Goal: Task Accomplishment & Management: Manage account settings

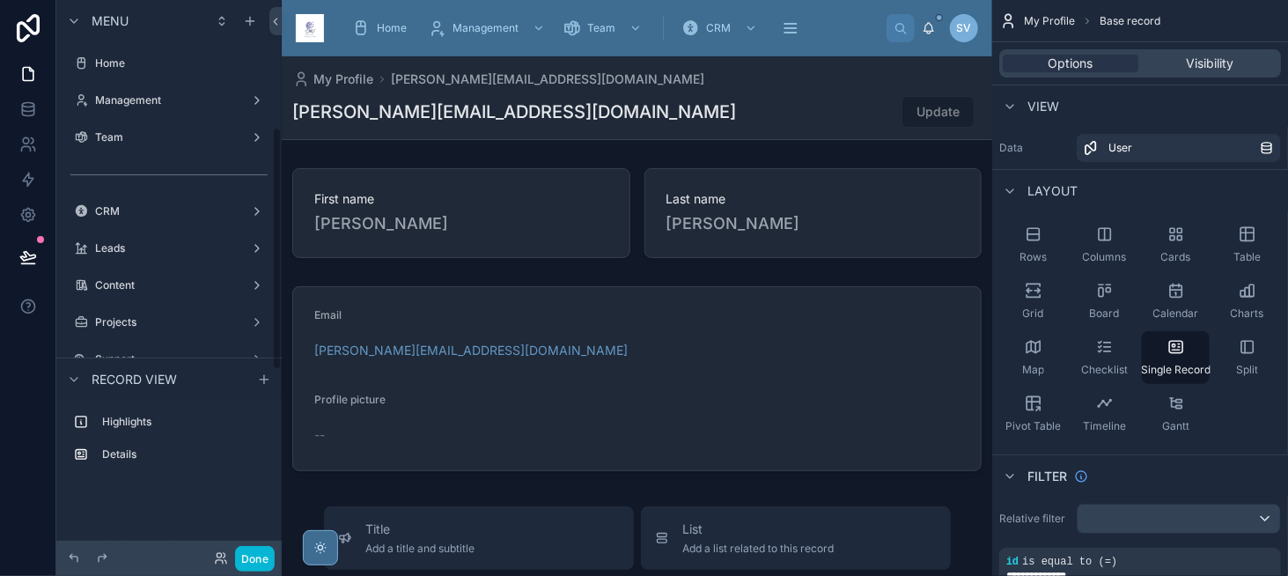
scroll to position [290, 0]
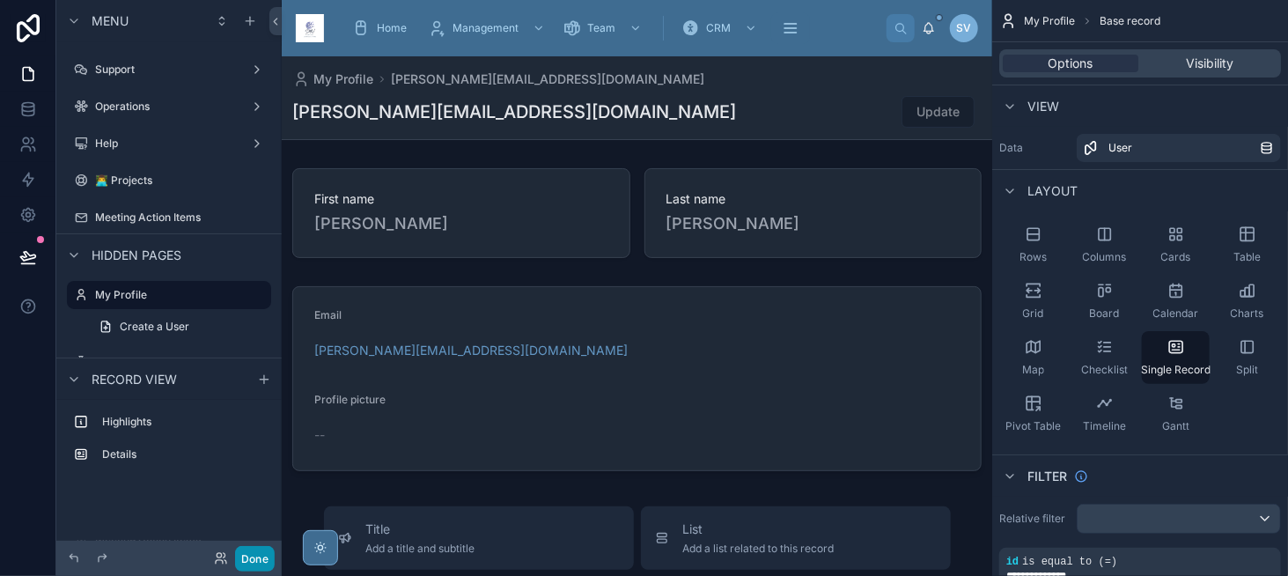
click at [247, 563] on button "Done" at bounding box center [255, 559] width 40 height 26
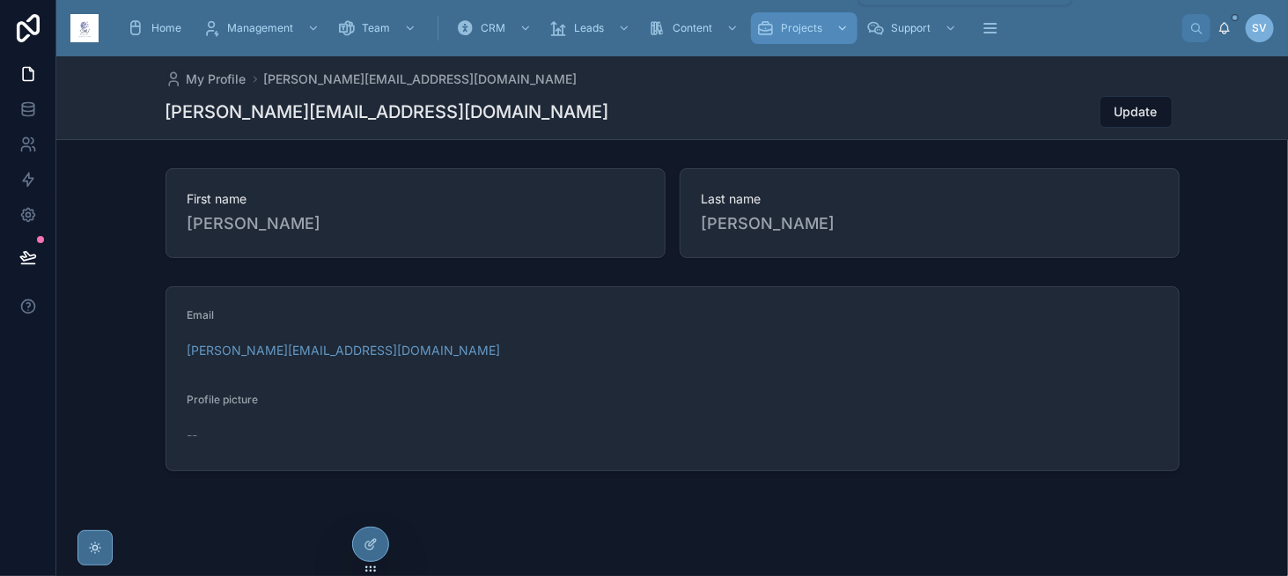
click at [825, 20] on div "Projects" at bounding box center [804, 28] width 96 height 28
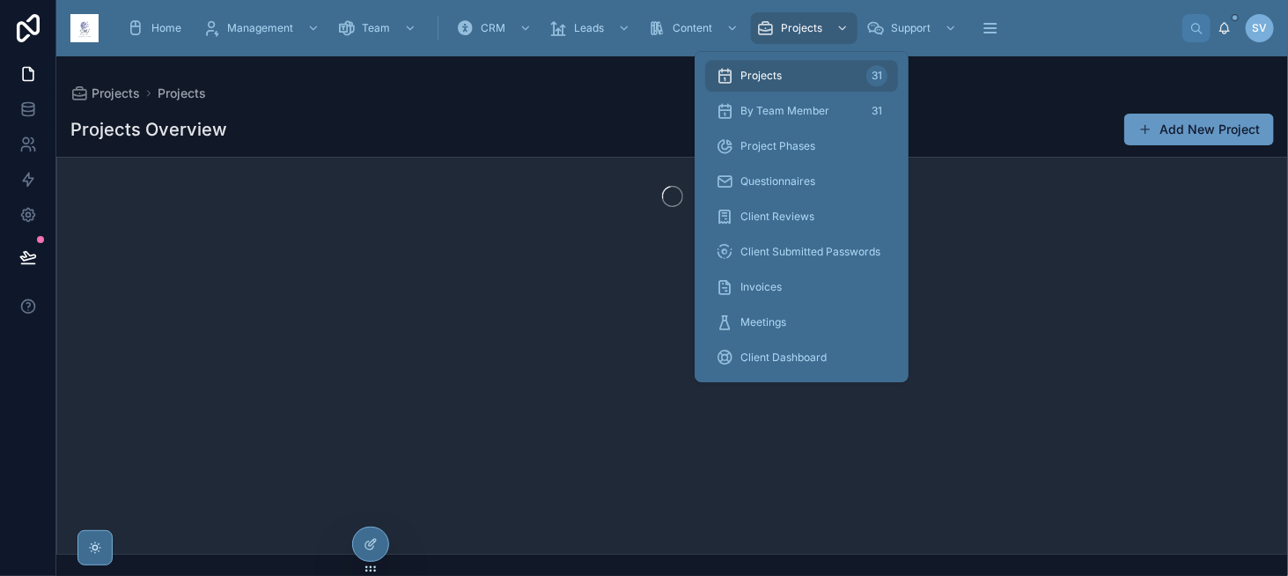
click at [805, 78] on div "Projects 31" at bounding box center [802, 76] width 172 height 28
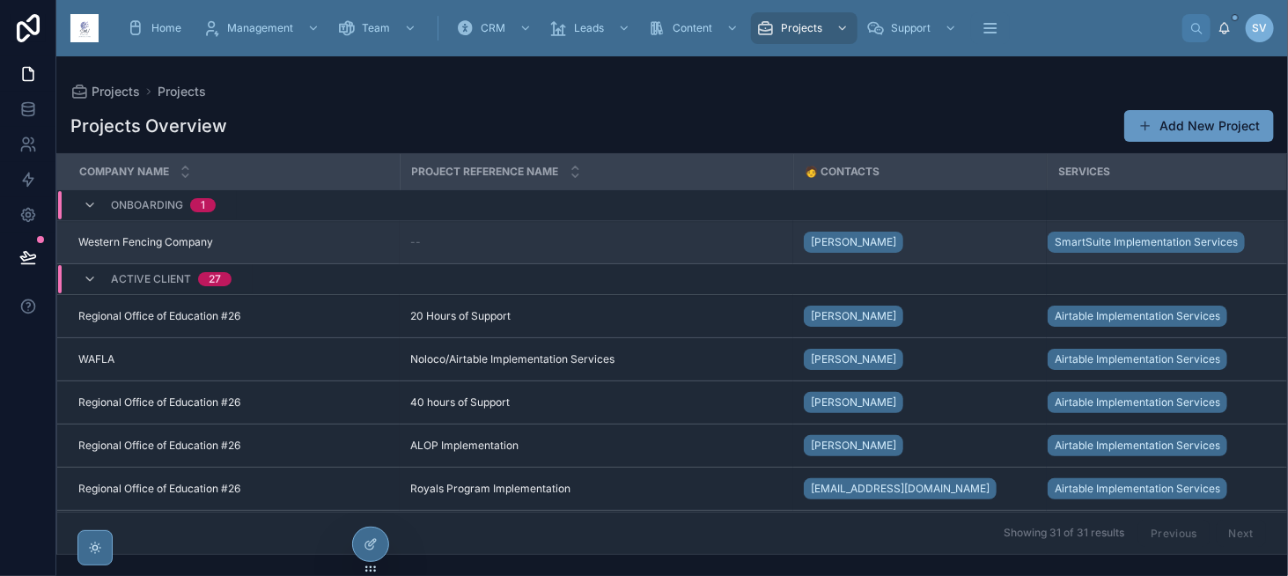
click at [171, 246] on span "Western Fencing Company" at bounding box center [145, 242] width 135 height 14
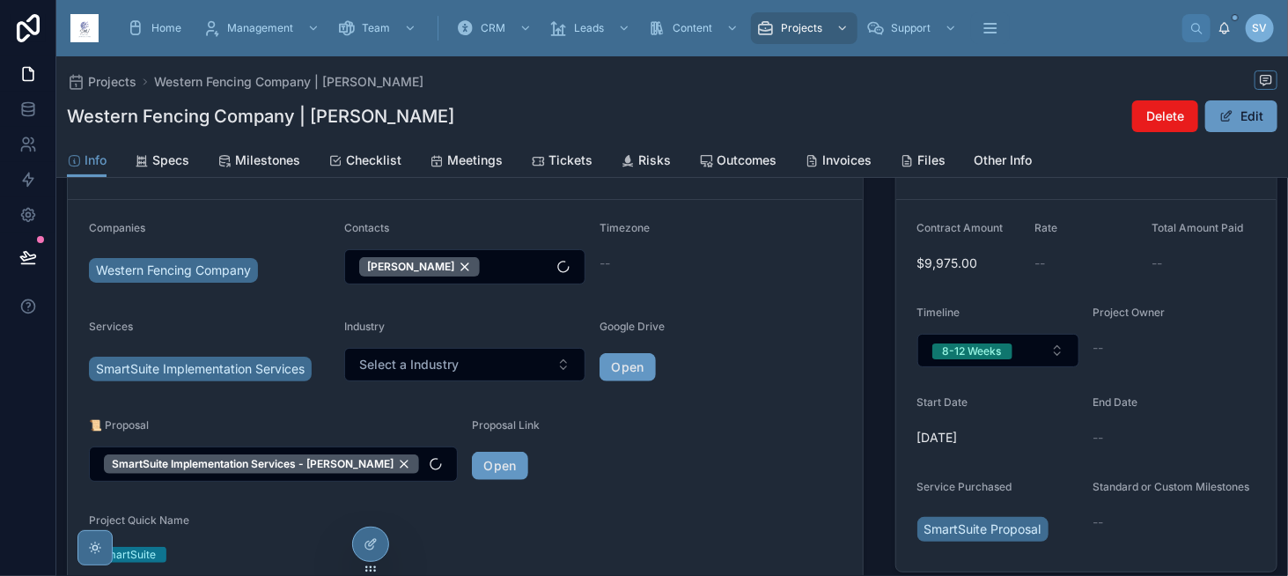
scroll to position [176, 0]
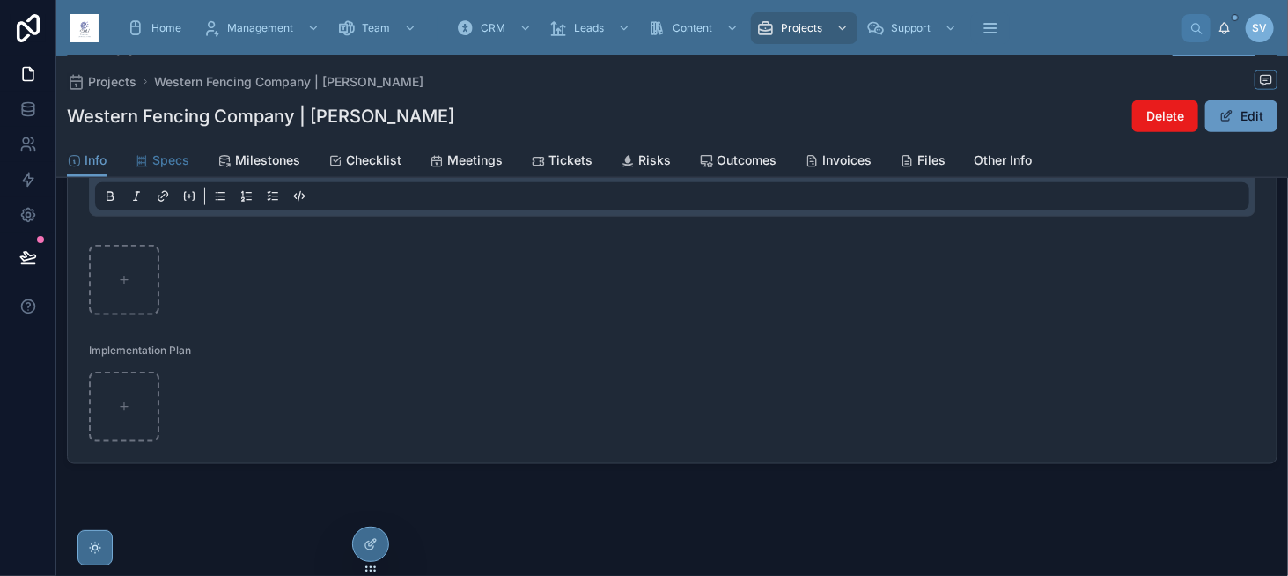
click at [188, 152] on span "Specs" at bounding box center [170, 160] width 37 height 18
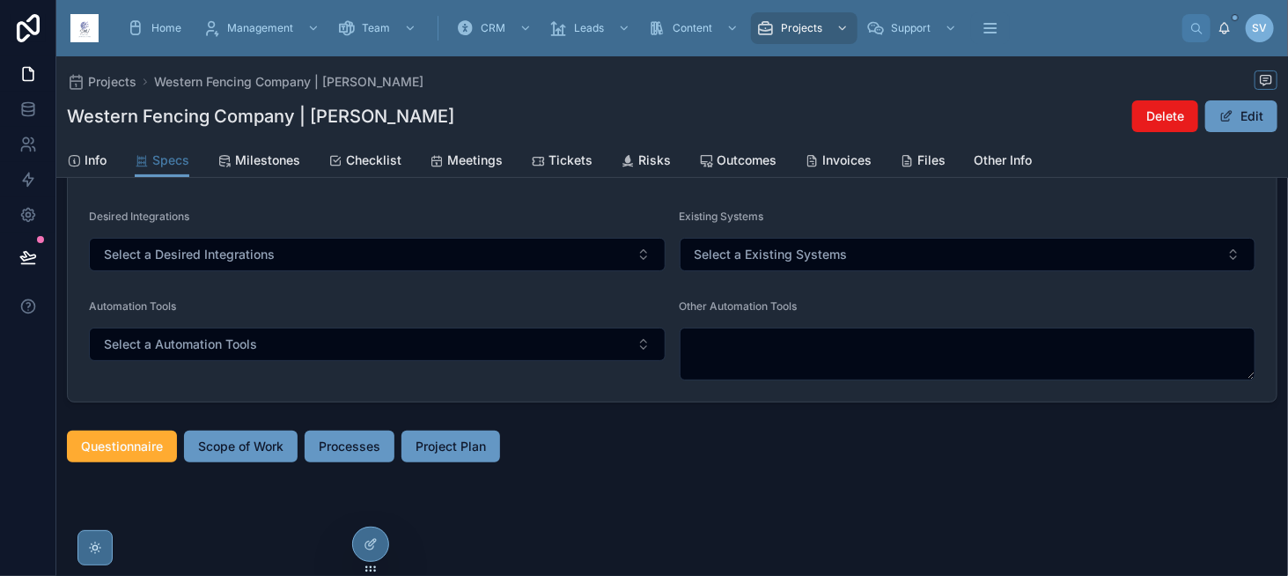
scroll to position [167, 0]
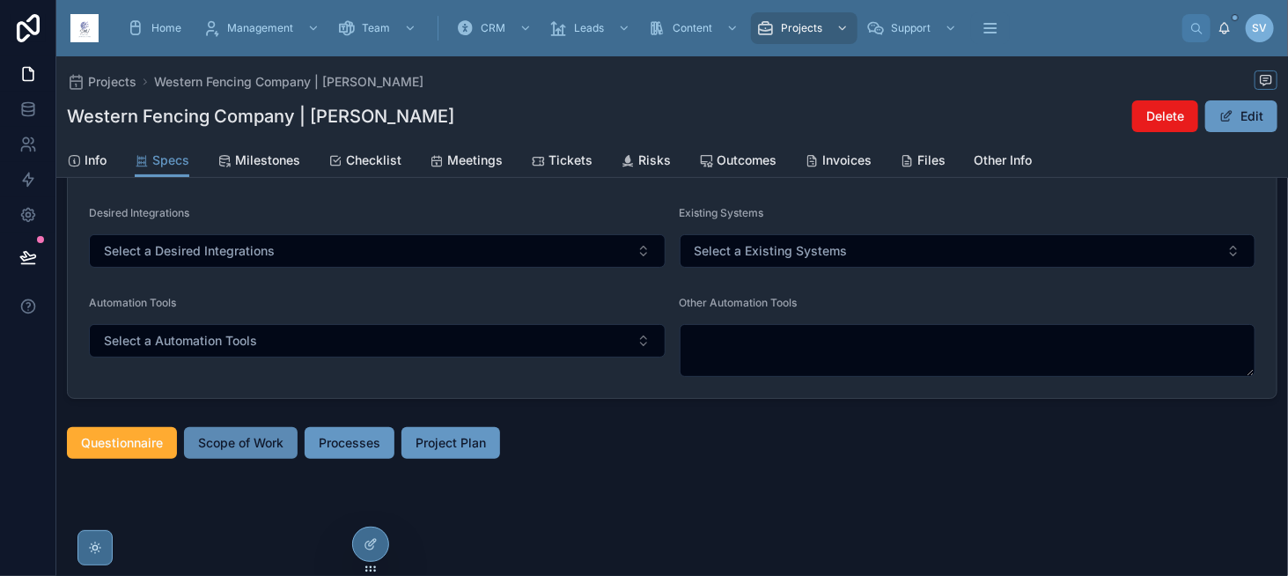
click at [259, 437] on span "Scope of Work" at bounding box center [240, 443] width 85 height 18
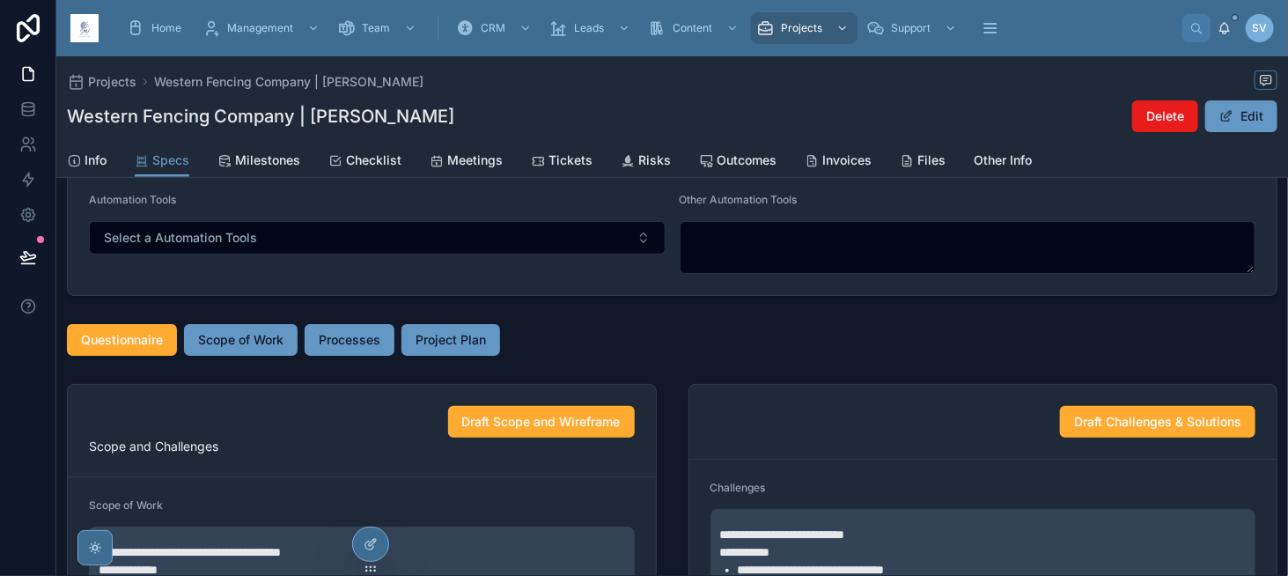
scroll to position [265, 0]
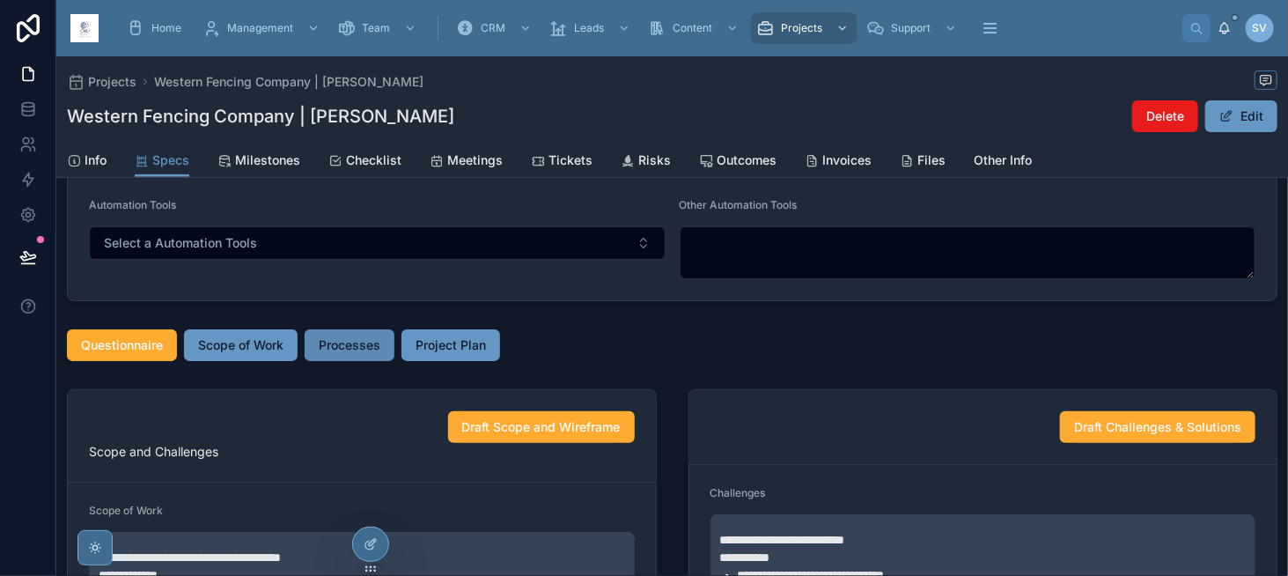
click at [331, 345] on span "Processes" at bounding box center [350, 345] width 62 height 18
click at [493, 338] on span "Project Plan" at bounding box center [472, 345] width 70 height 18
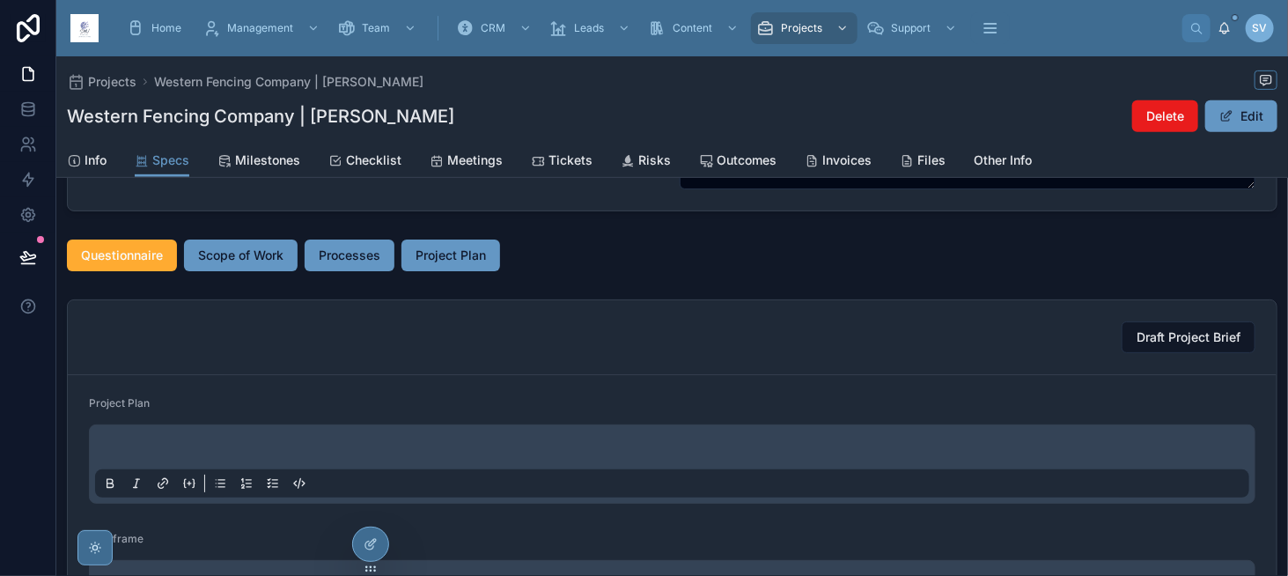
scroll to position [353, 0]
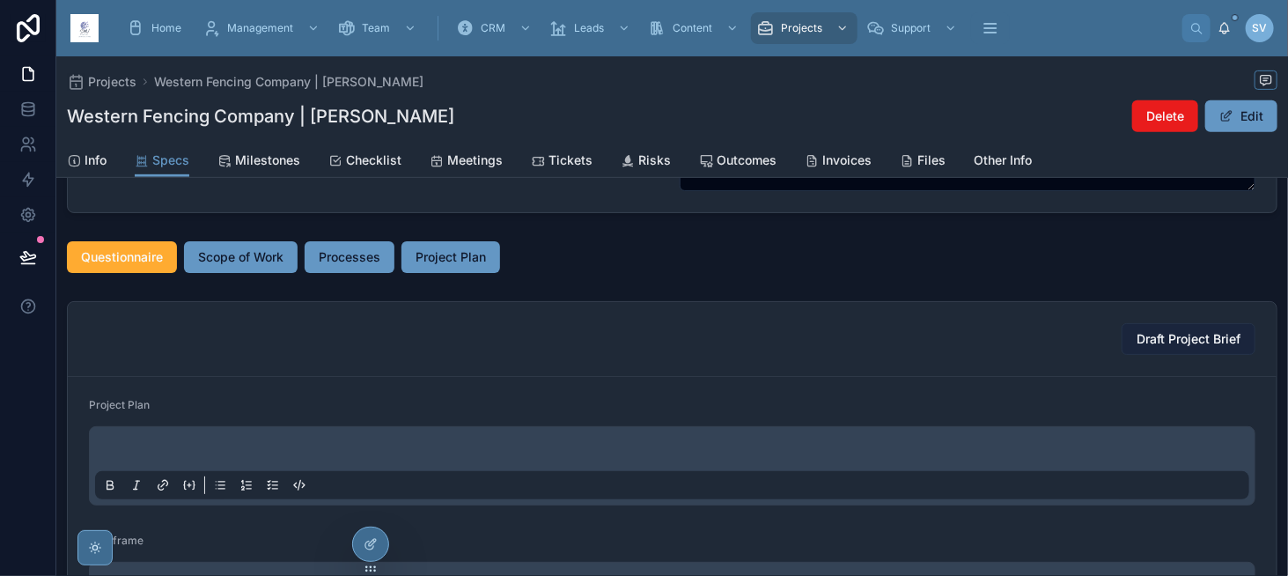
click at [1159, 334] on span "Draft Project Brief" at bounding box center [1188, 339] width 104 height 18
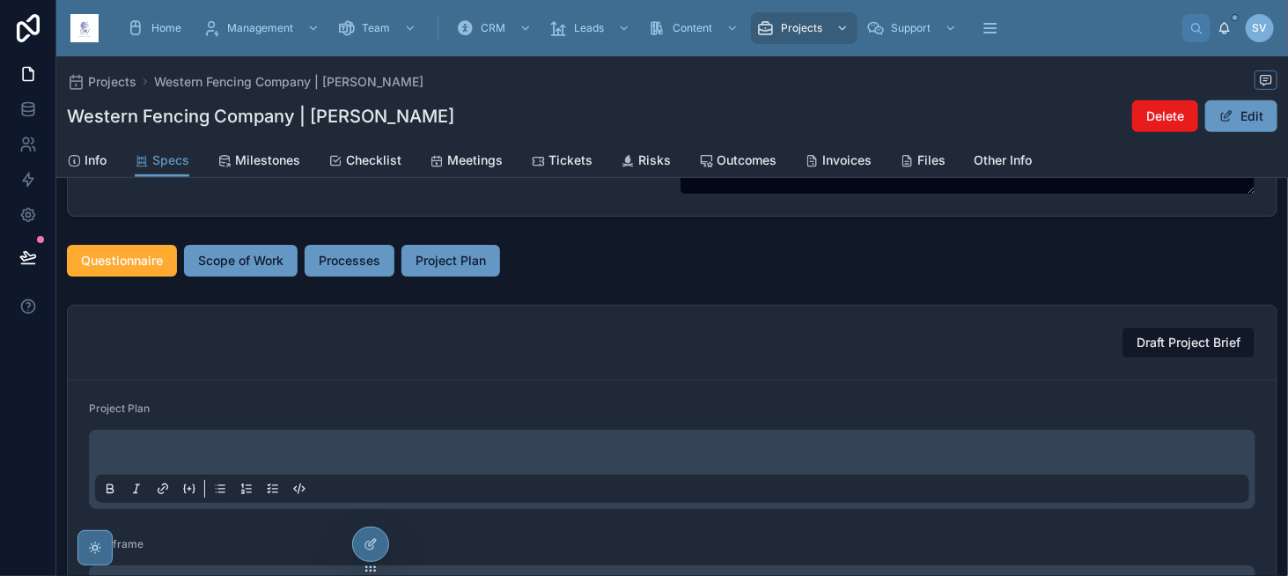
scroll to position [265, 0]
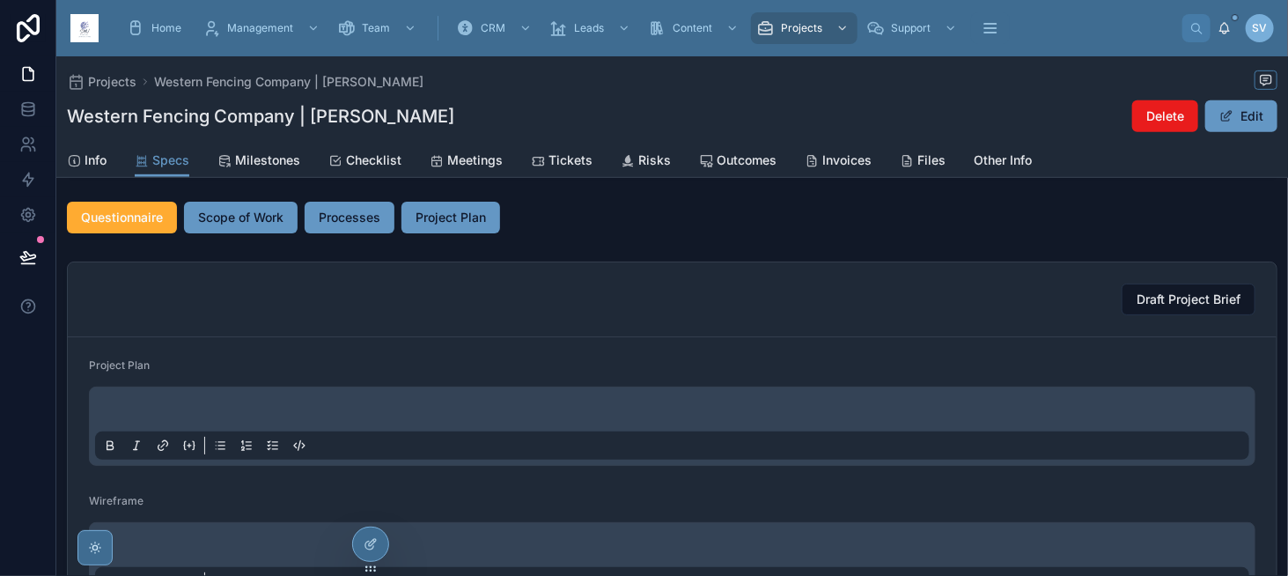
scroll to position [264, 0]
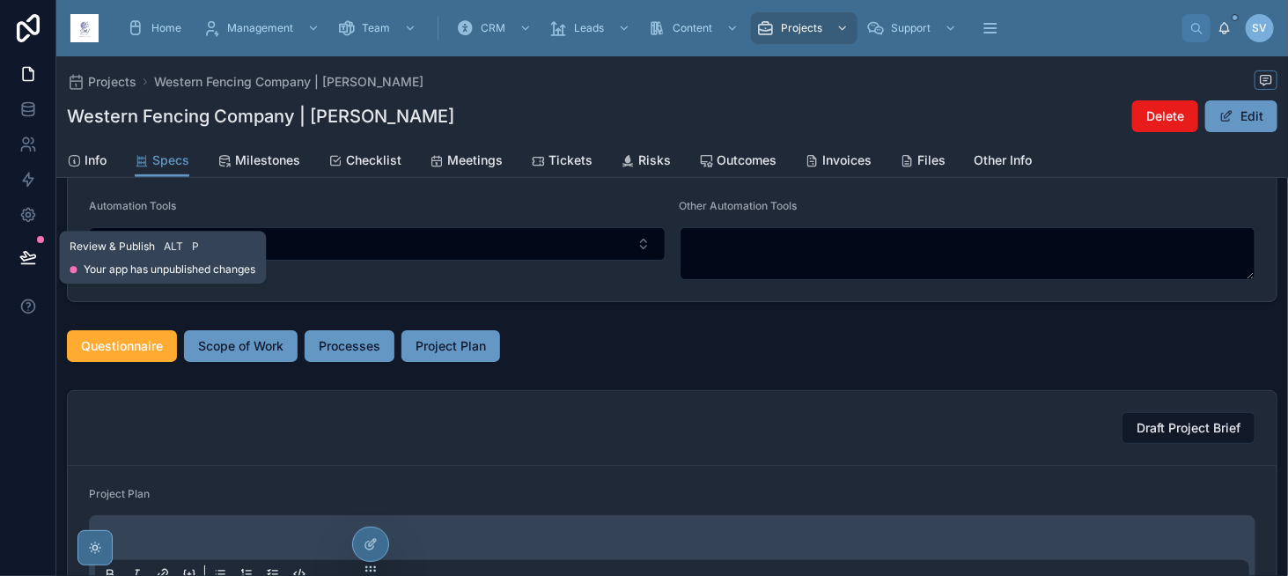
click at [33, 252] on icon at bounding box center [28, 257] width 18 height 18
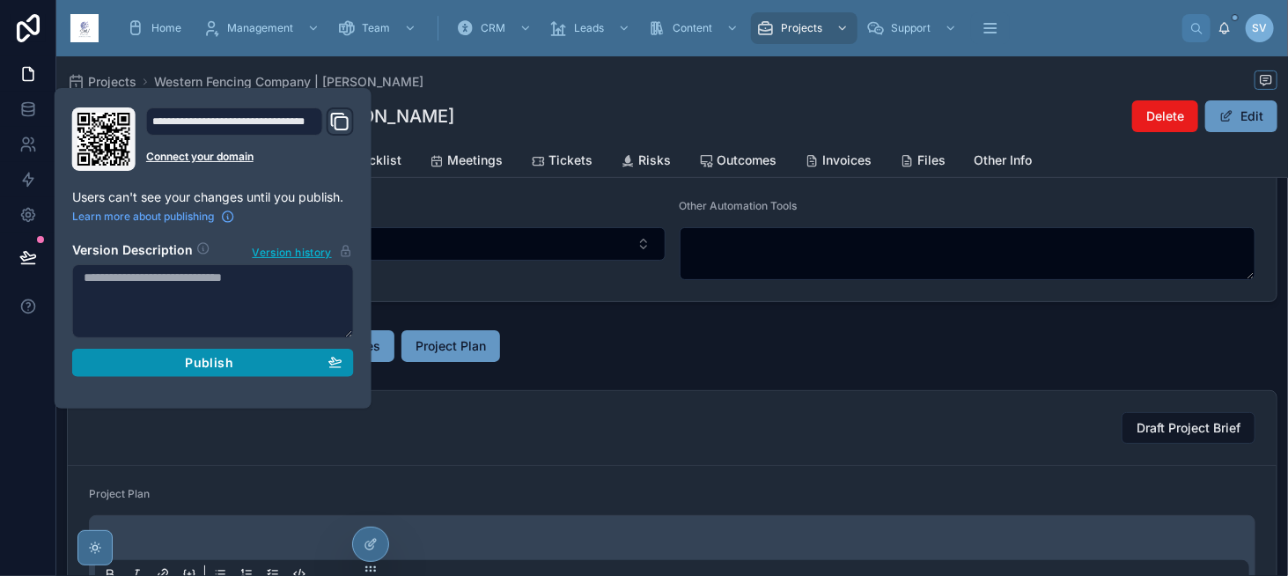
click at [195, 364] on span "Publish" at bounding box center [209, 363] width 48 height 16
click at [18, 186] on link at bounding box center [27, 179] width 55 height 35
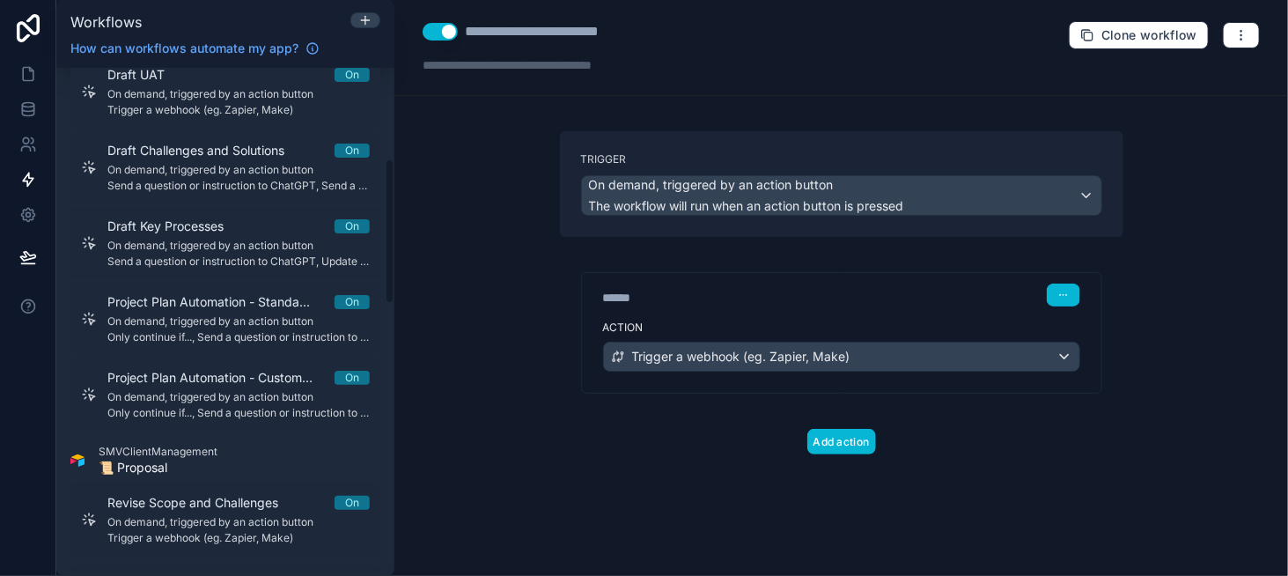
scroll to position [352, 0]
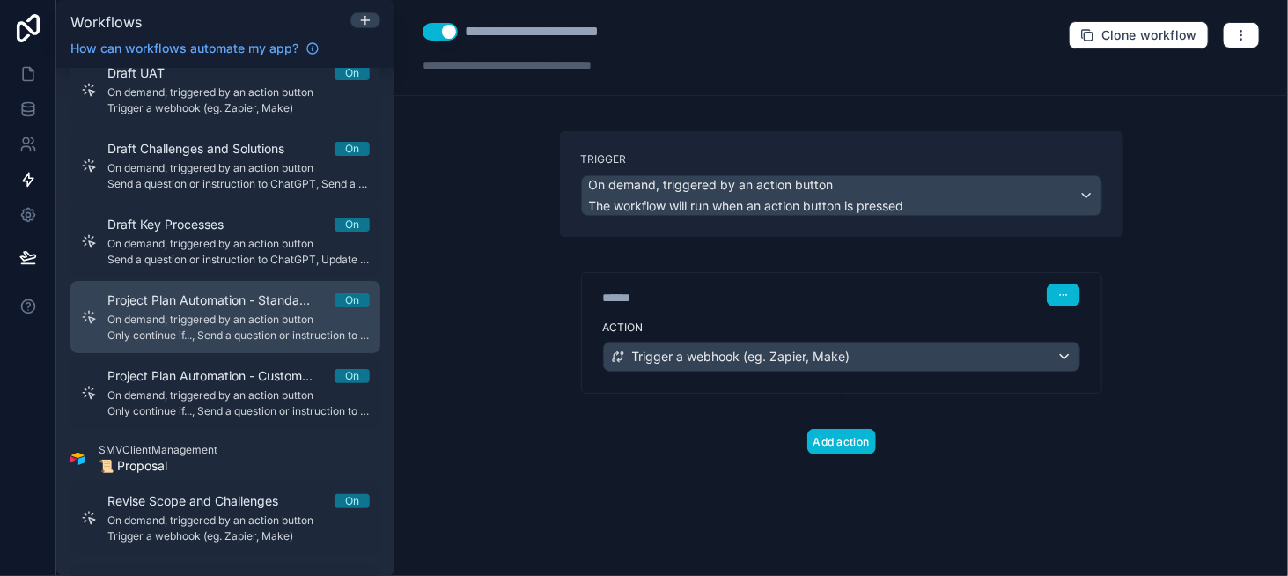
click at [195, 323] on span "On demand, triggered by an action button" at bounding box center [238, 320] width 262 height 14
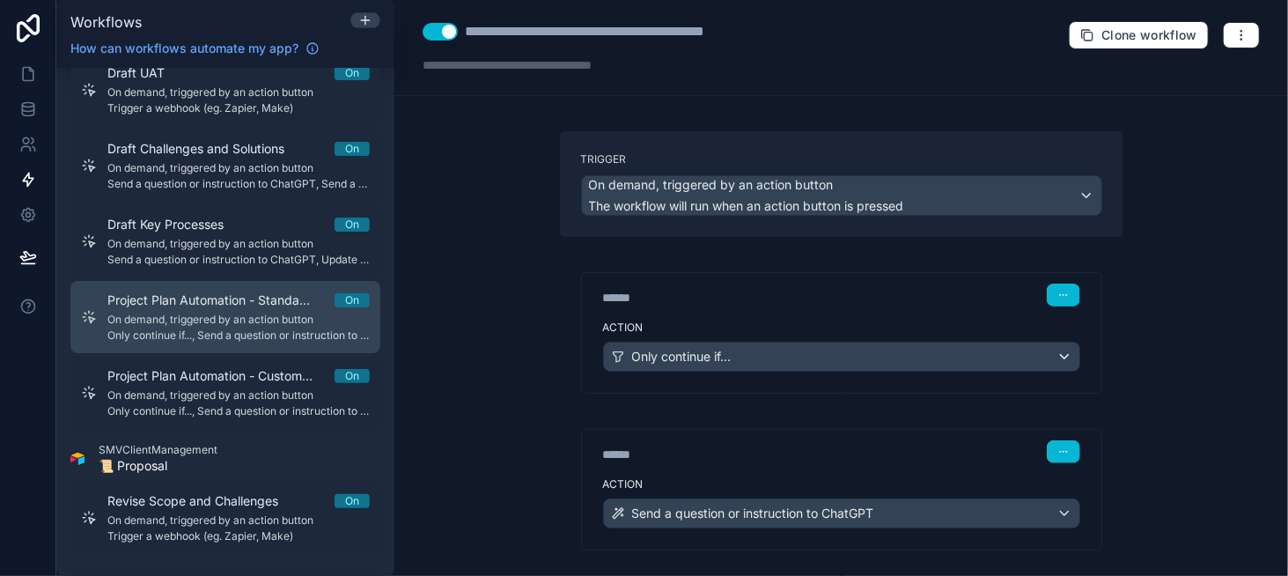
click at [215, 320] on span "On demand, triggered by an action button" at bounding box center [238, 320] width 262 height 14
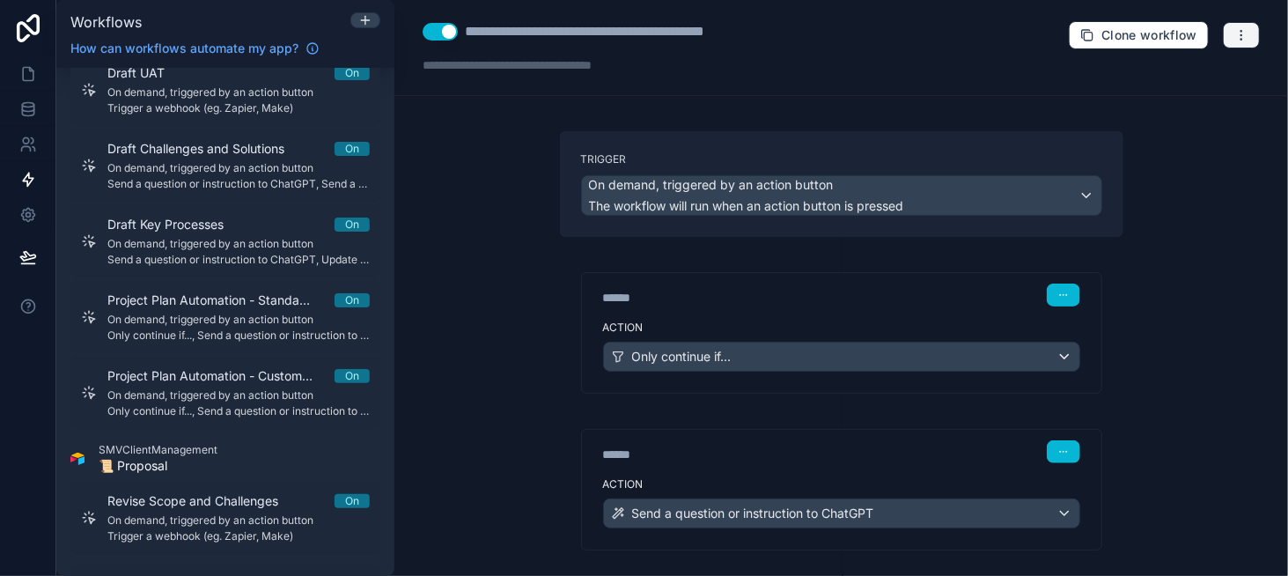
click at [1237, 34] on button "button" at bounding box center [1241, 35] width 37 height 26
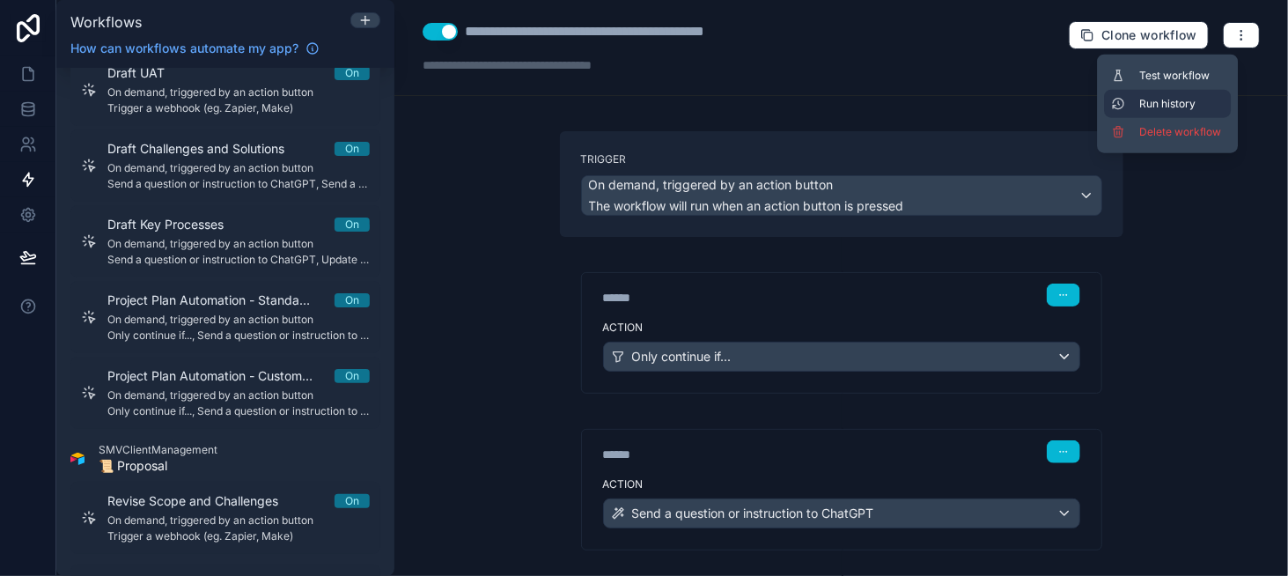
click at [1197, 97] on span "Run history" at bounding box center [1181, 104] width 85 height 14
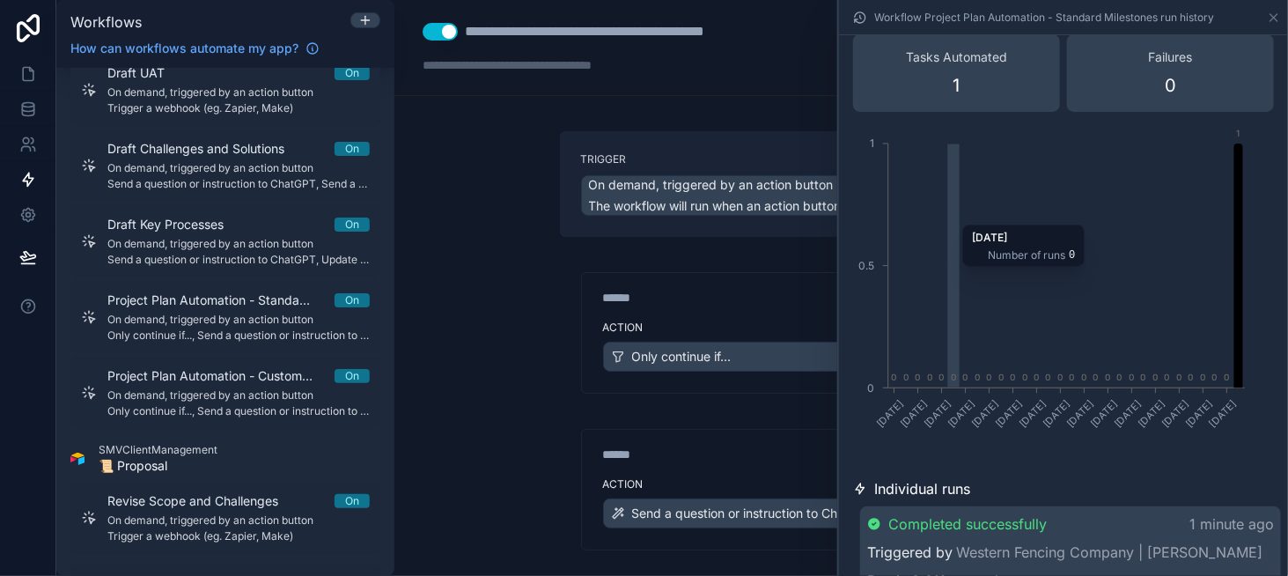
scroll to position [156, 0]
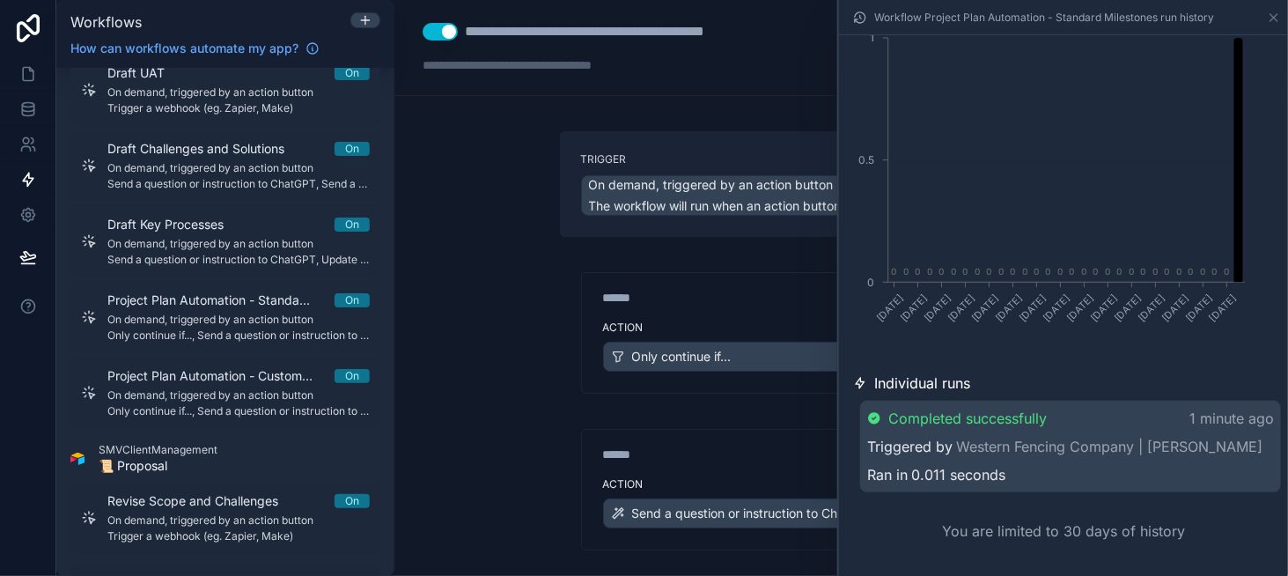
click at [522, 404] on div "**********" at bounding box center [841, 288] width 894 height 576
click at [1269, 14] on icon at bounding box center [1274, 18] width 14 height 14
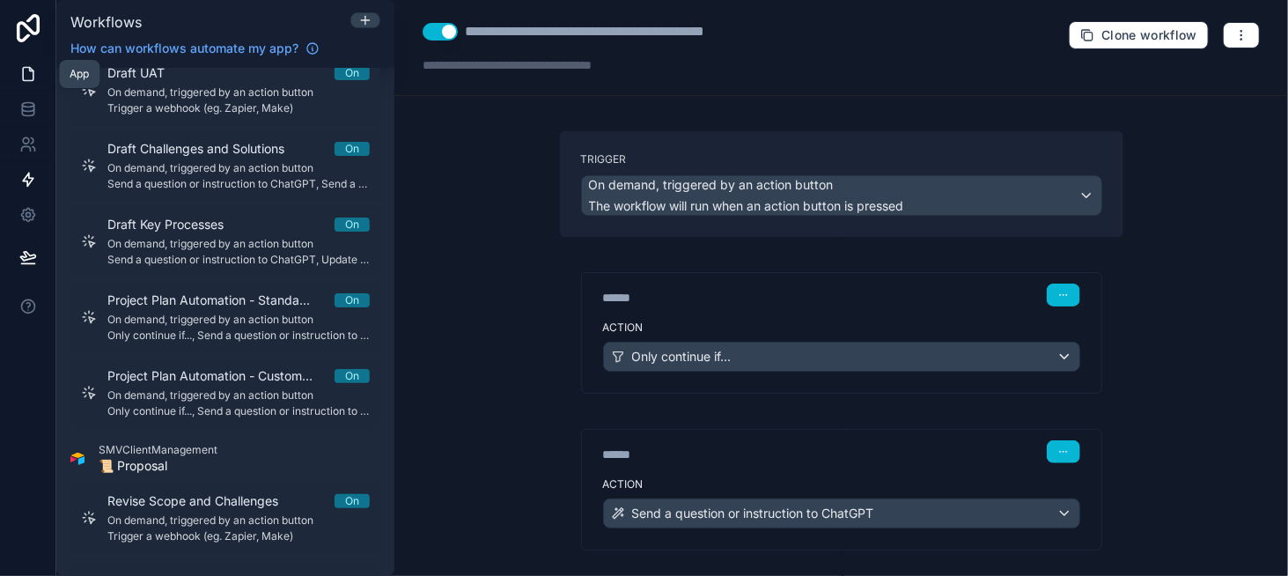
click at [16, 81] on link at bounding box center [27, 73] width 55 height 35
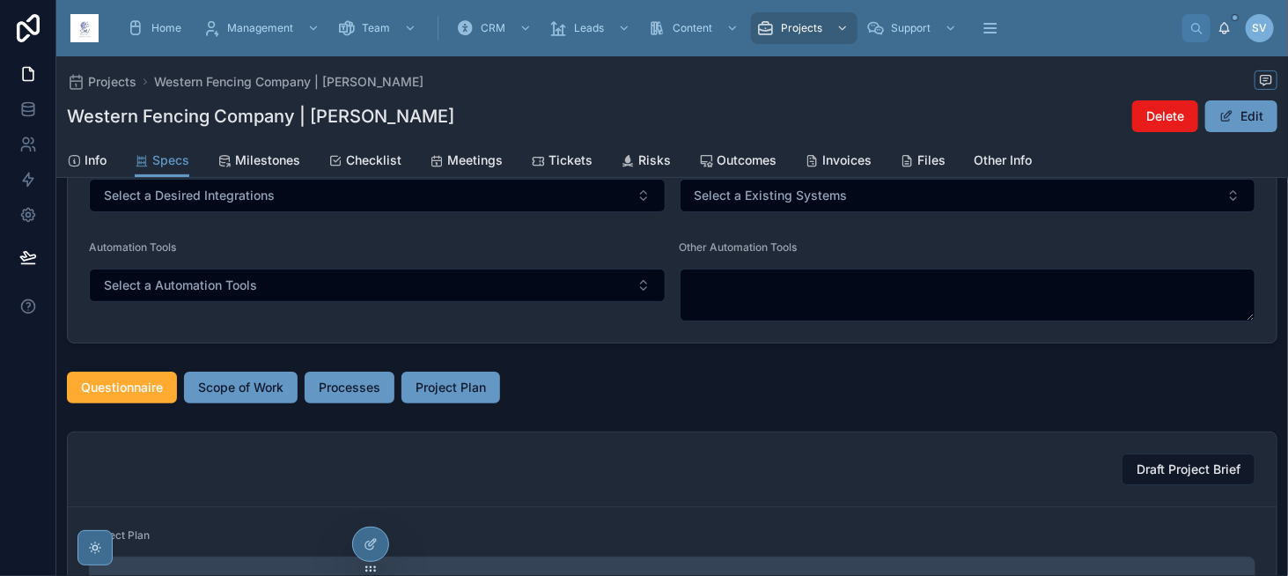
scroll to position [176, 0]
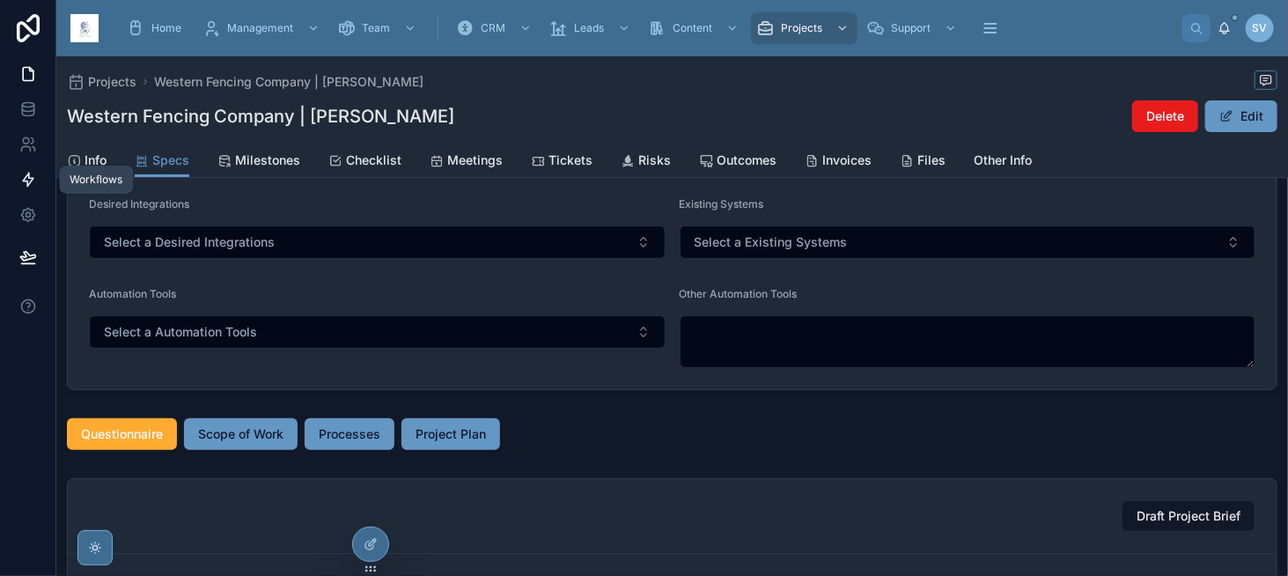
click at [21, 178] on icon at bounding box center [28, 180] width 18 height 18
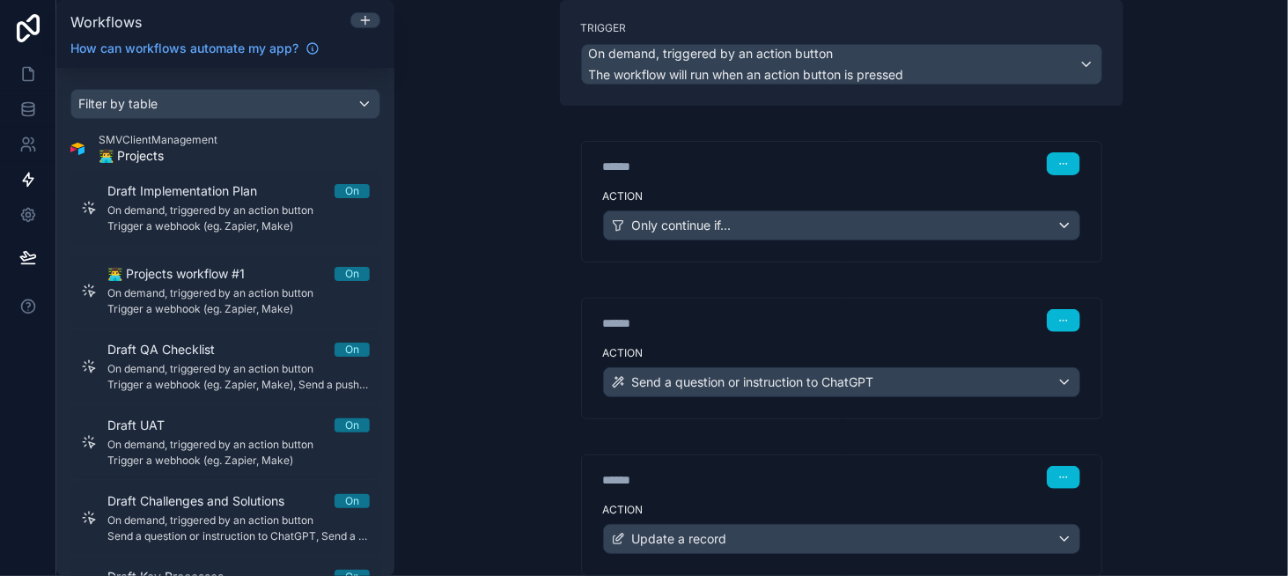
scroll to position [239, 0]
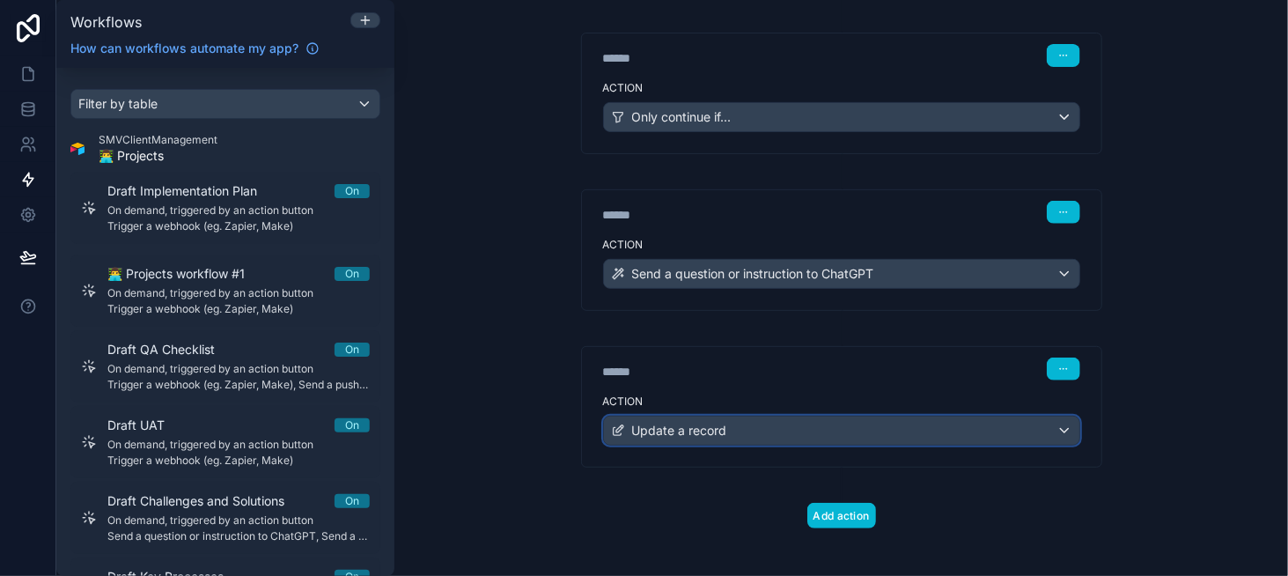
click at [686, 422] on span "Update a record" at bounding box center [679, 431] width 95 height 18
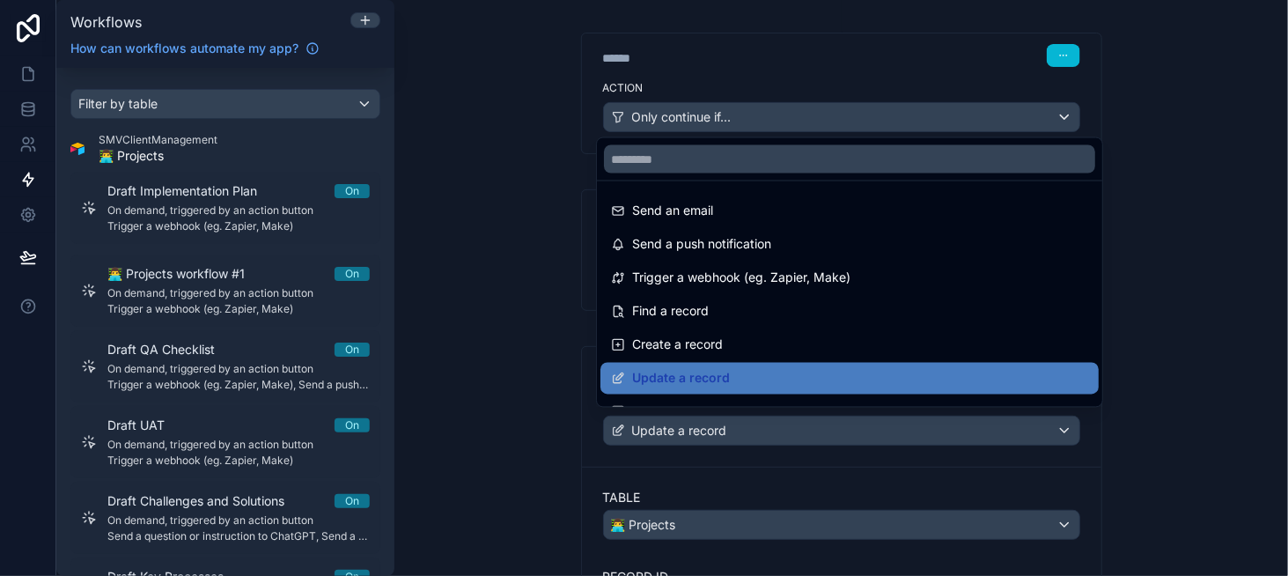
click at [686, 419] on div at bounding box center [644, 288] width 1288 height 576
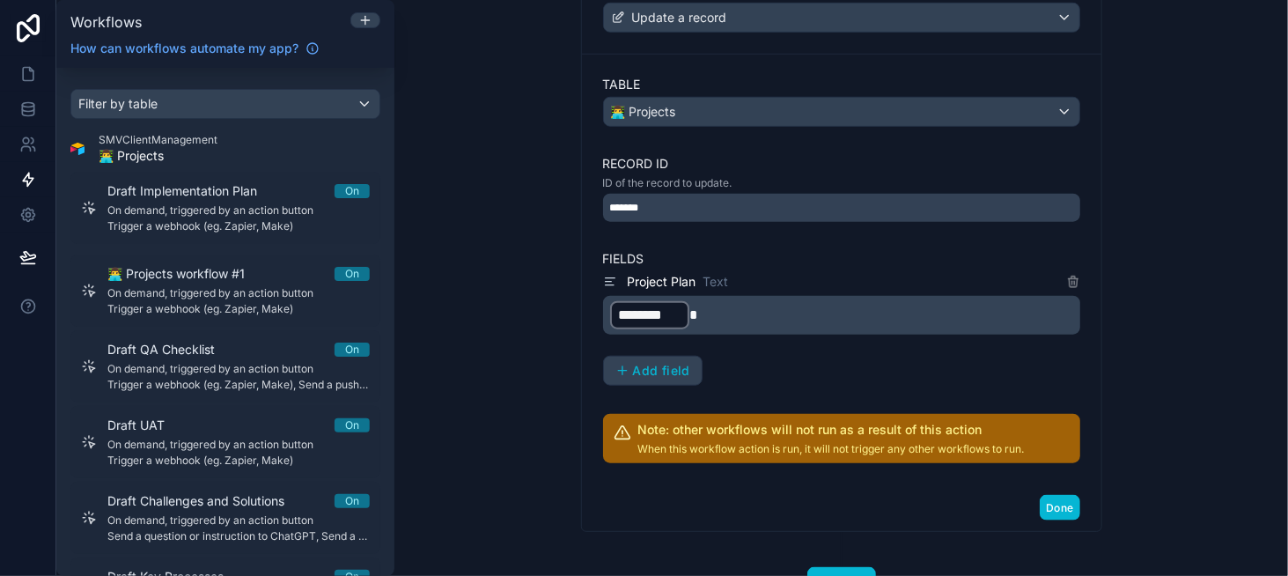
scroll to position [680, 0]
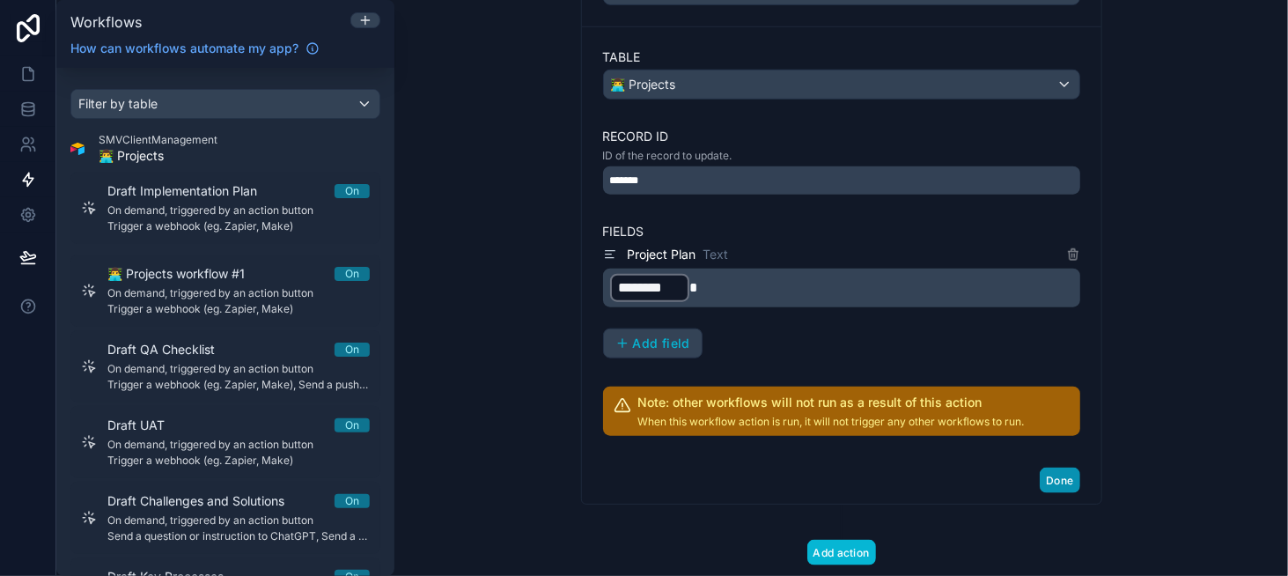
click at [1065, 472] on button "Done" at bounding box center [1060, 480] width 40 height 26
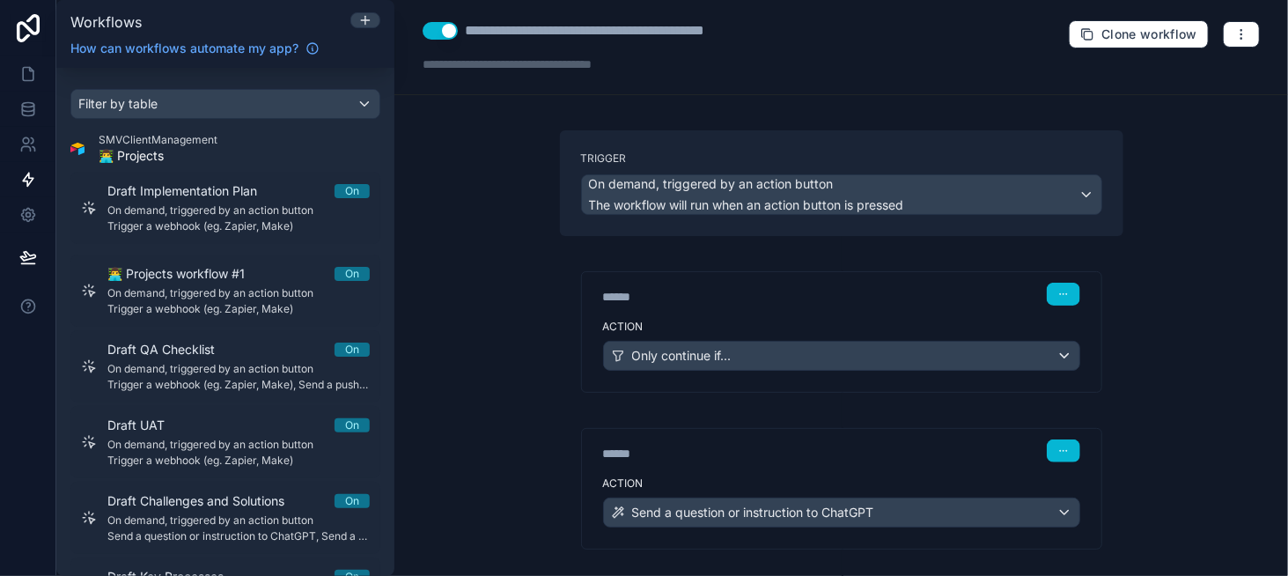
scroll to position [0, 0]
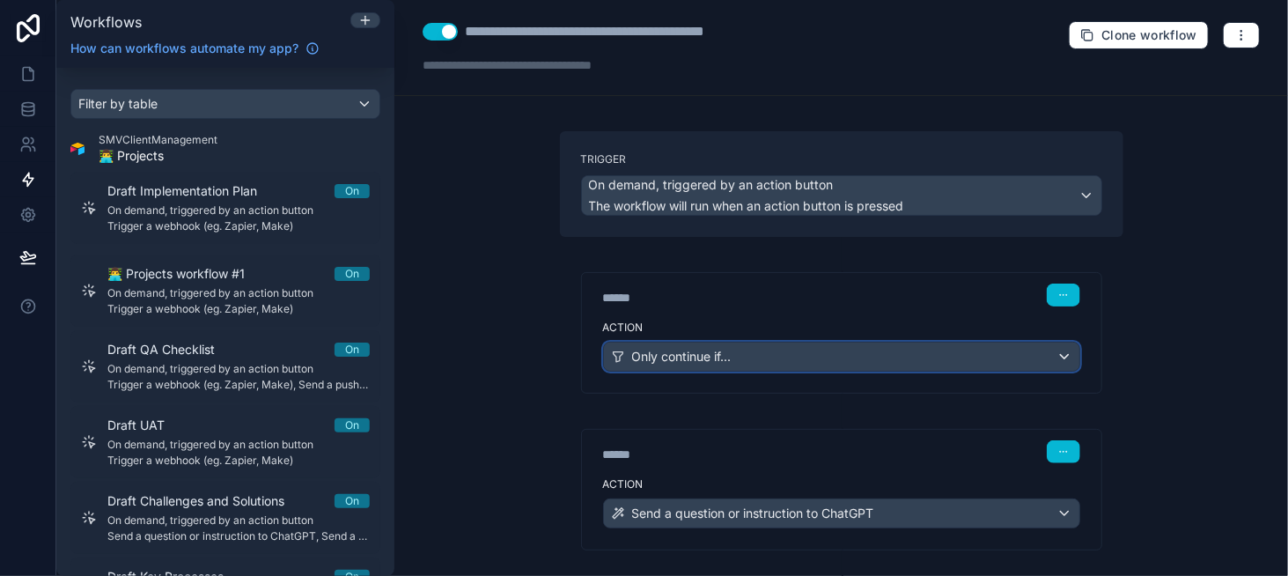
click at [863, 351] on div "Only continue if..." at bounding box center [841, 356] width 475 height 28
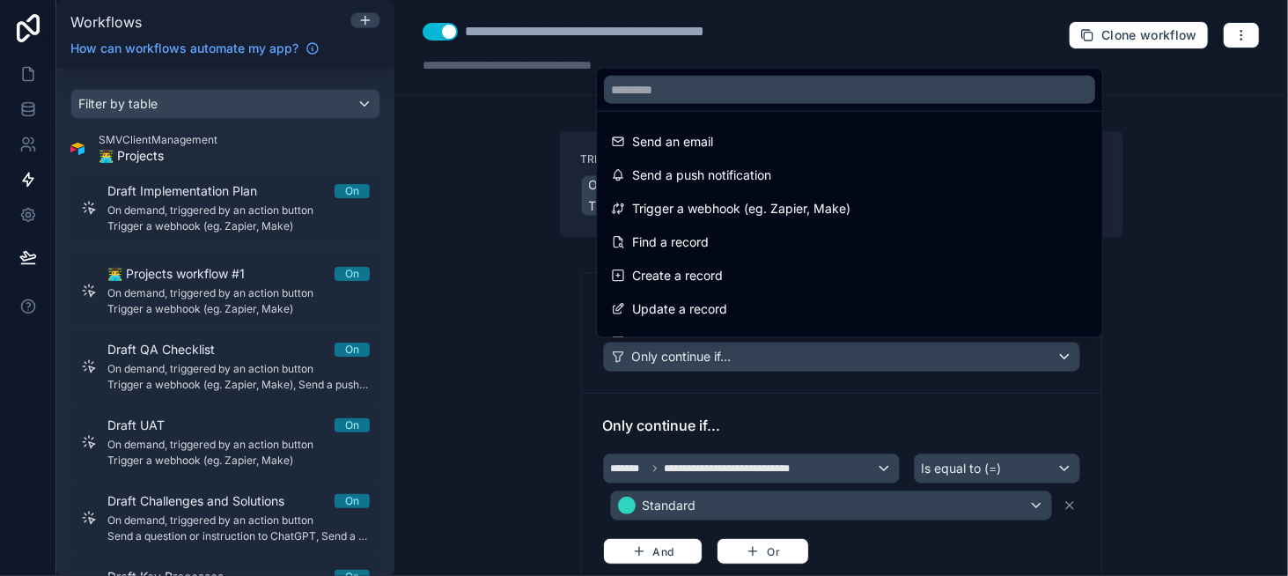
click at [863, 351] on div at bounding box center [644, 288] width 1288 height 576
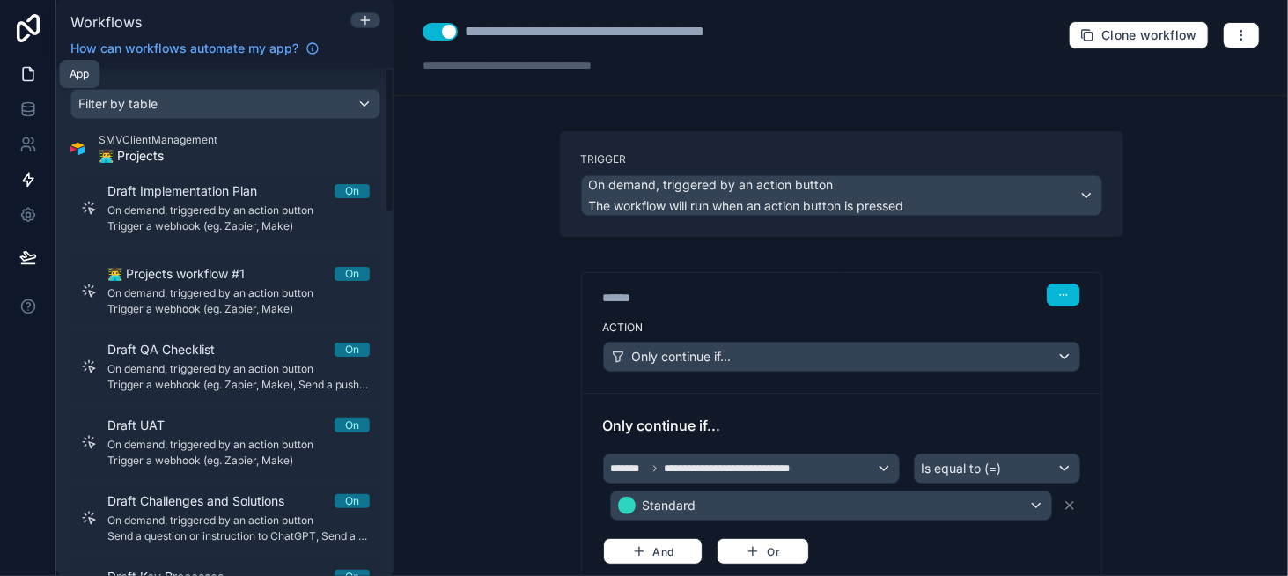
click at [26, 79] on icon at bounding box center [28, 74] width 18 height 18
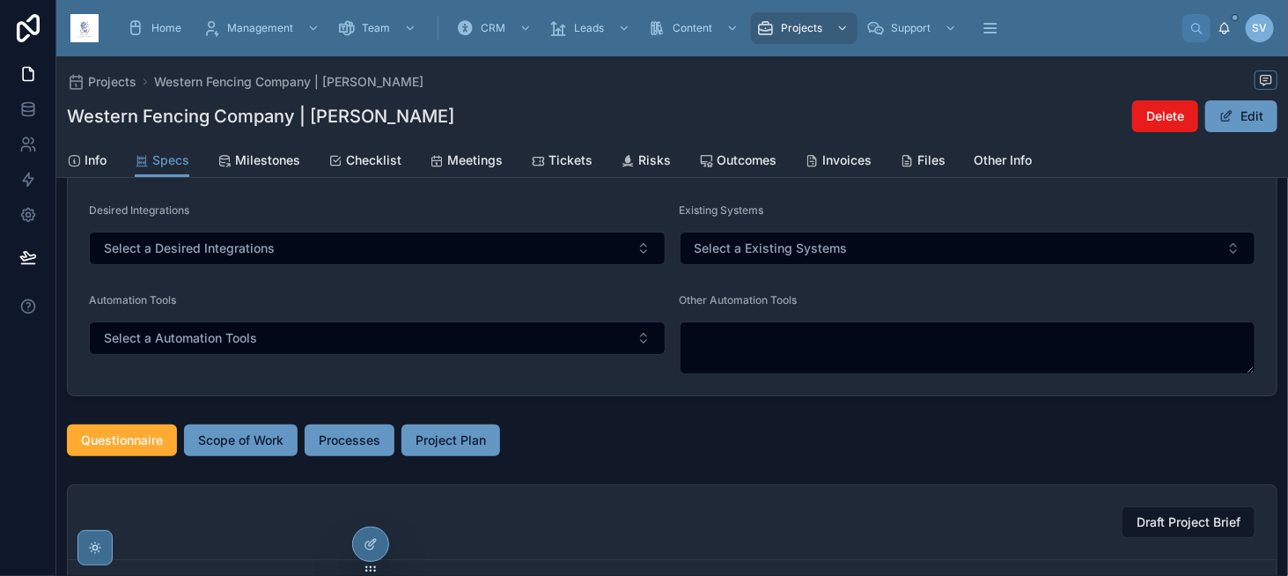
scroll to position [176, 0]
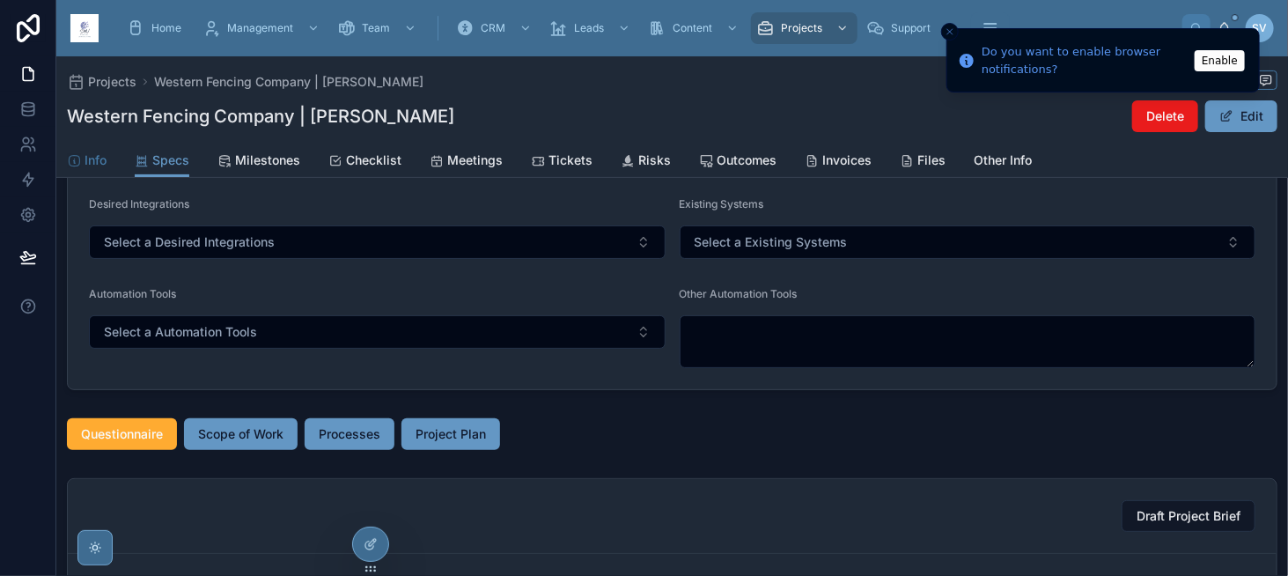
click at [100, 160] on span "Info" at bounding box center [96, 160] width 22 height 18
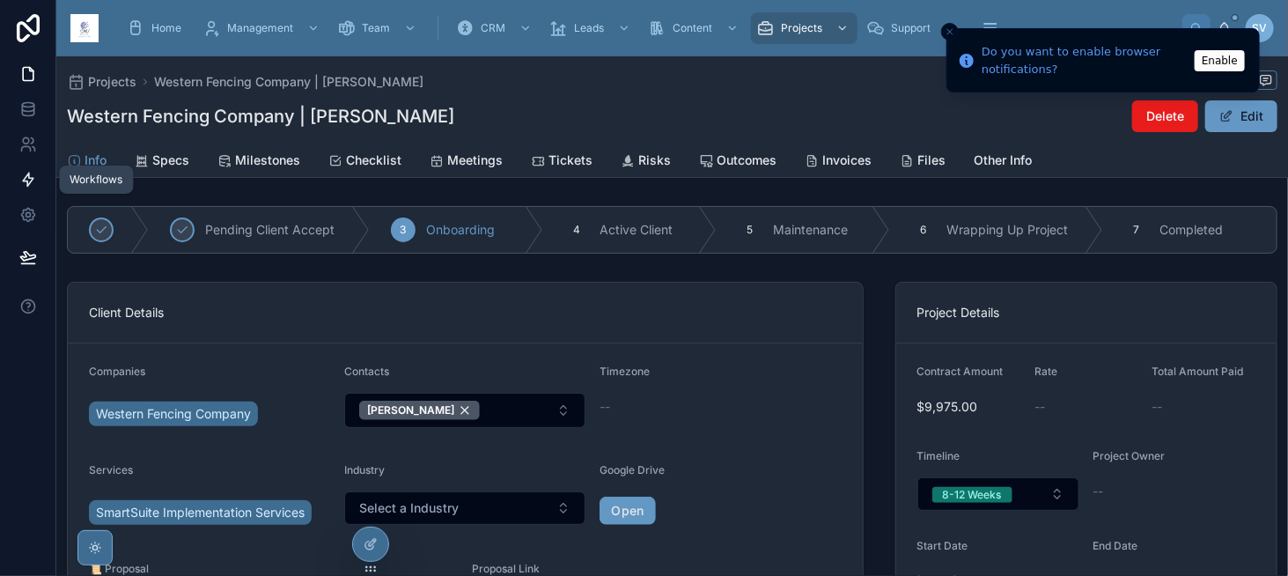
click at [33, 178] on icon at bounding box center [28, 179] width 11 height 13
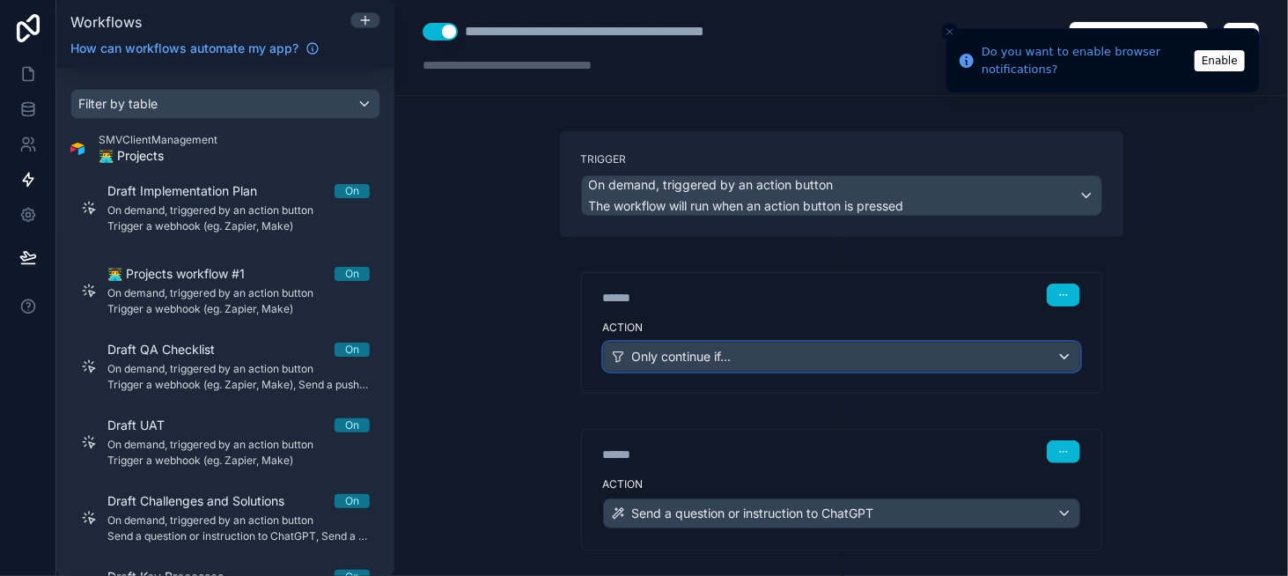
click at [697, 355] on span "Only continue if..." at bounding box center [681, 357] width 99 height 18
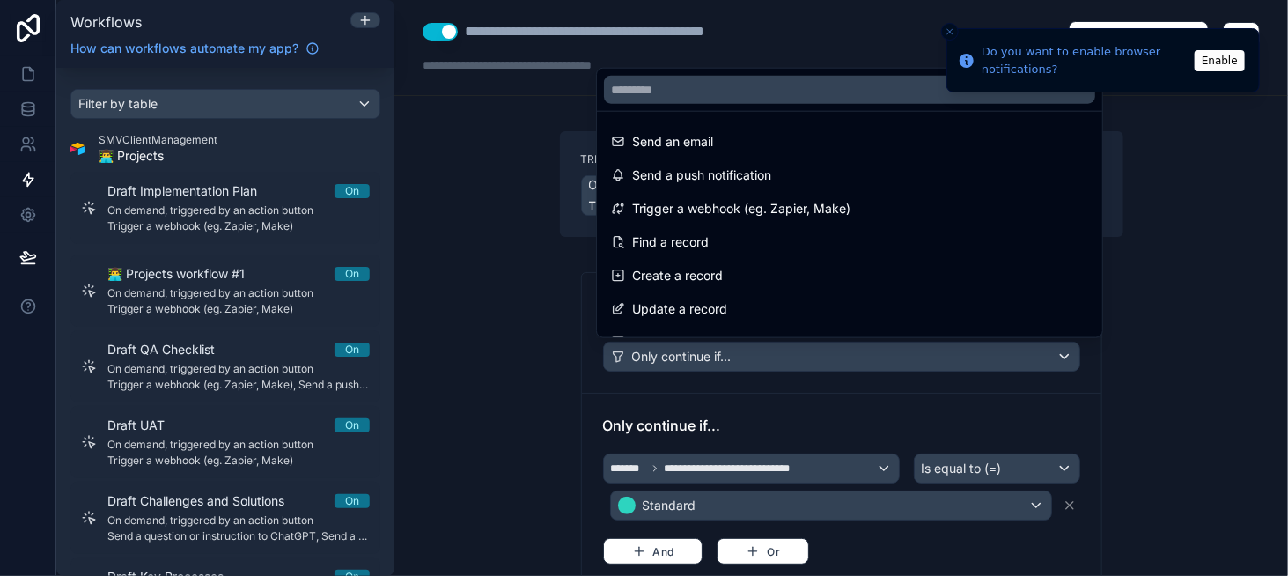
click at [697, 355] on div at bounding box center [644, 288] width 1288 height 576
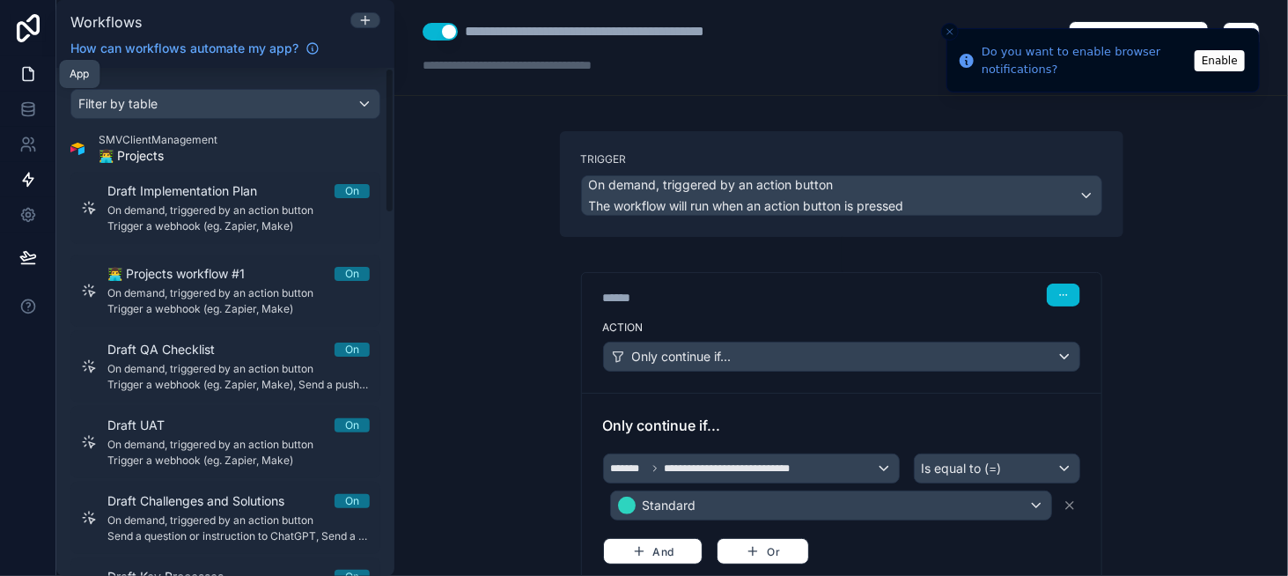
click at [35, 85] on link at bounding box center [27, 73] width 55 height 35
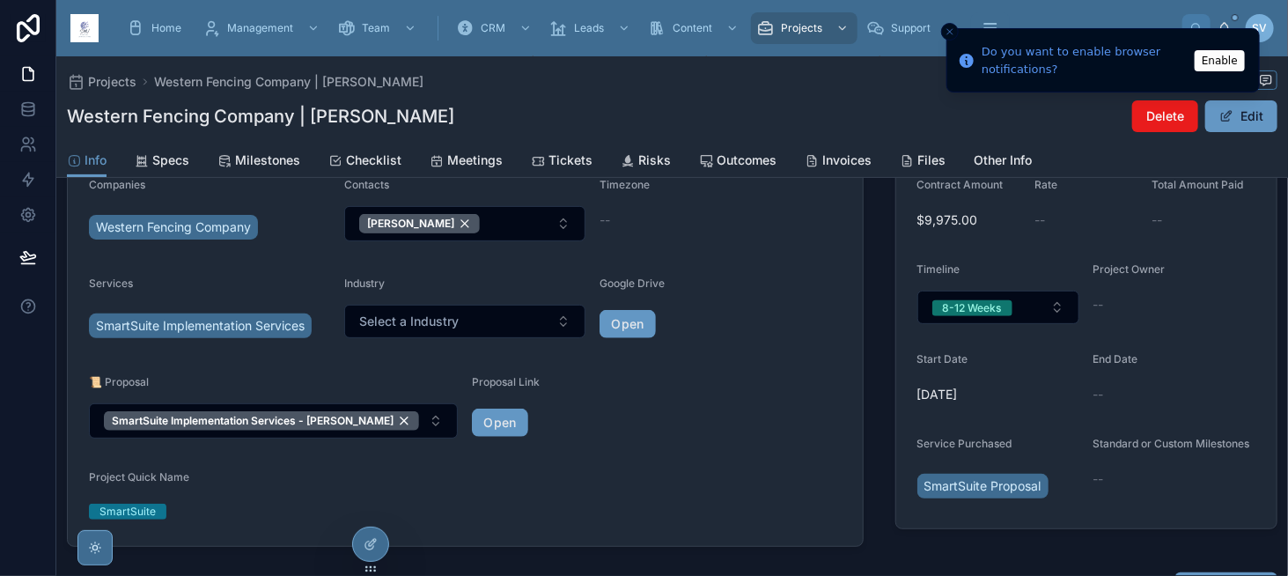
scroll to position [176, 0]
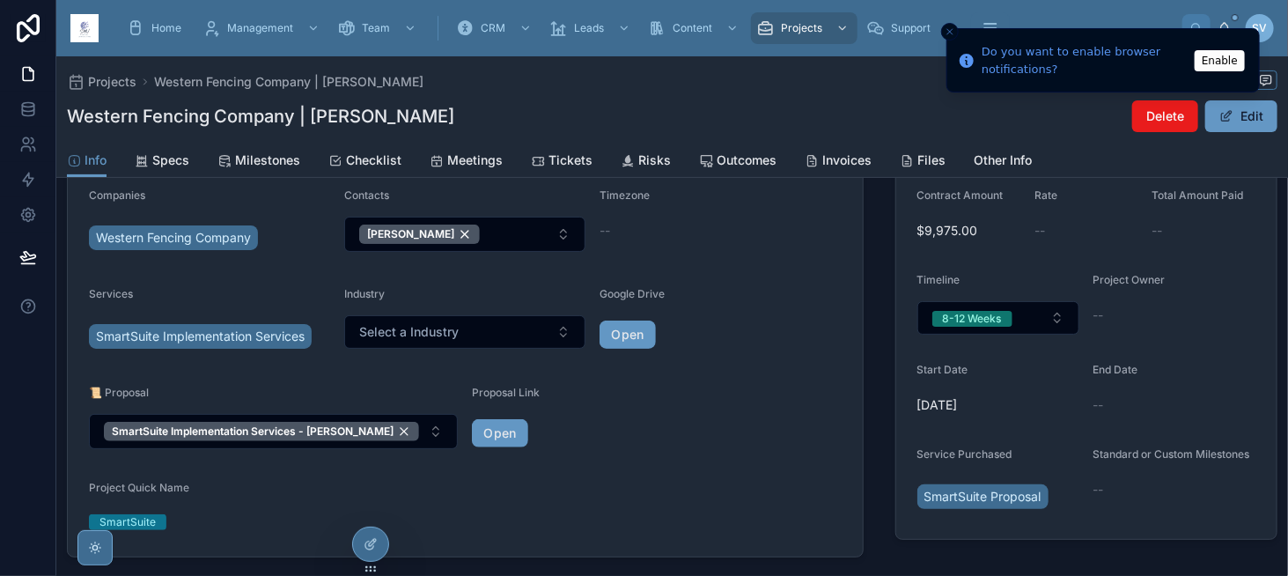
click at [468, 379] on form "Companies Western Fencing Company Contacts [PERSON_NAME] Timezone -- Services S…" at bounding box center [465, 361] width 795 height 389
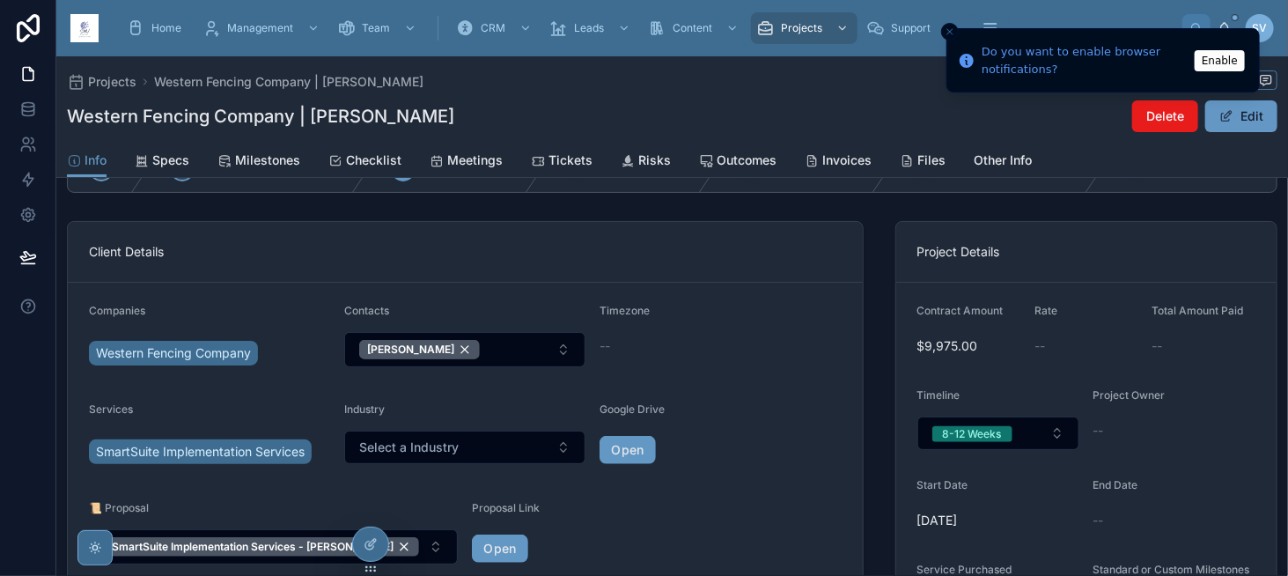
scroll to position [0, 0]
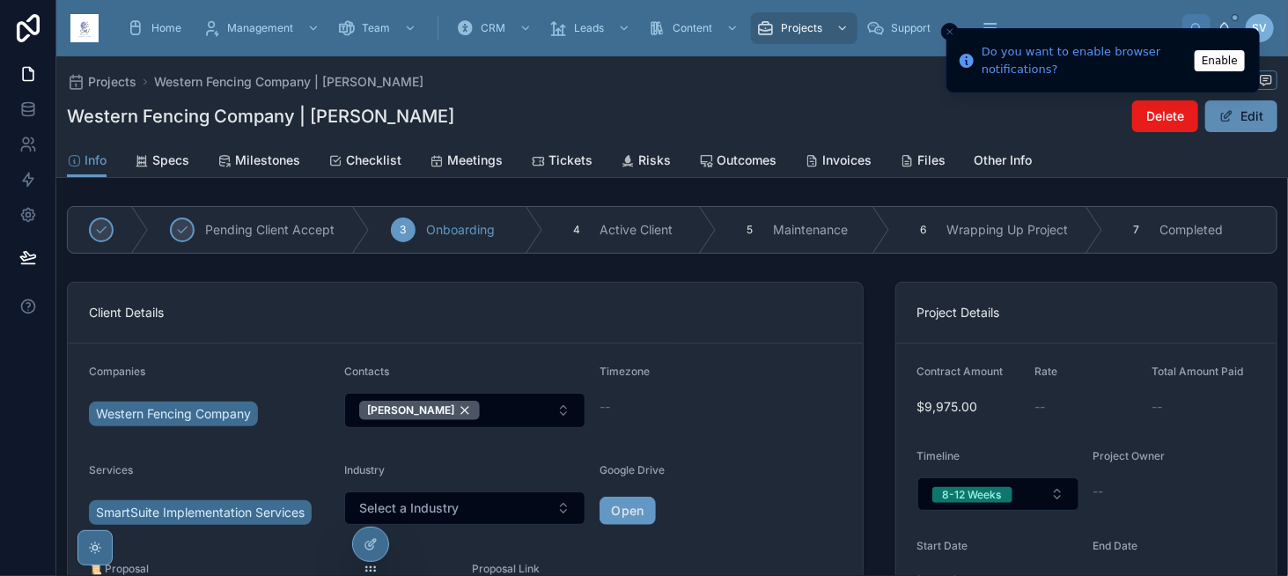
click at [1264, 122] on button "Edit" at bounding box center [1241, 116] width 72 height 32
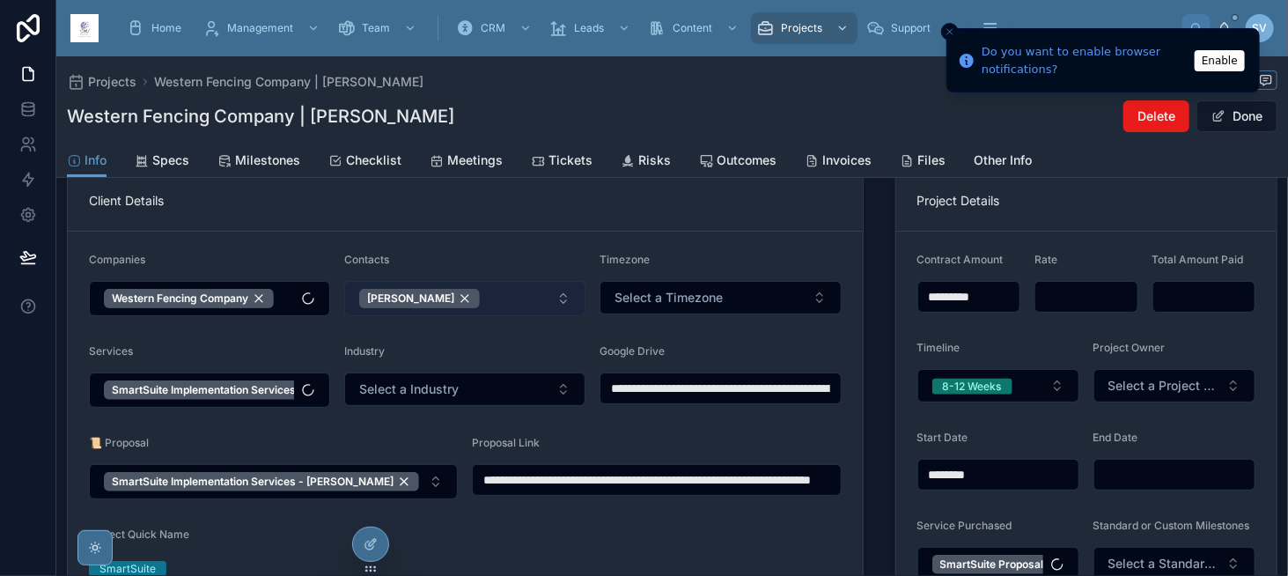
scroll to position [176, 0]
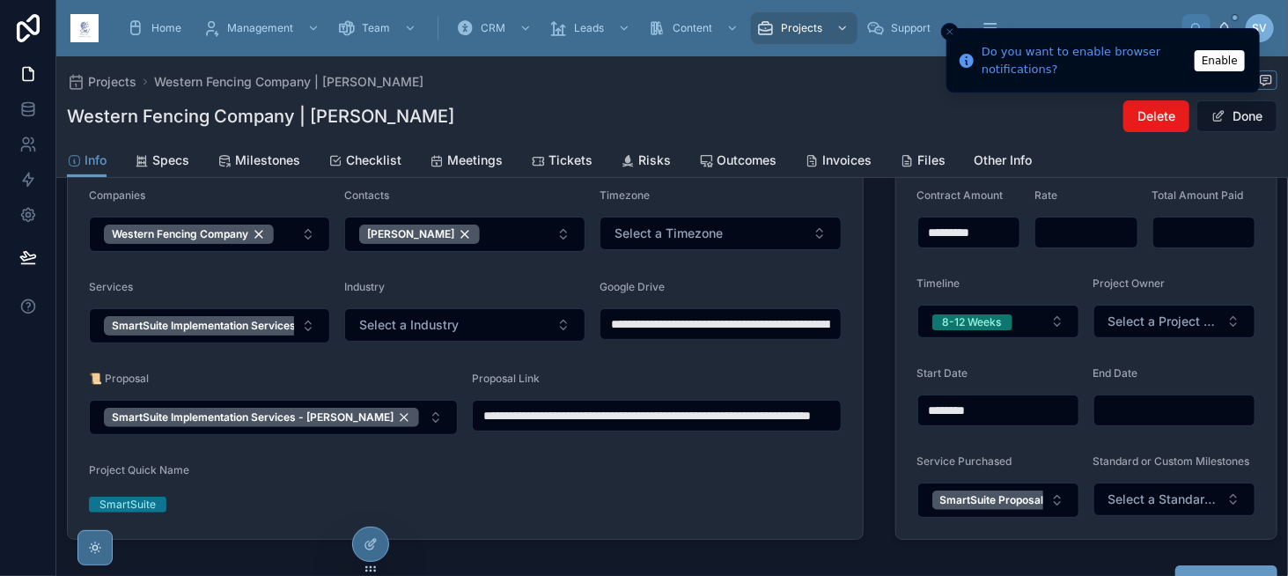
click at [565, 375] on div "Proposal Link" at bounding box center [656, 381] width 369 height 21
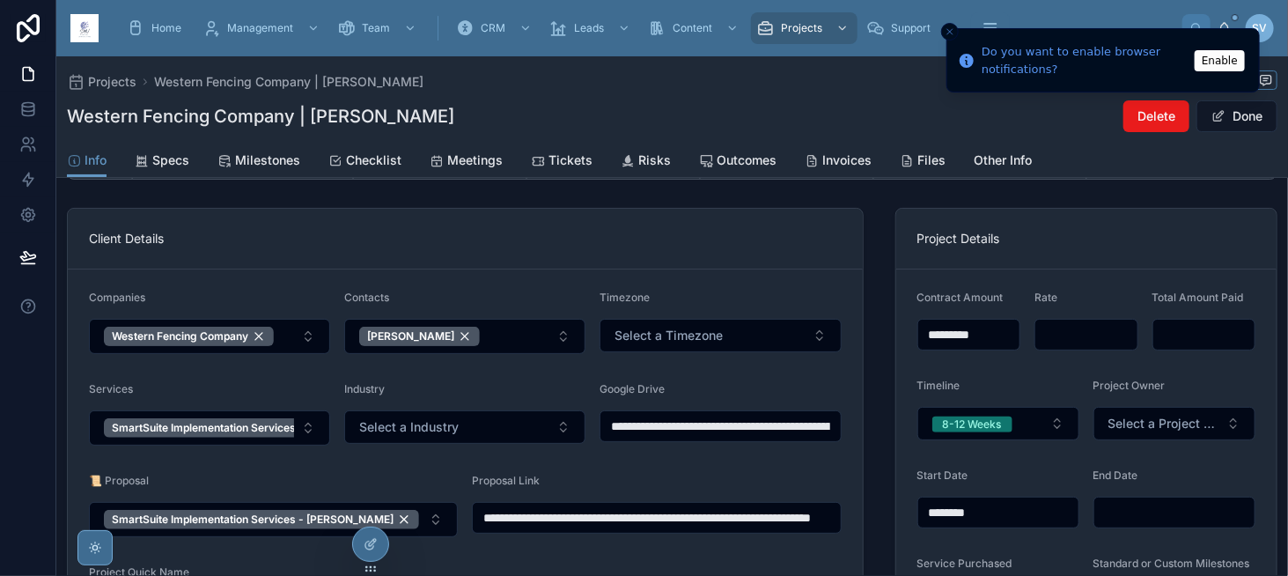
scroll to position [0, 0]
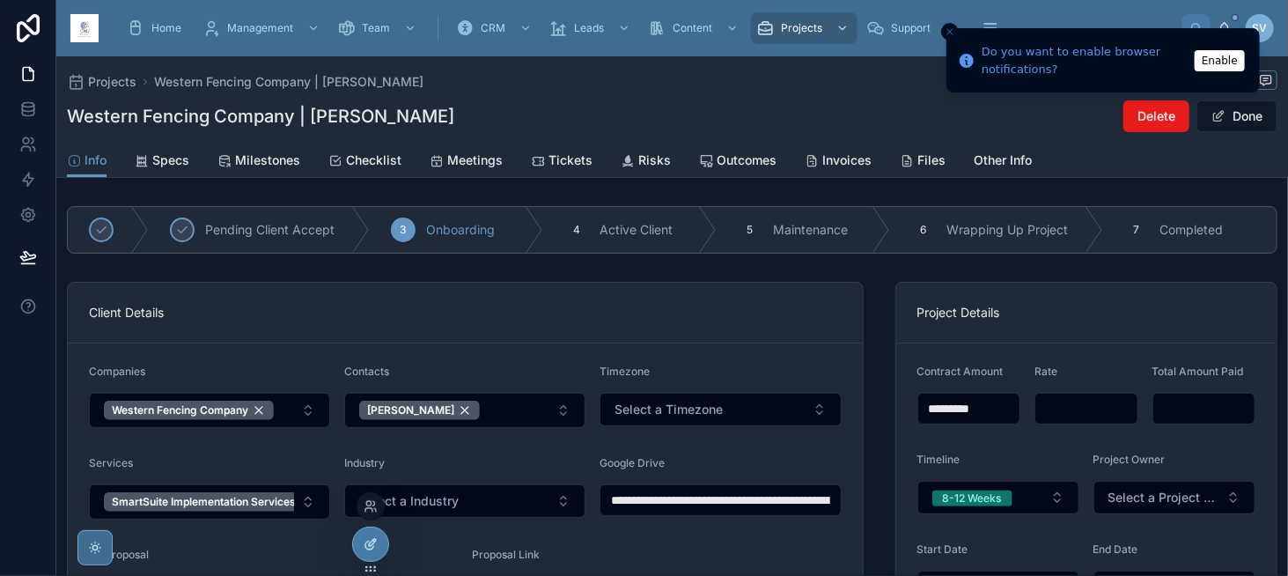
click at [364, 548] on icon at bounding box center [371, 544] width 14 height 14
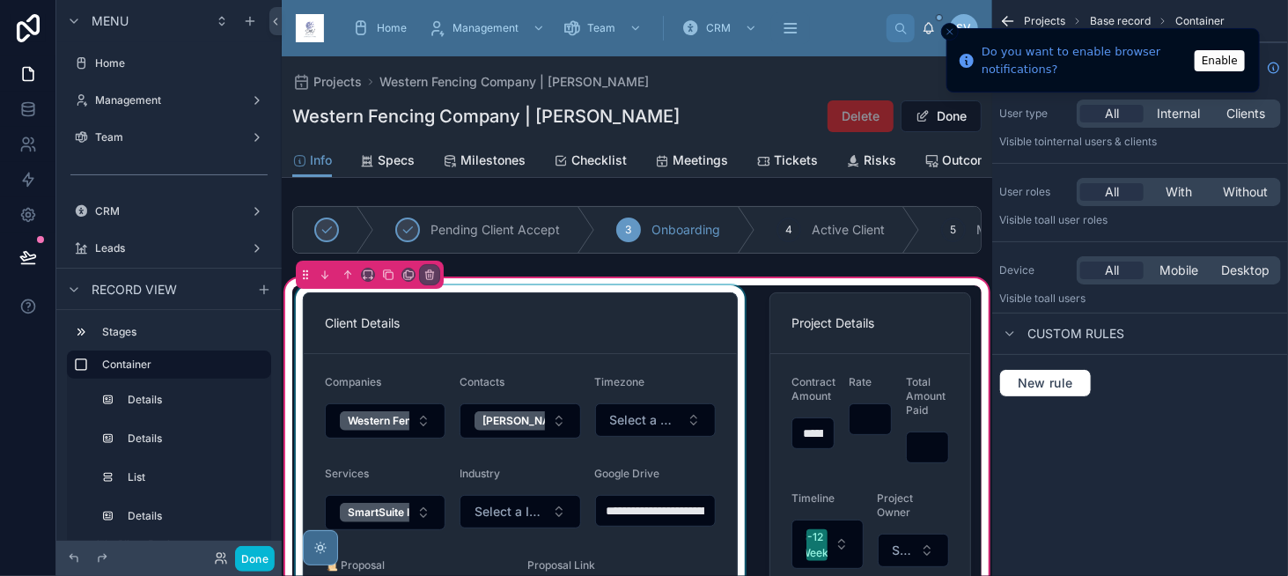
click at [511, 337] on div at bounding box center [520, 544] width 456 height 518
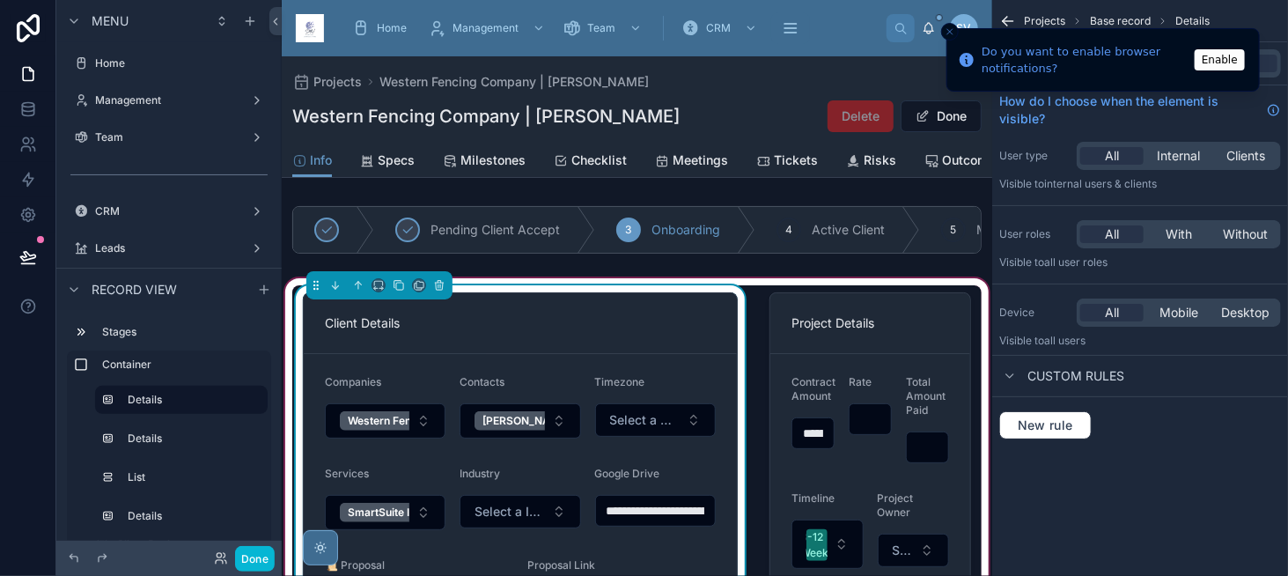
click at [949, 36] on button "Close toast" at bounding box center [950, 32] width 18 height 18
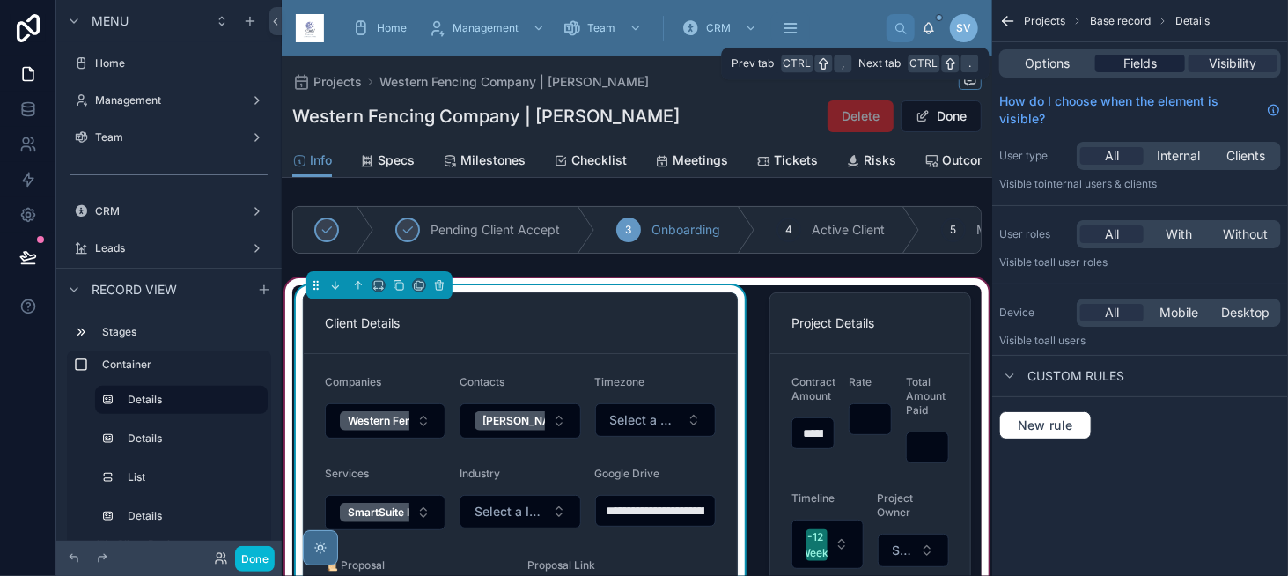
click at [1156, 70] on span "Fields" at bounding box center [1139, 64] width 33 height 18
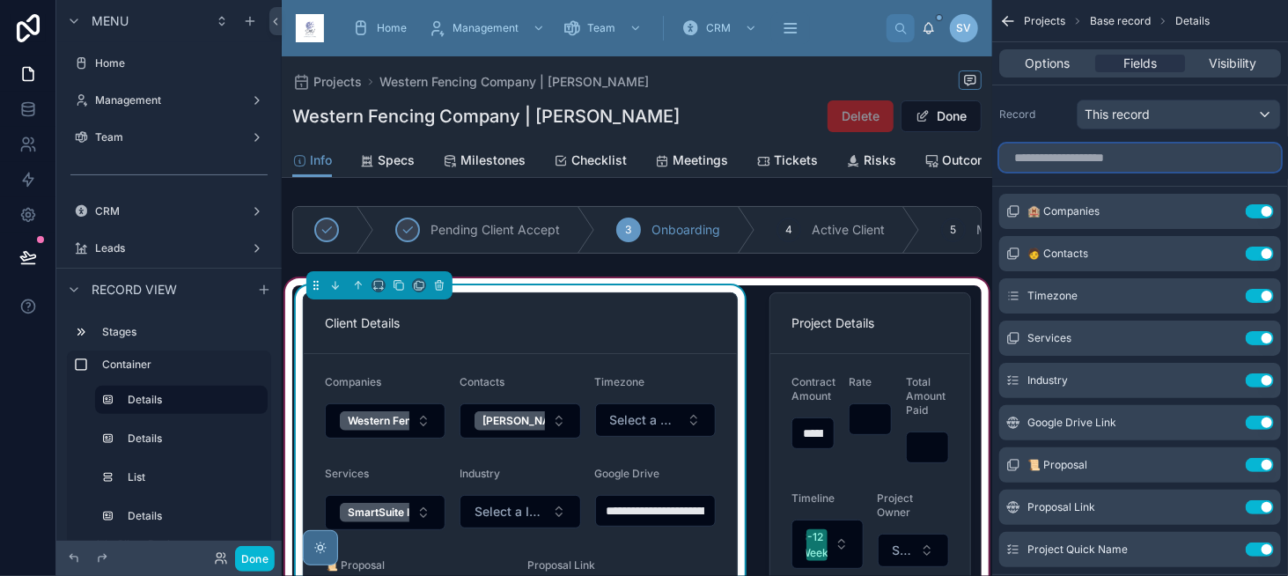
click at [1095, 164] on input "scrollable content" at bounding box center [1140, 157] width 282 height 28
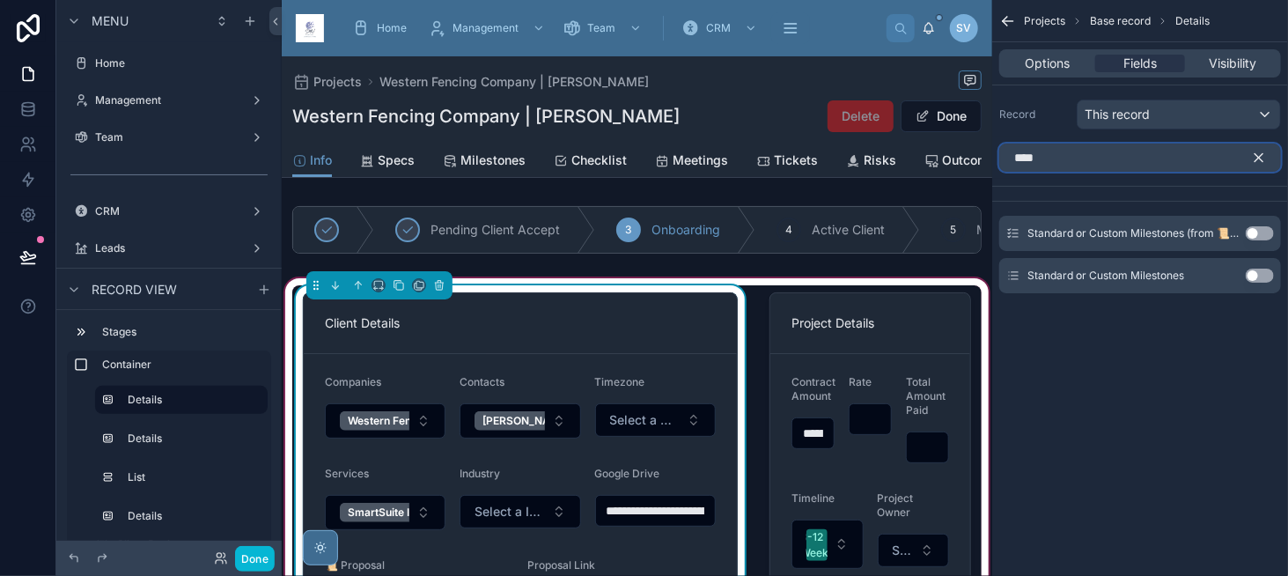
type input "****"
click at [1268, 275] on button "Use setting" at bounding box center [1260, 275] width 28 height 14
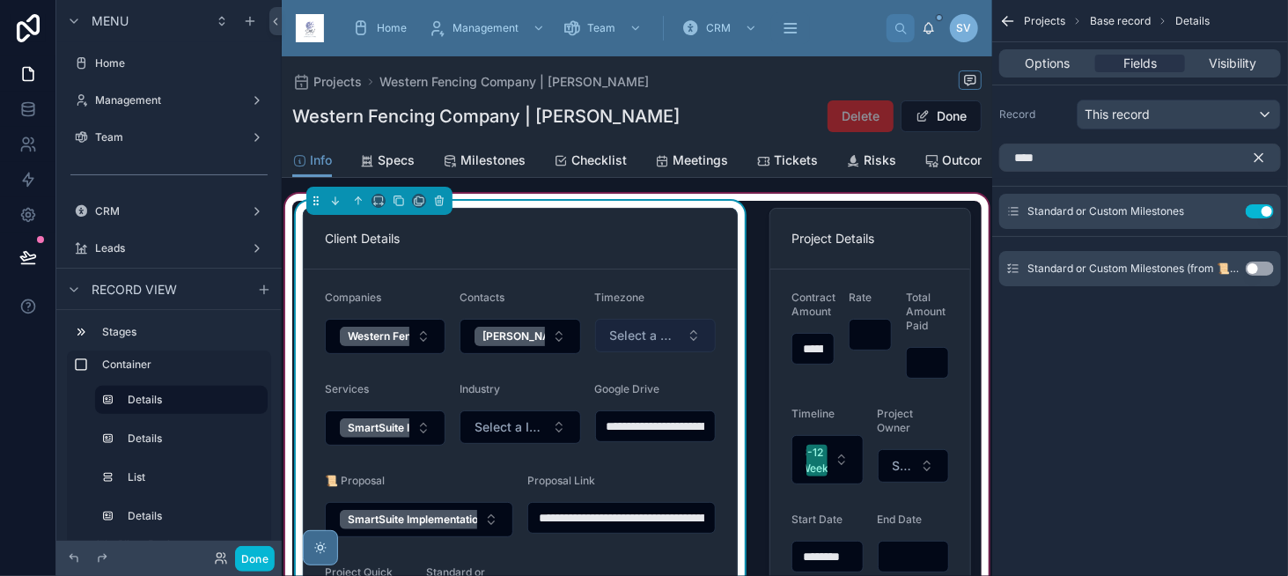
scroll to position [88, 0]
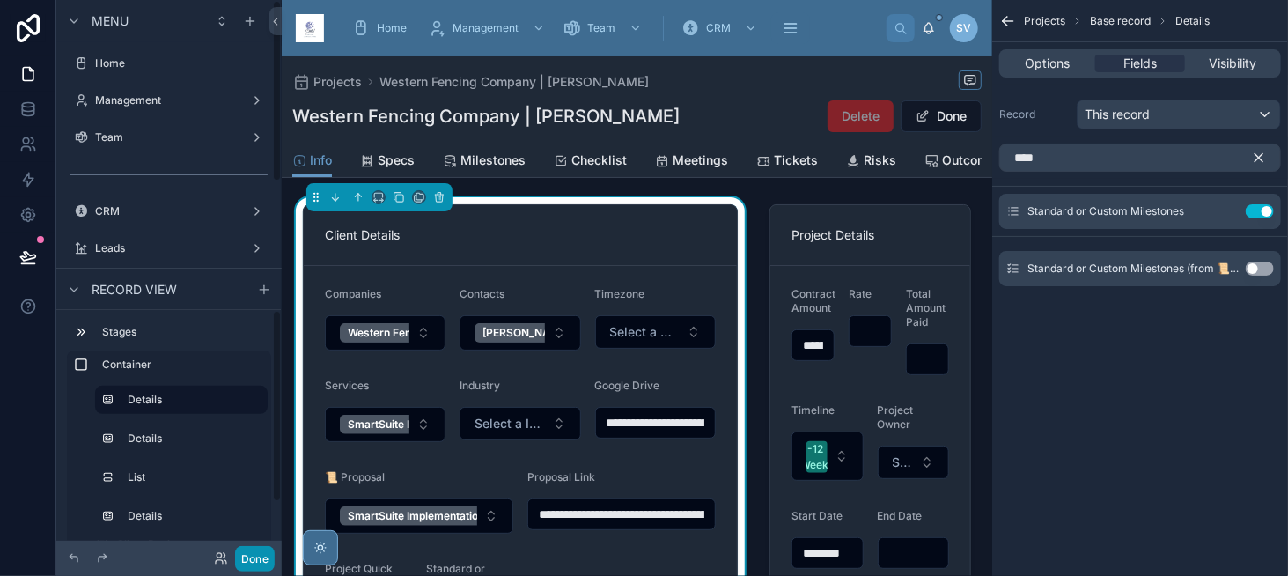
click at [248, 563] on button "Done" at bounding box center [255, 559] width 40 height 26
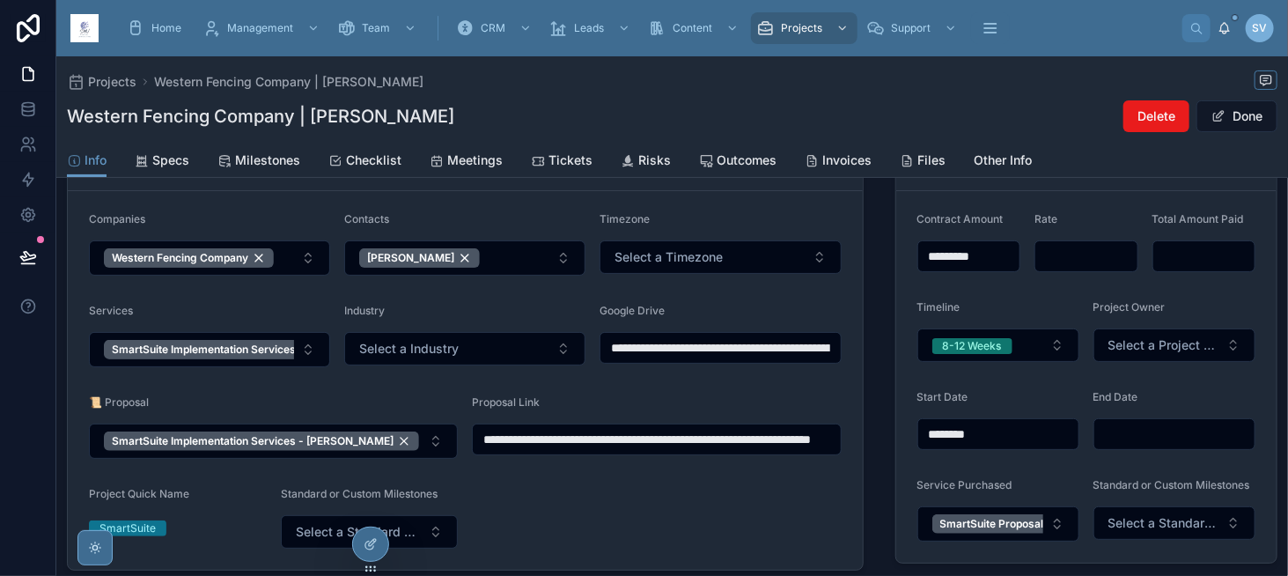
scroll to position [352, 0]
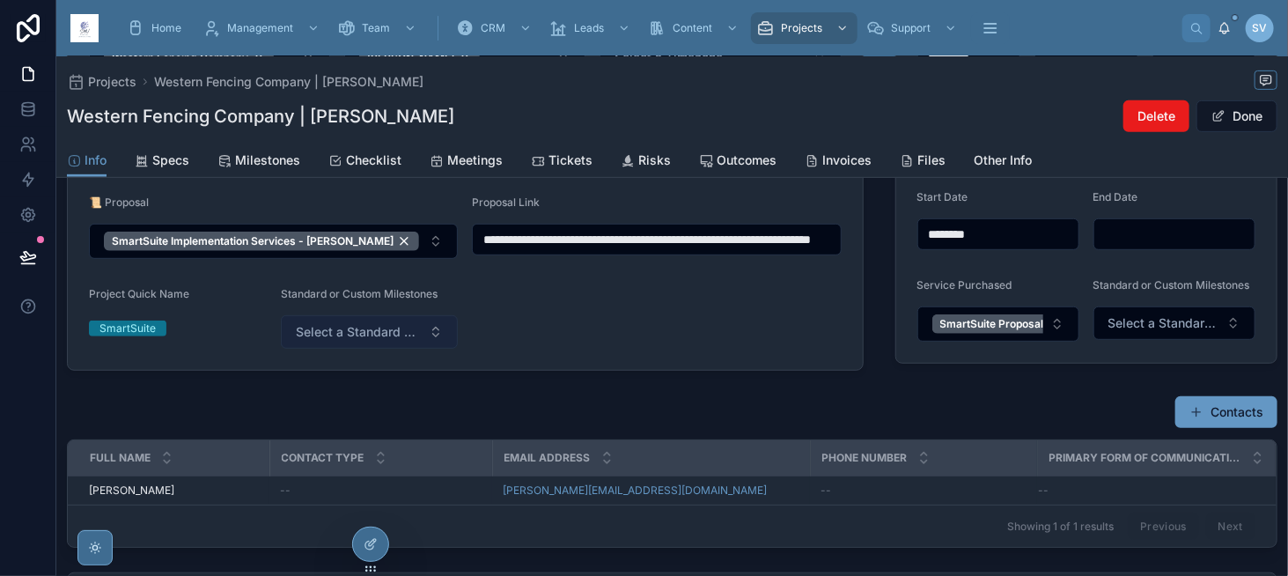
click at [335, 323] on span "Select a Standard or Custom Milestones" at bounding box center [359, 332] width 127 height 18
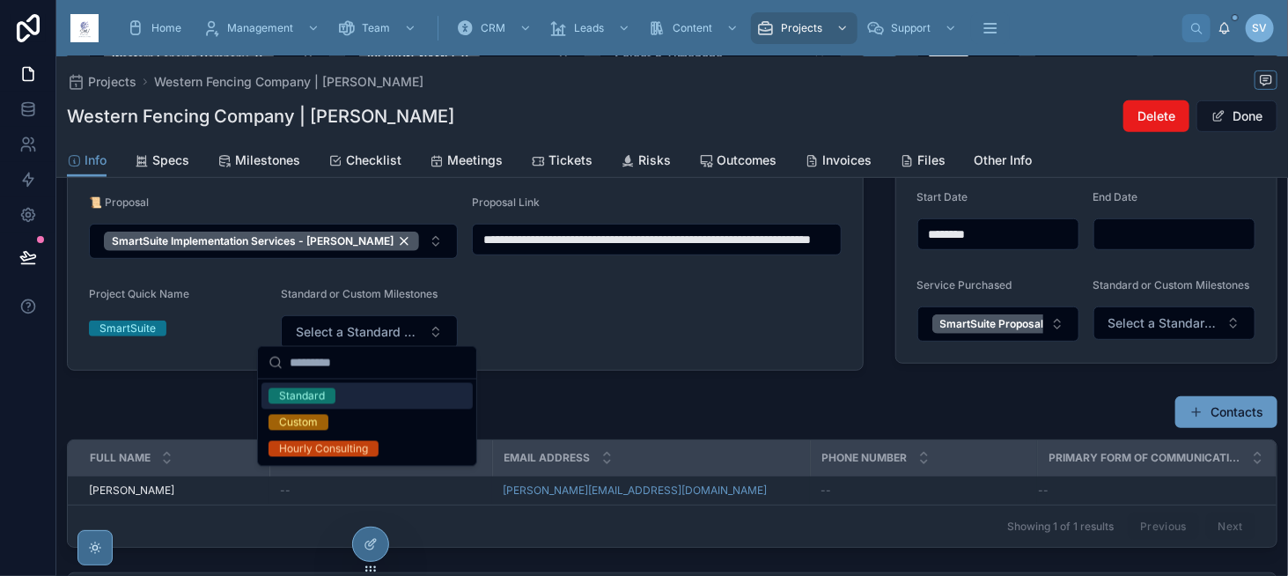
click at [343, 395] on div "Standard" at bounding box center [366, 396] width 211 height 26
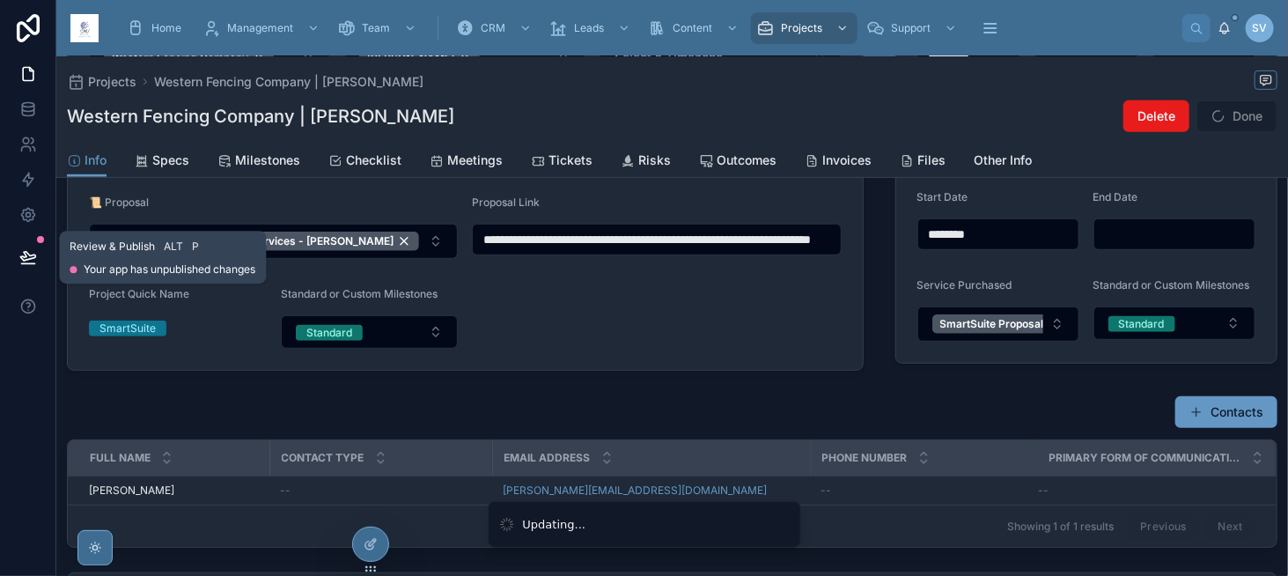
click at [34, 252] on icon at bounding box center [28, 257] width 18 height 18
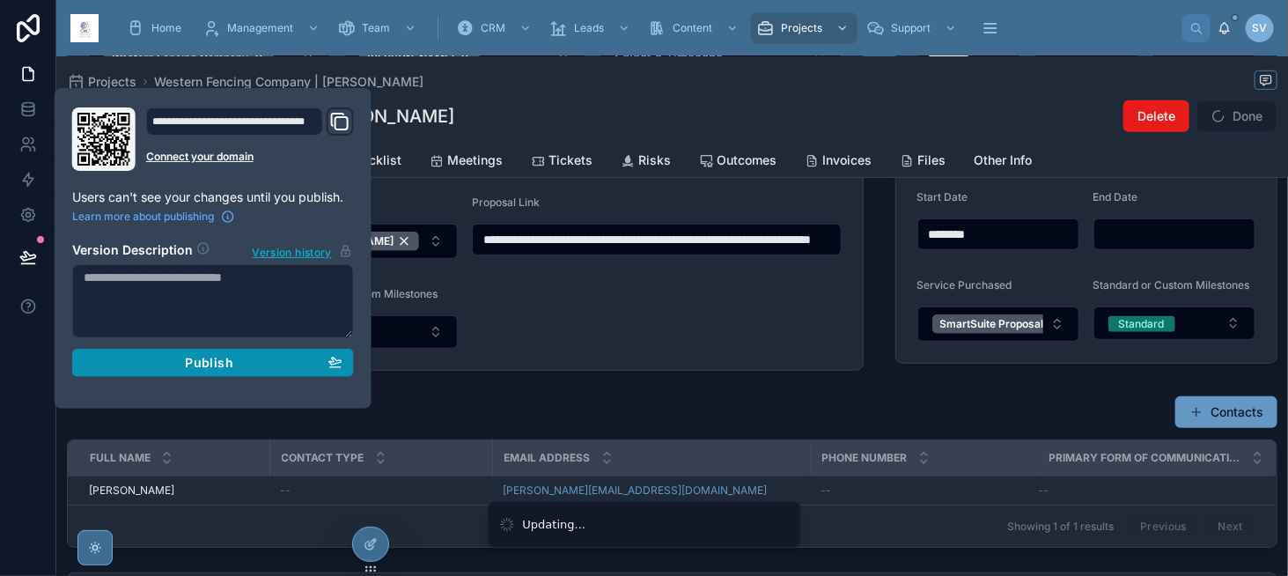
click at [158, 362] on div "Publish" at bounding box center [213, 363] width 259 height 16
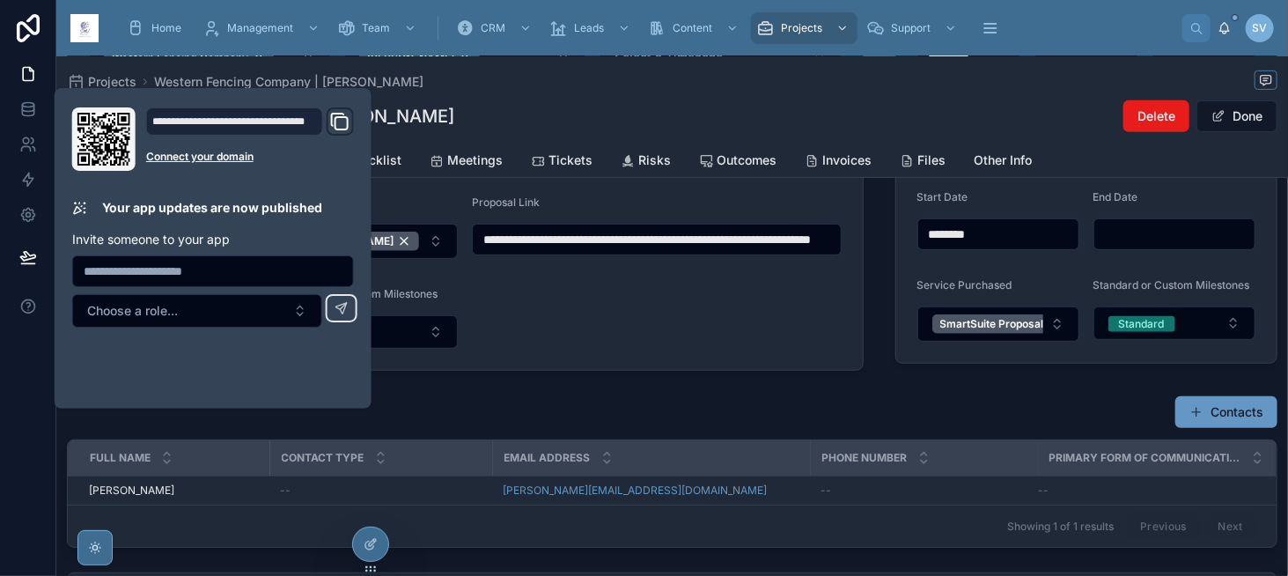
click at [539, 108] on div "Western Fencing Company | [PERSON_NAME] Delete Done" at bounding box center [672, 115] width 1210 height 33
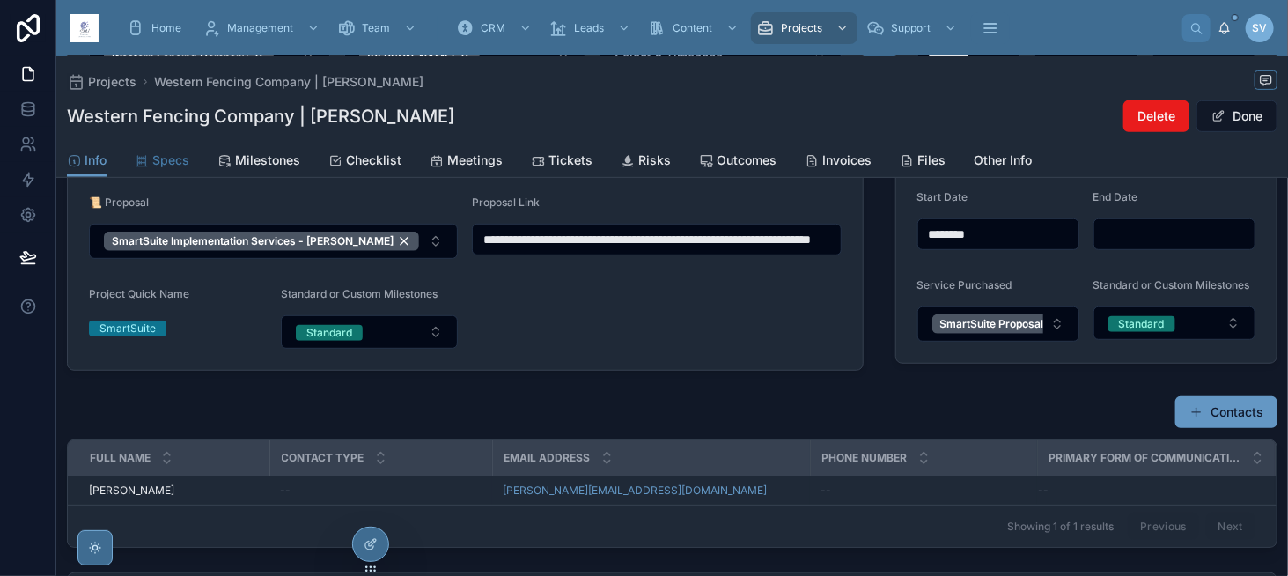
click at [173, 159] on span "Specs" at bounding box center [170, 160] width 37 height 18
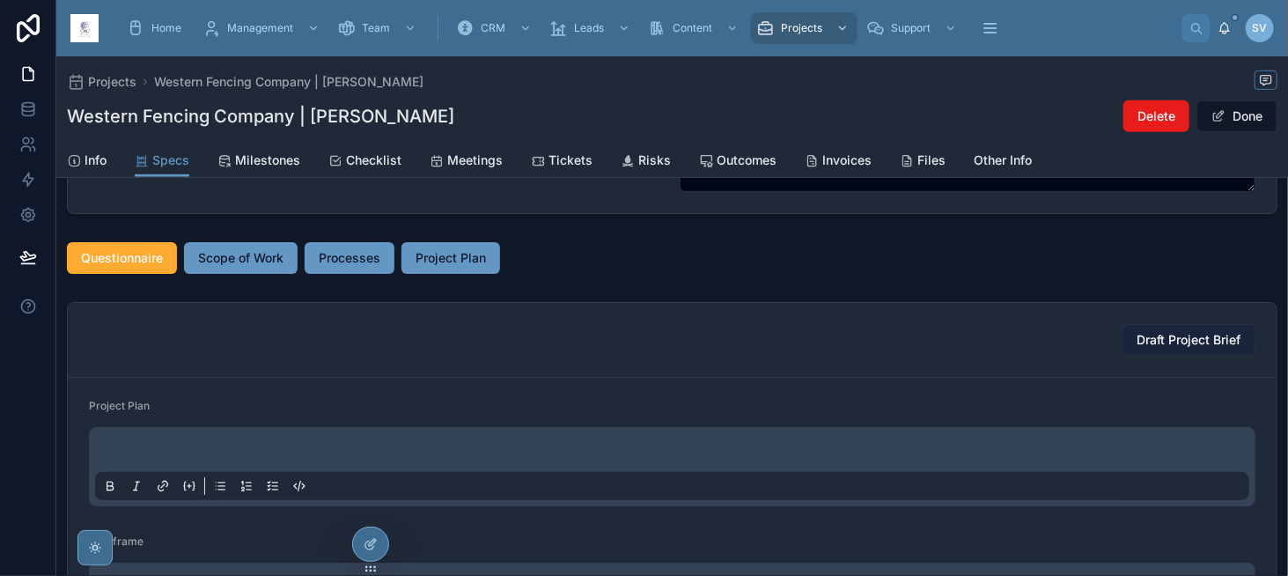
click at [1164, 331] on span "Draft Project Brief" at bounding box center [1188, 340] width 104 height 18
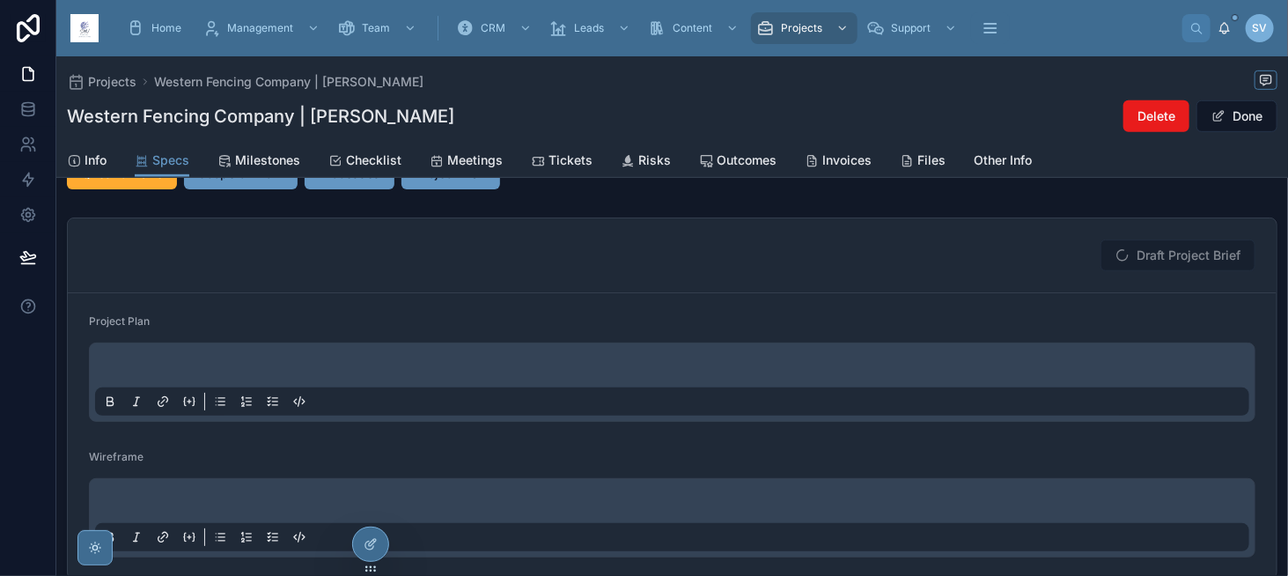
scroll to position [440, 0]
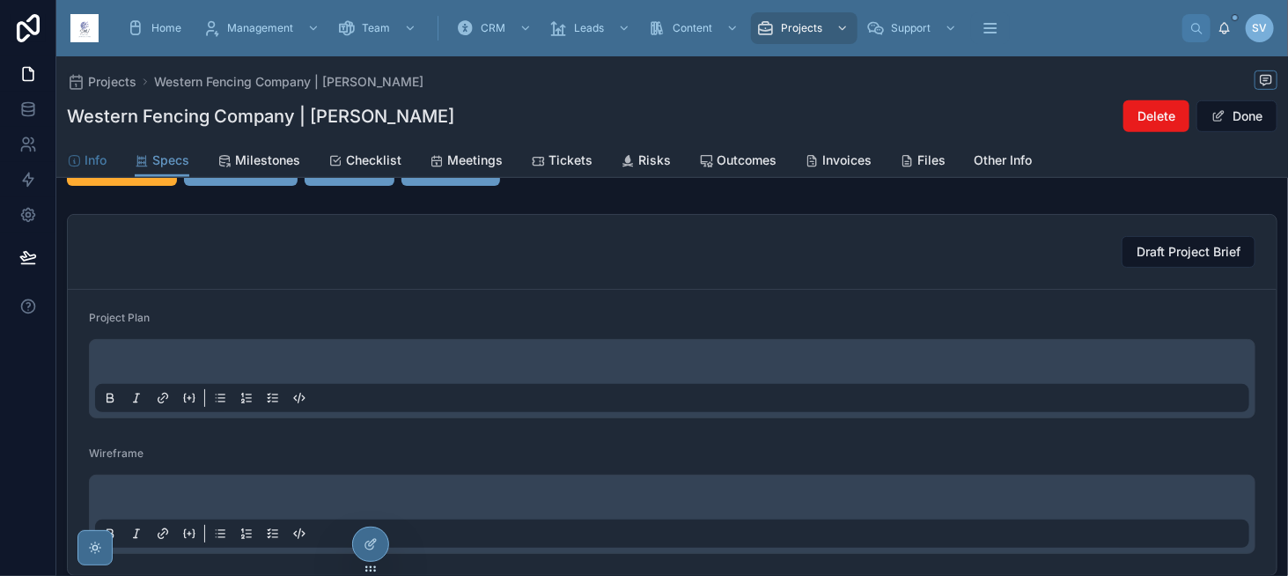
click at [86, 164] on span "Info" at bounding box center [96, 160] width 22 height 18
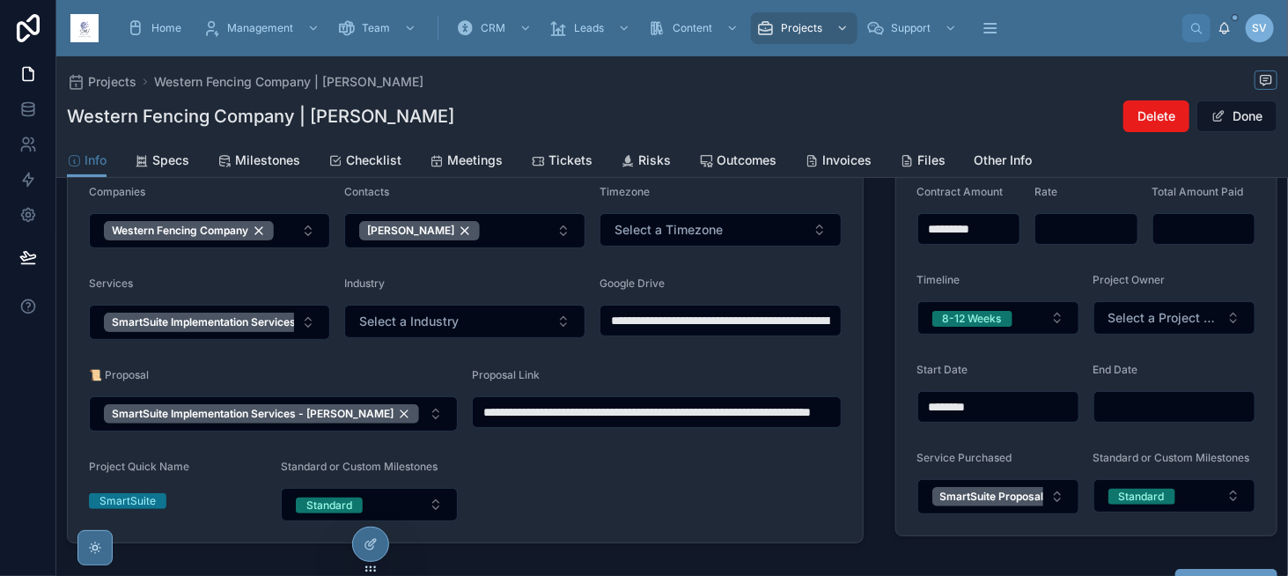
scroll to position [176, 0]
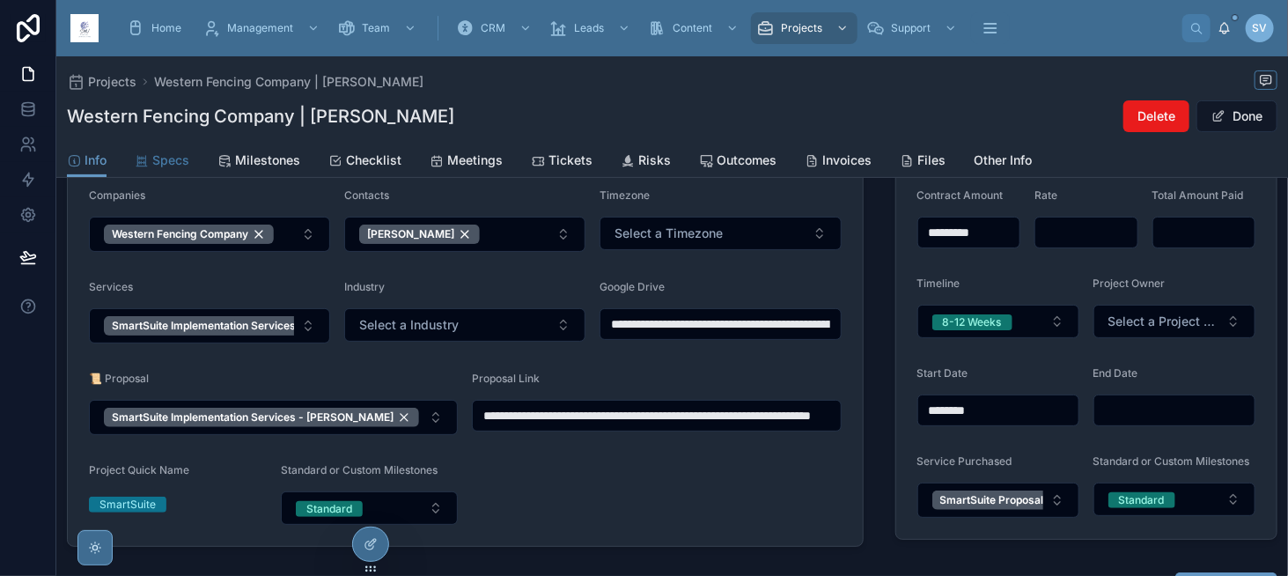
click at [160, 159] on span "Specs" at bounding box center [170, 160] width 37 height 18
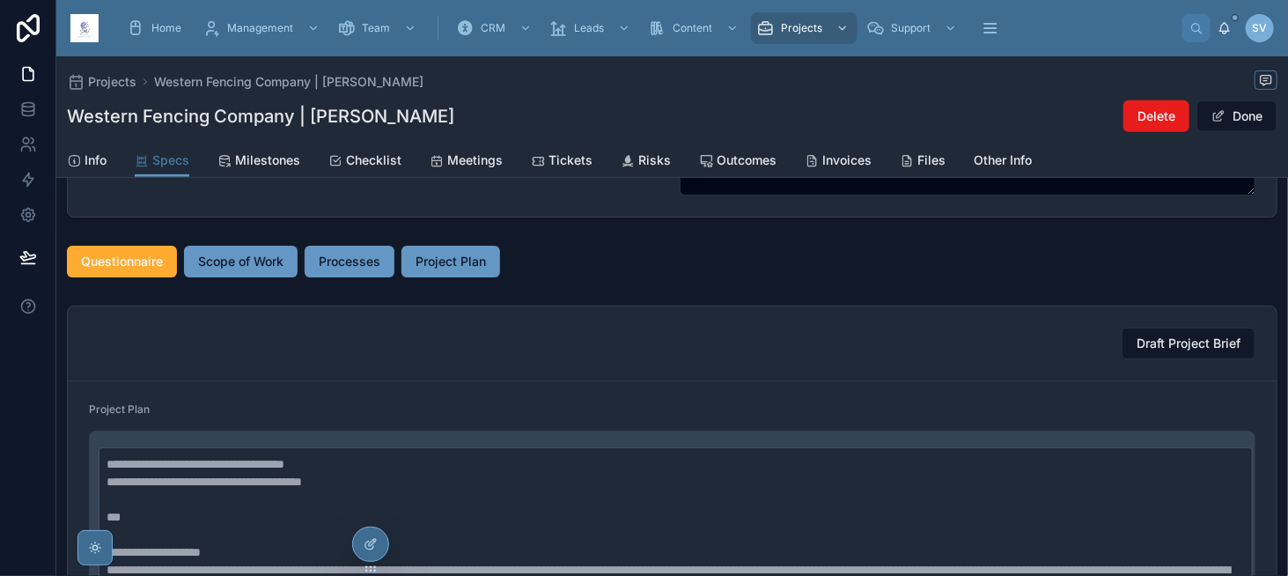
scroll to position [352, 0]
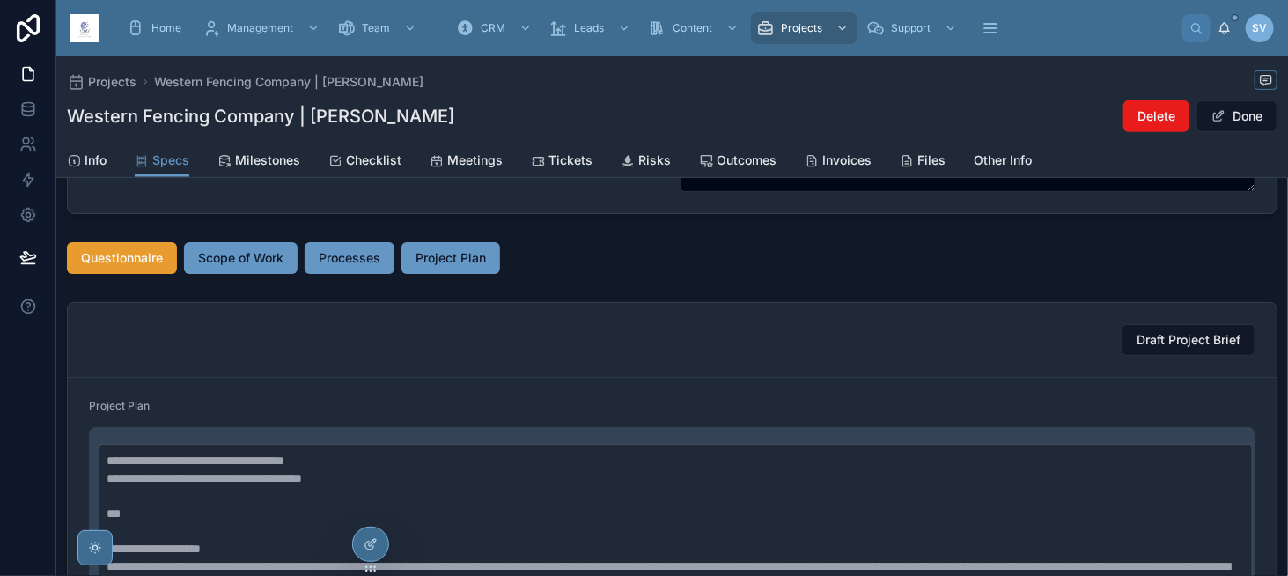
click at [147, 261] on span "Questionnaire" at bounding box center [122, 258] width 82 height 18
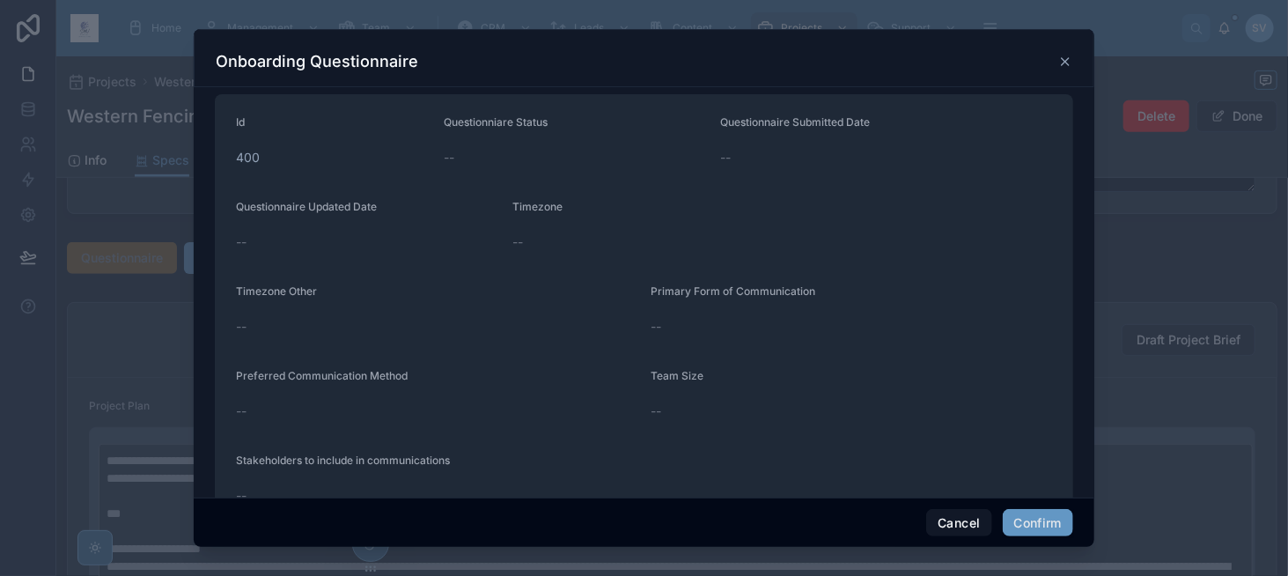
click at [1065, 60] on icon at bounding box center [1065, 61] width 7 height 7
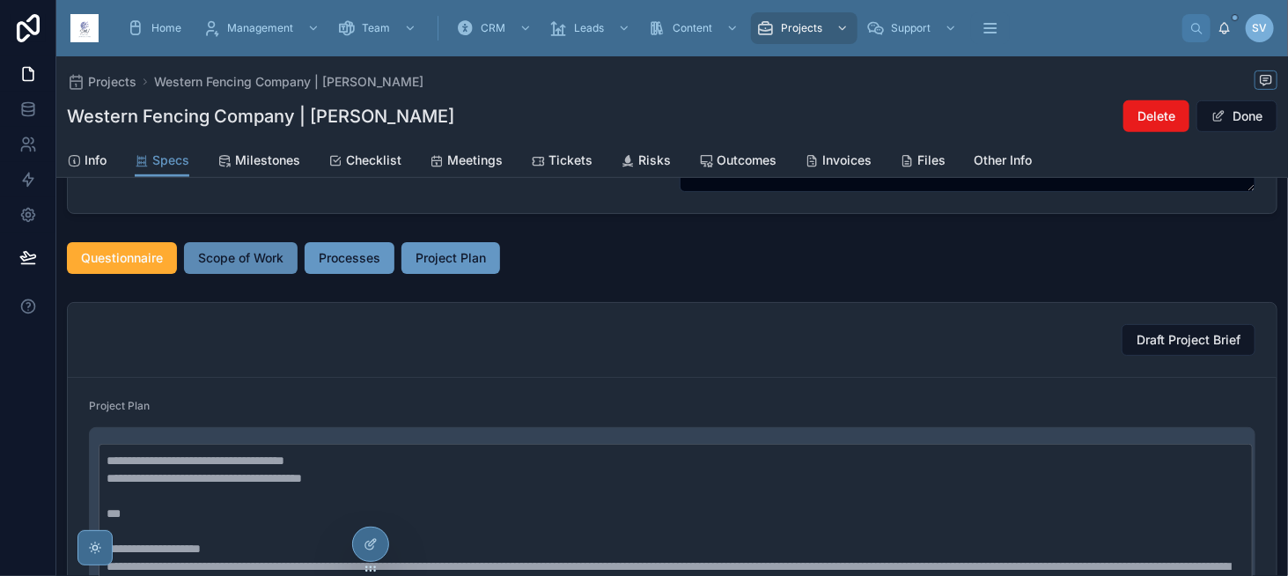
click at [251, 258] on span "Scope of Work" at bounding box center [240, 258] width 85 height 18
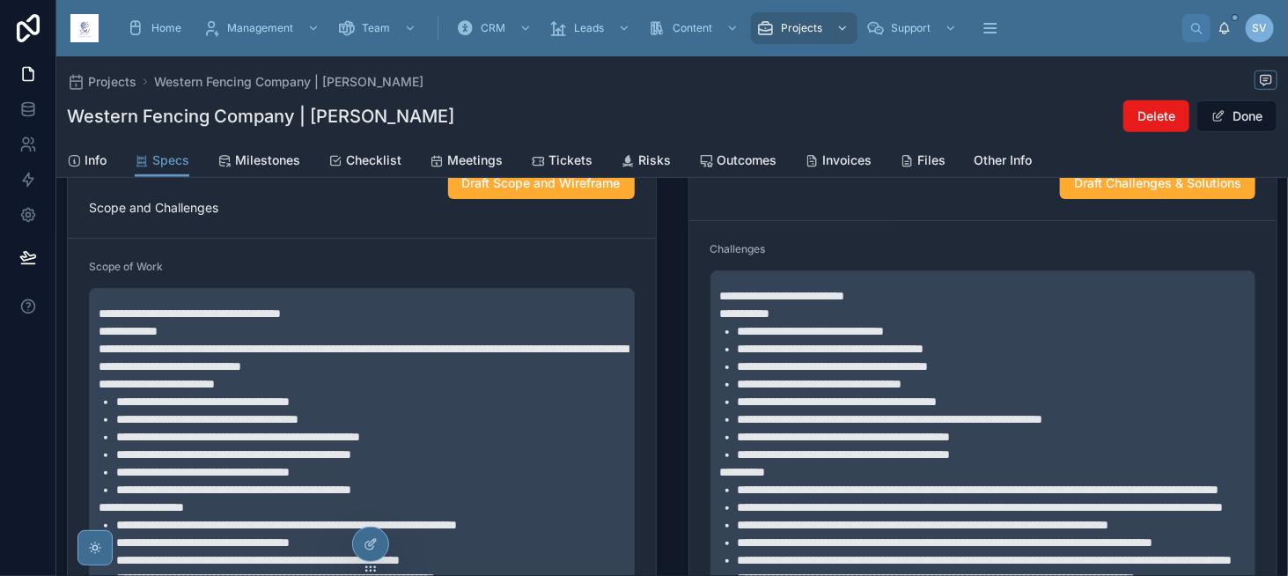
scroll to position [264, 0]
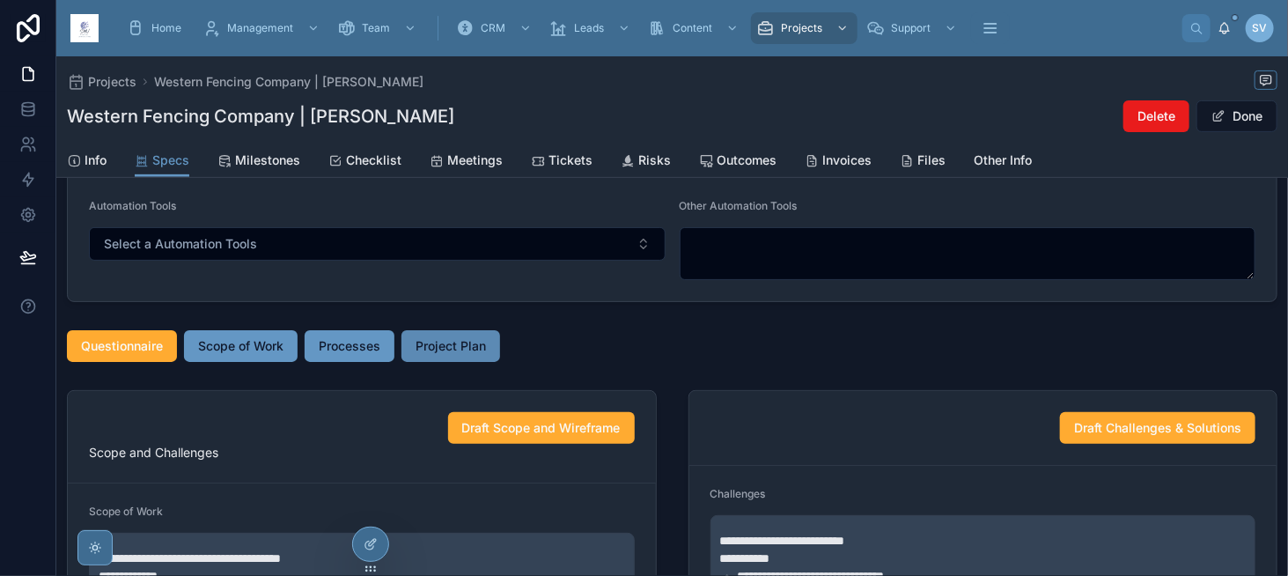
click at [452, 342] on span "Project Plan" at bounding box center [451, 346] width 70 height 18
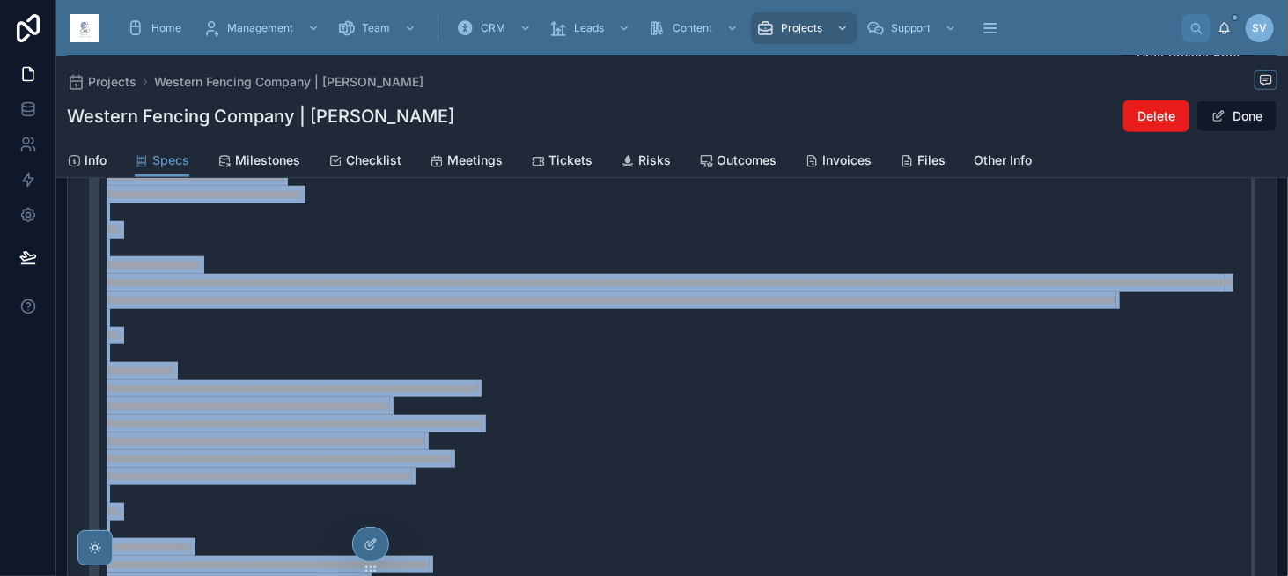
scroll to position [528, 0]
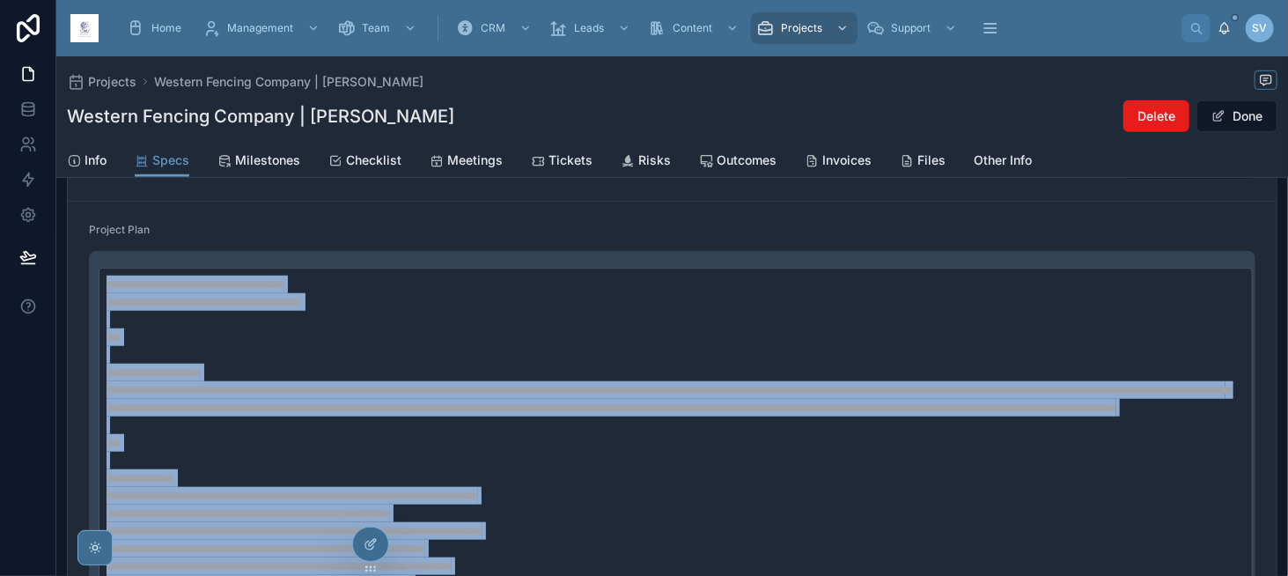
drag, startPoint x: 561, startPoint y: 387, endPoint x: 92, endPoint y: 243, distance: 490.9
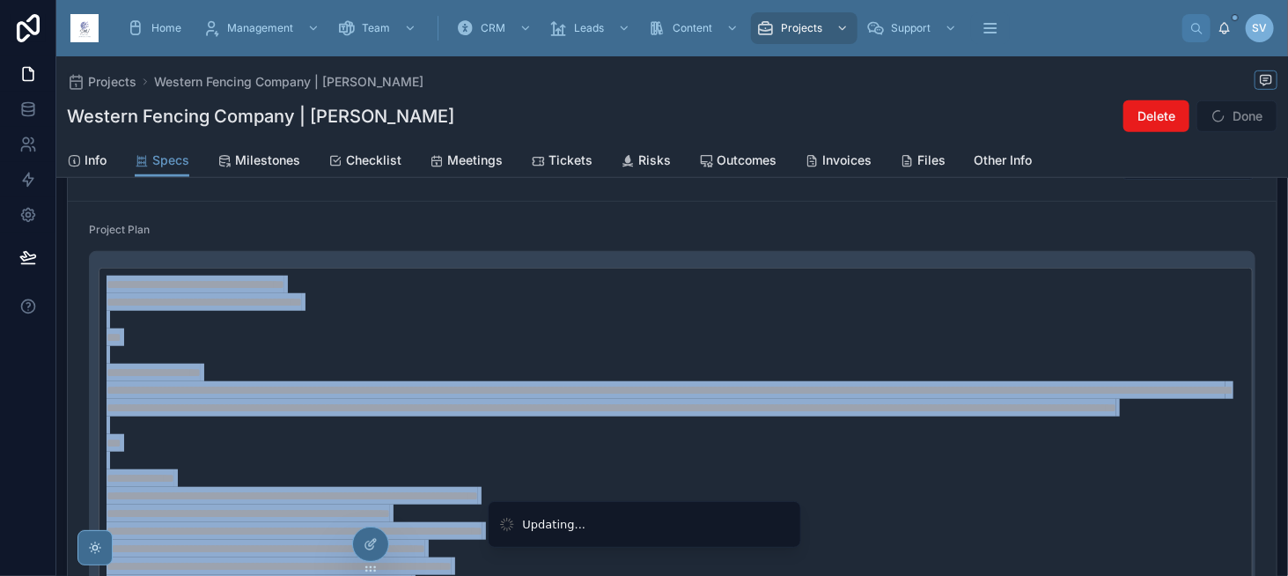
copy span "**********"
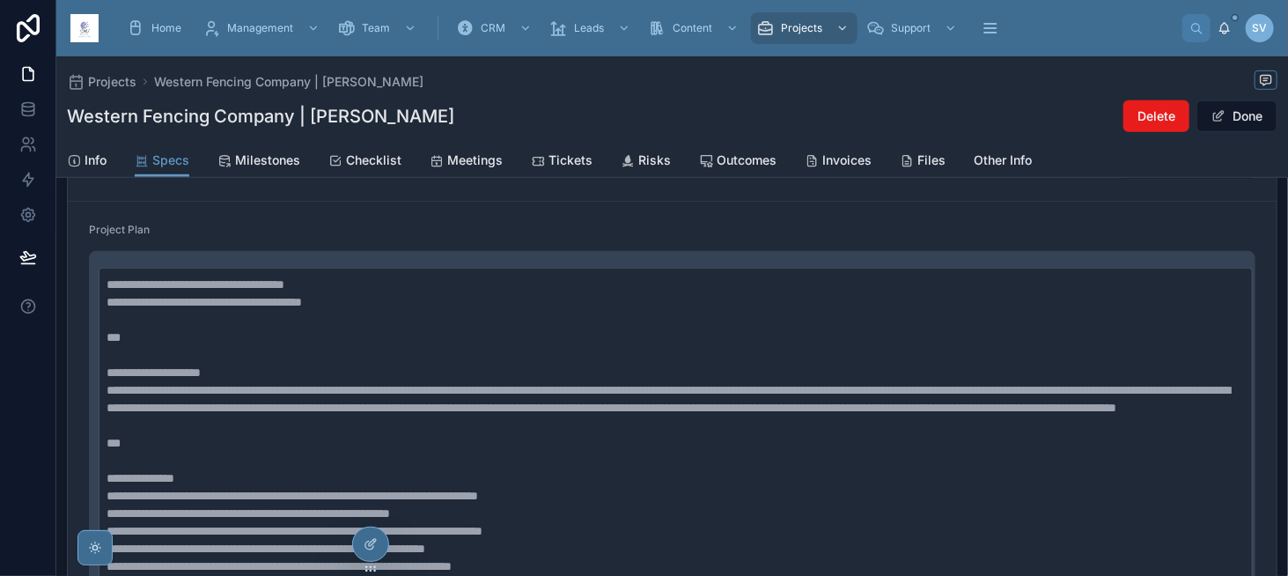
click at [203, 193] on div "Draft Project Brief" at bounding box center [672, 164] width 1209 height 75
click at [93, 153] on span "Info" at bounding box center [96, 160] width 22 height 18
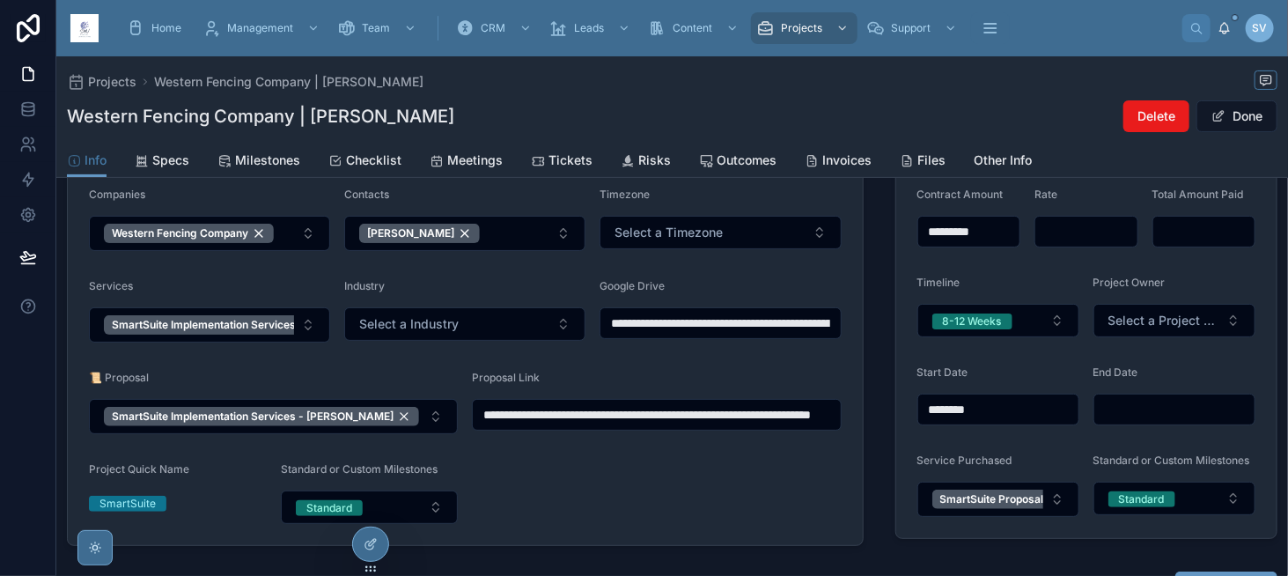
scroll to position [176, 0]
click at [167, 159] on span "Specs" at bounding box center [170, 160] width 37 height 18
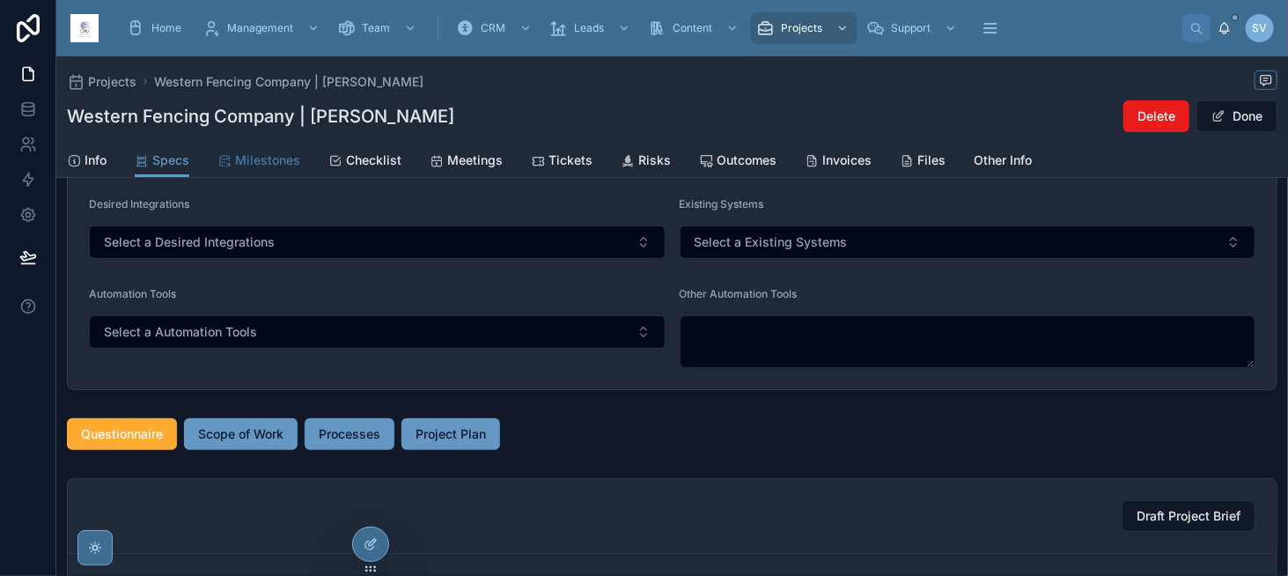
click at [238, 157] on span "Milestones" at bounding box center [267, 160] width 65 height 18
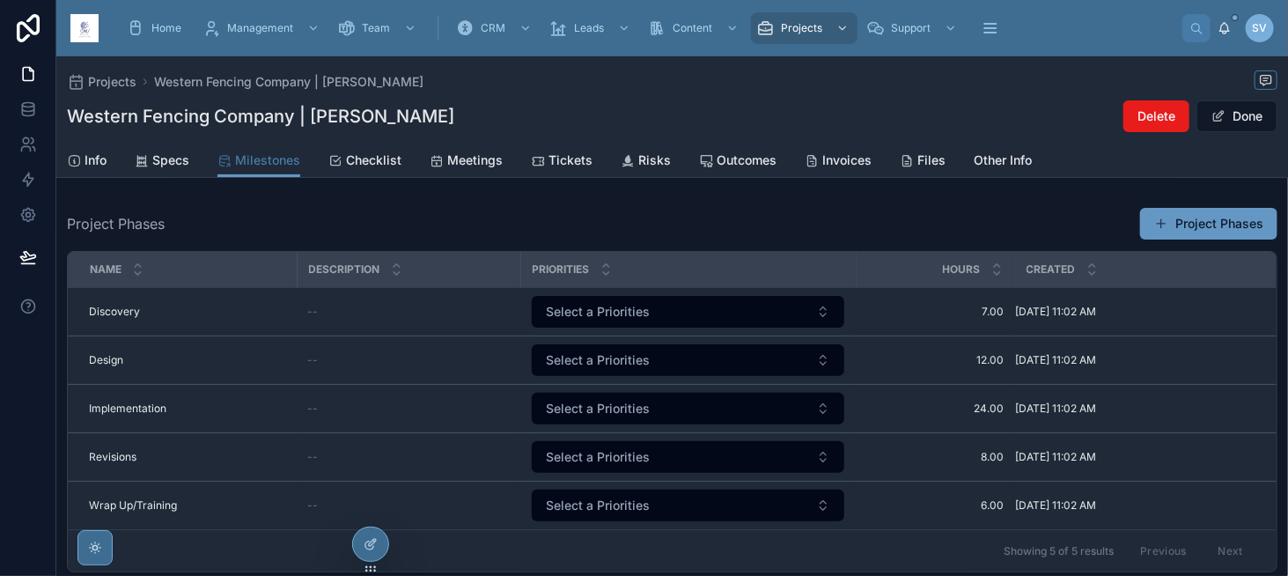
scroll to position [176, 0]
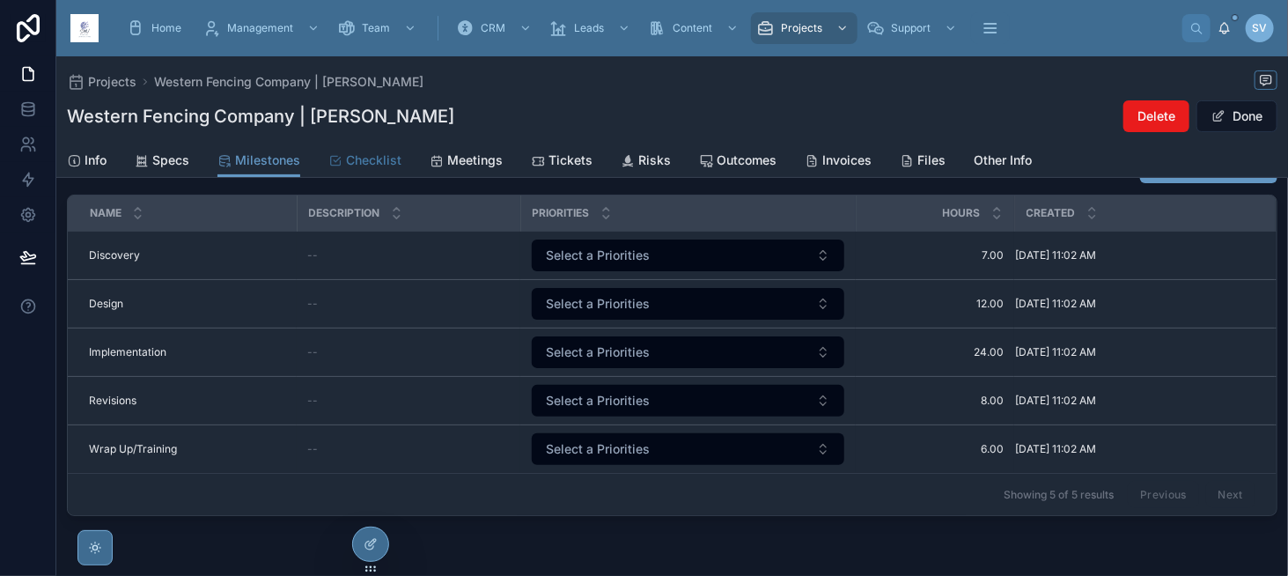
click at [366, 154] on span "Checklist" at bounding box center [373, 160] width 55 height 18
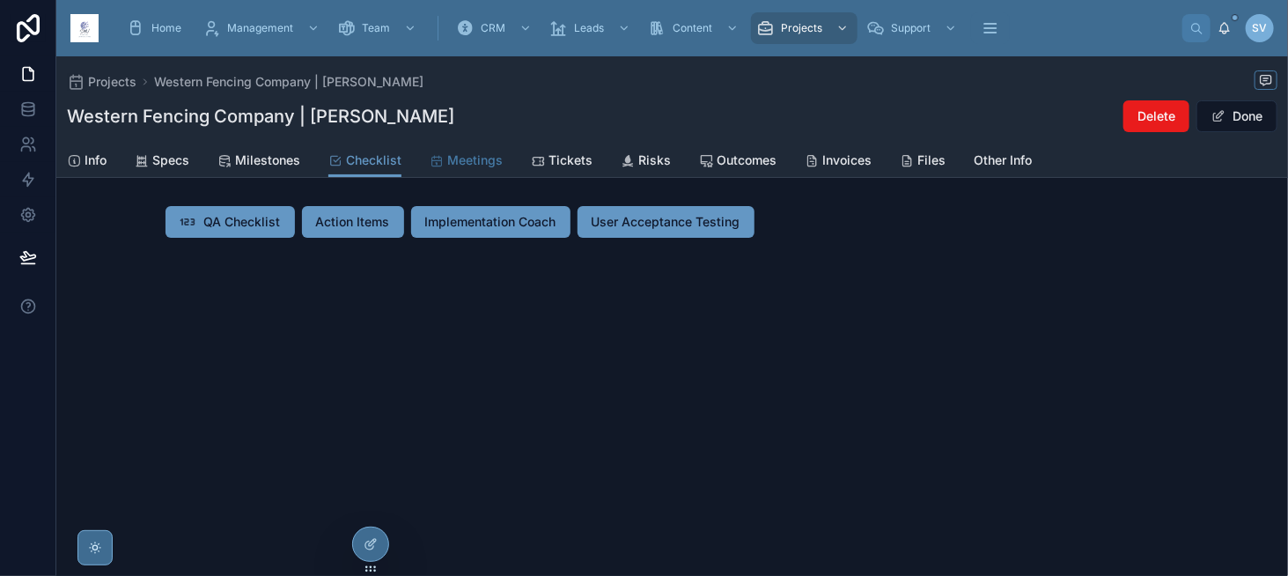
click at [485, 166] on span "Meetings" at bounding box center [474, 160] width 55 height 18
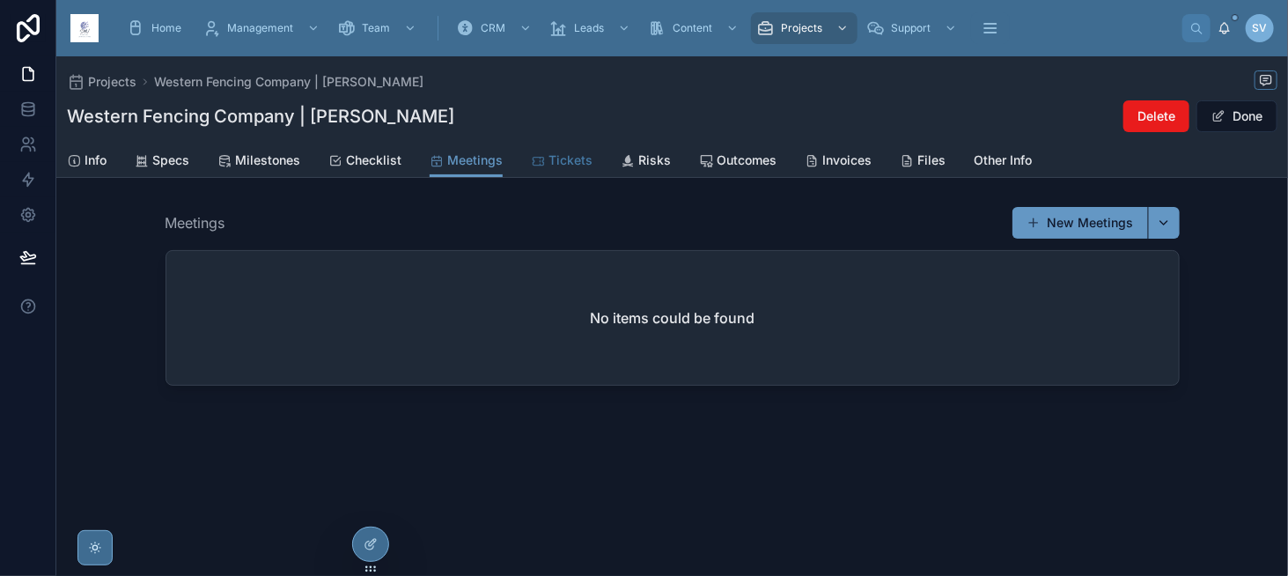
click at [557, 157] on span "Tickets" at bounding box center [570, 160] width 44 height 18
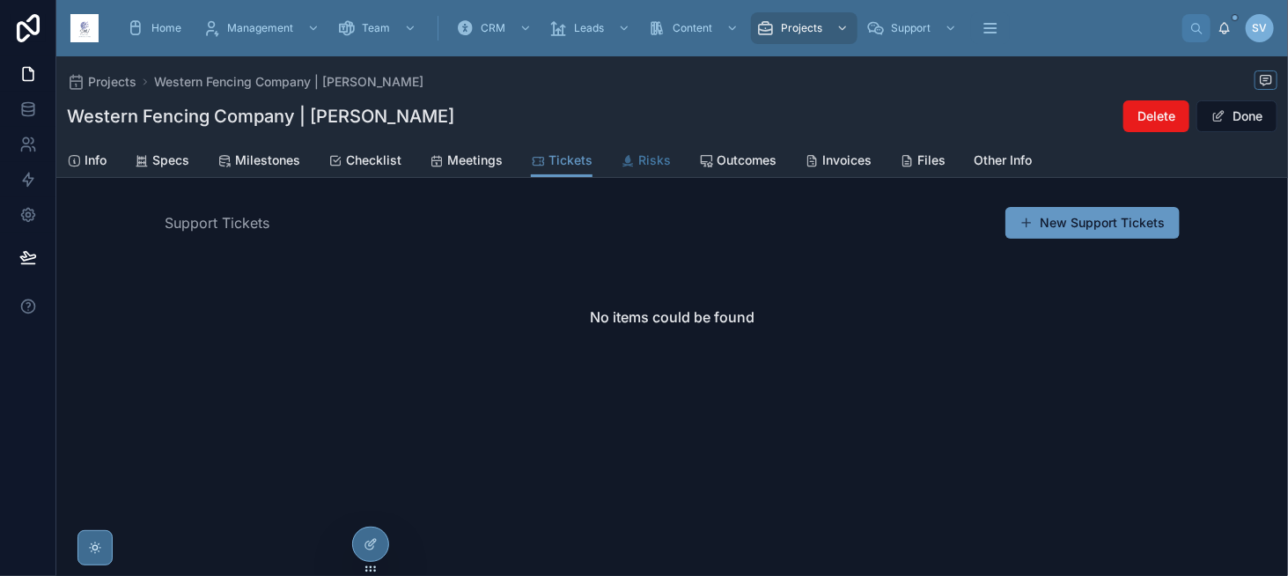
click at [631, 155] on div "Risks" at bounding box center [646, 160] width 50 height 18
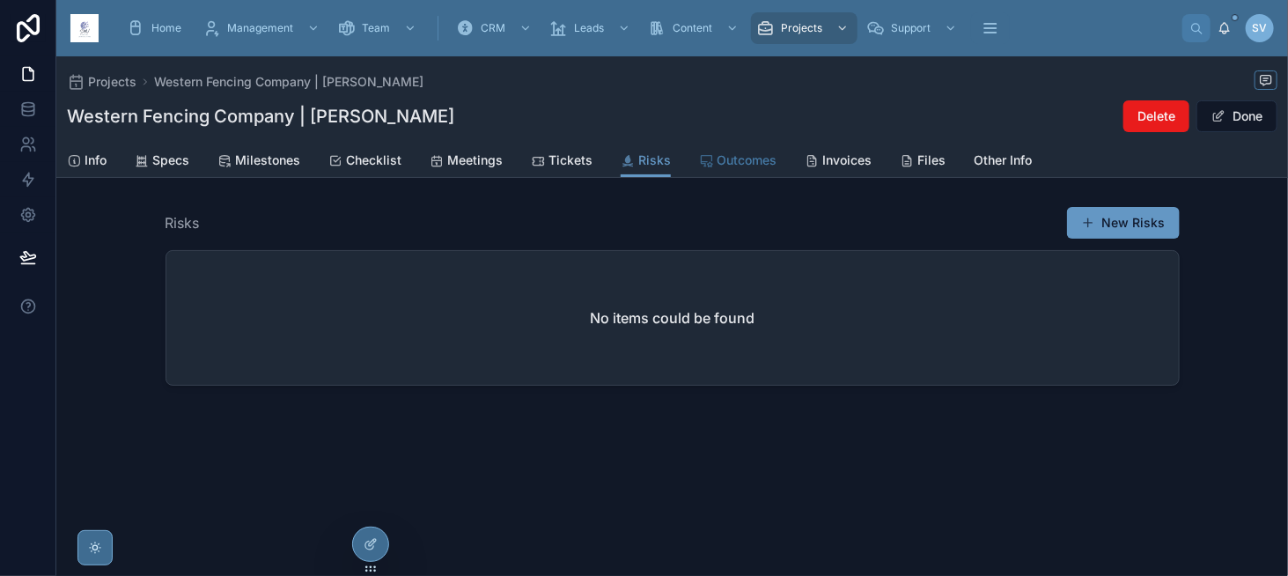
click at [721, 151] on link "Outcomes" at bounding box center [737, 161] width 77 height 35
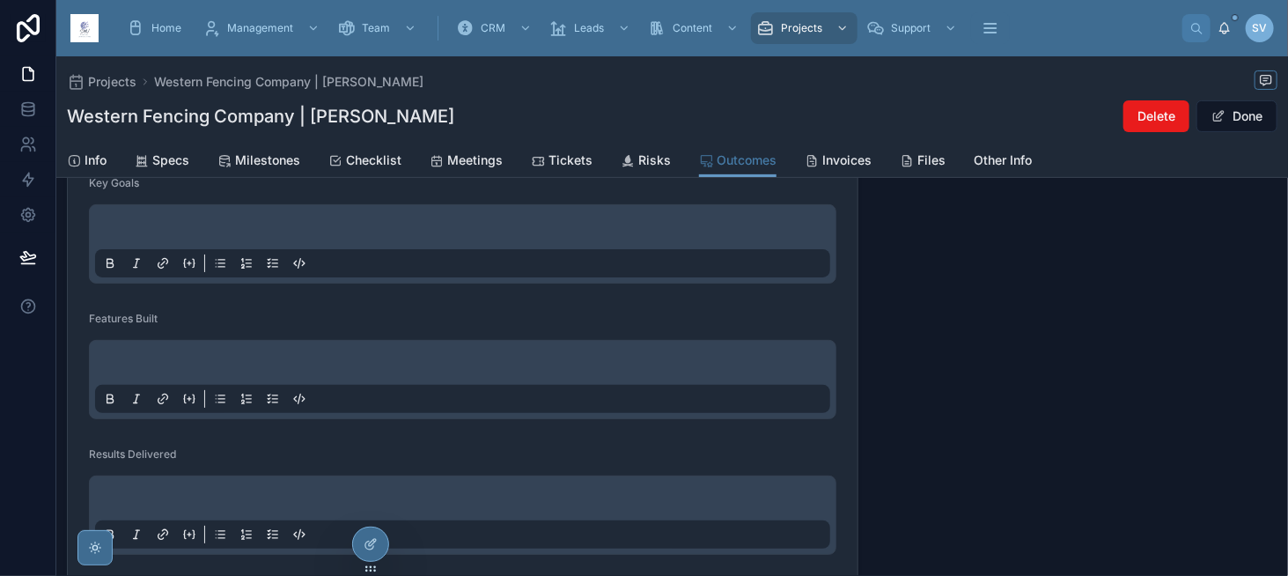
scroll to position [264, 0]
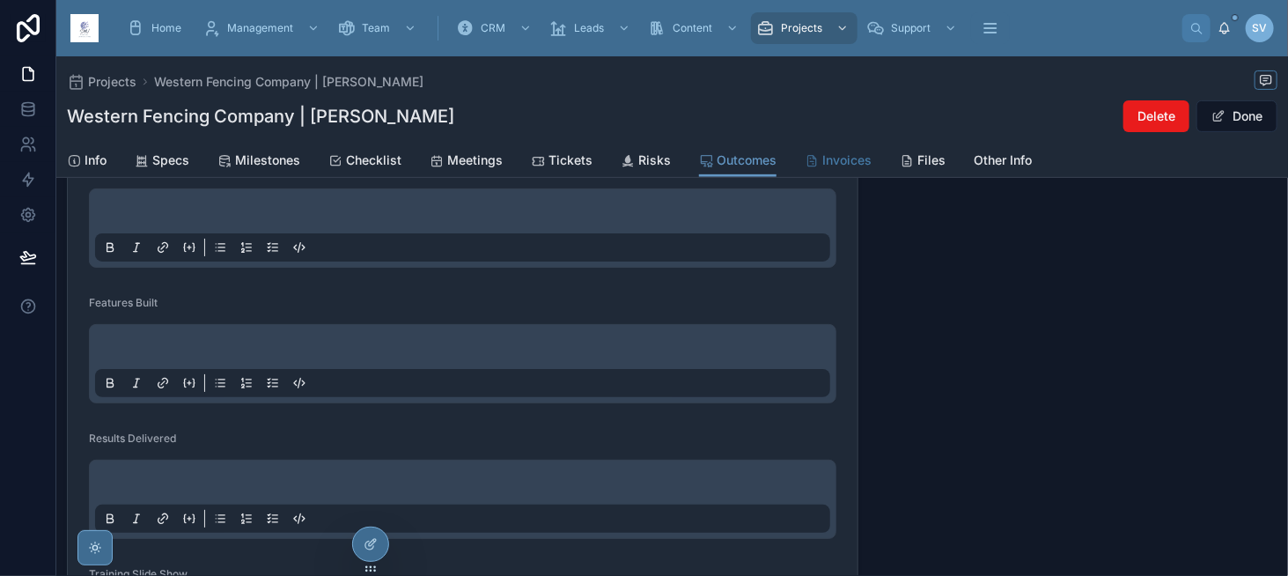
click at [826, 170] on link "Invoices" at bounding box center [838, 161] width 67 height 35
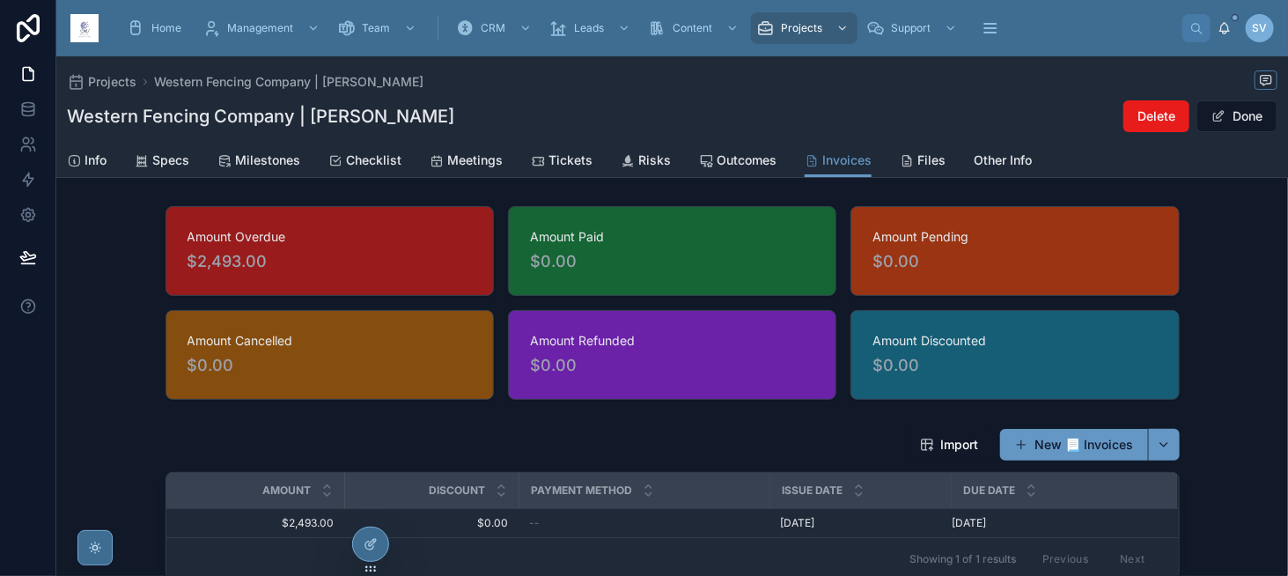
click at [439, 137] on div "Projects Western Fencing Company | [PERSON_NAME] Western Fencing Company | [PER…" at bounding box center [672, 99] width 1210 height 87
click at [147, 159] on icon at bounding box center [142, 161] width 14 height 14
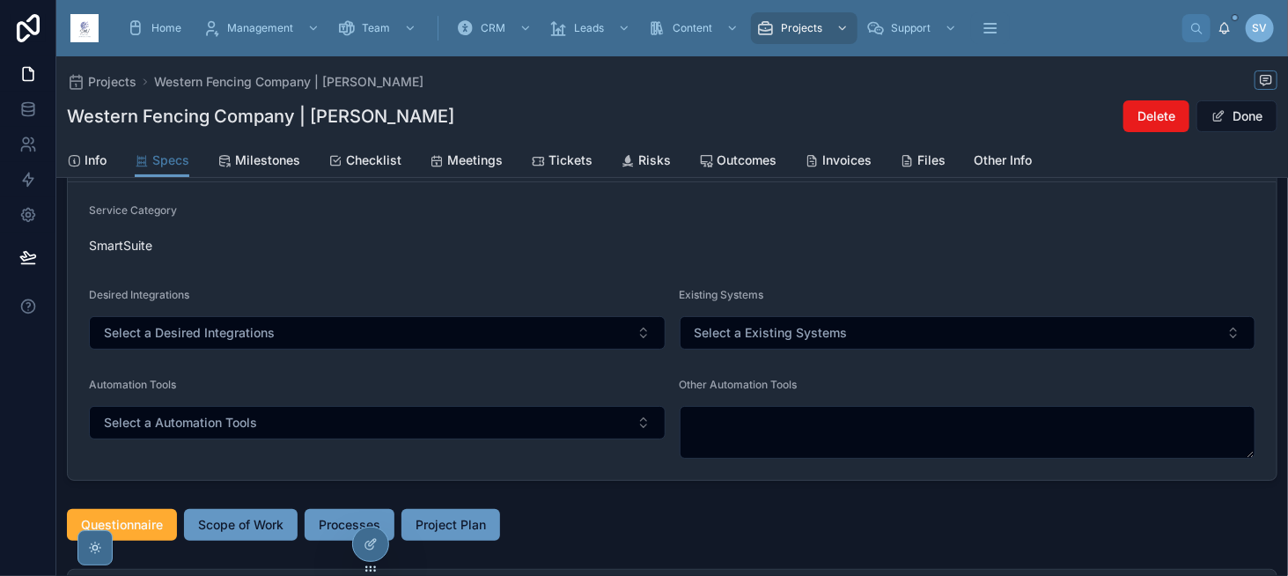
scroll to position [88, 0]
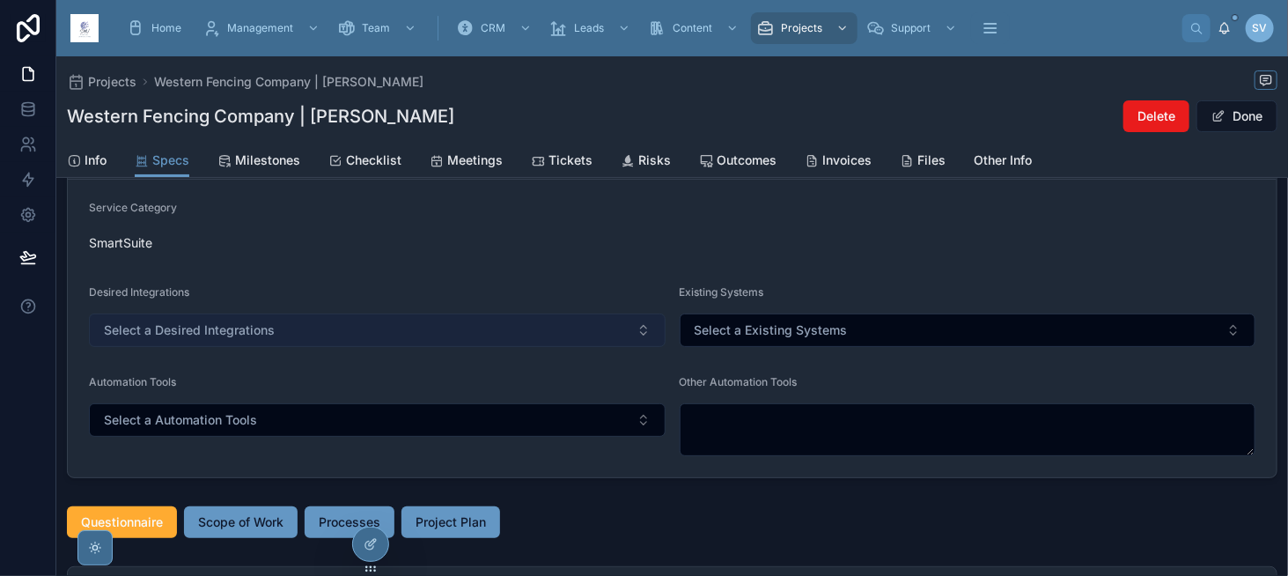
click at [270, 328] on span "Select a Desired Integrations" at bounding box center [189, 330] width 171 height 18
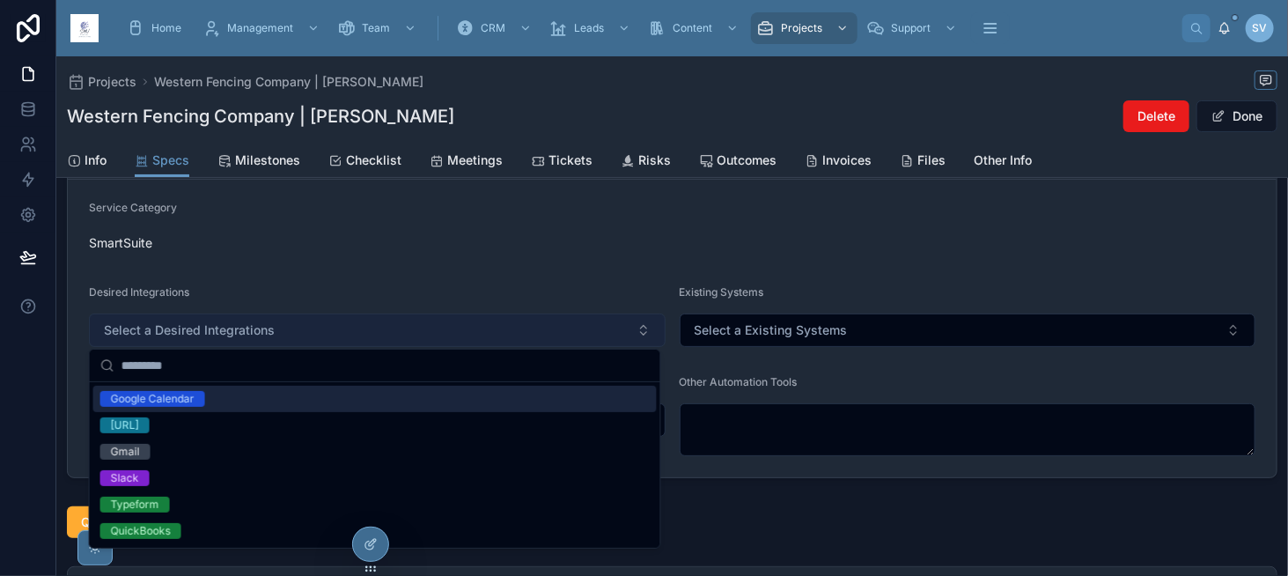
click at [270, 328] on span "Select a Desired Integrations" at bounding box center [189, 330] width 171 height 18
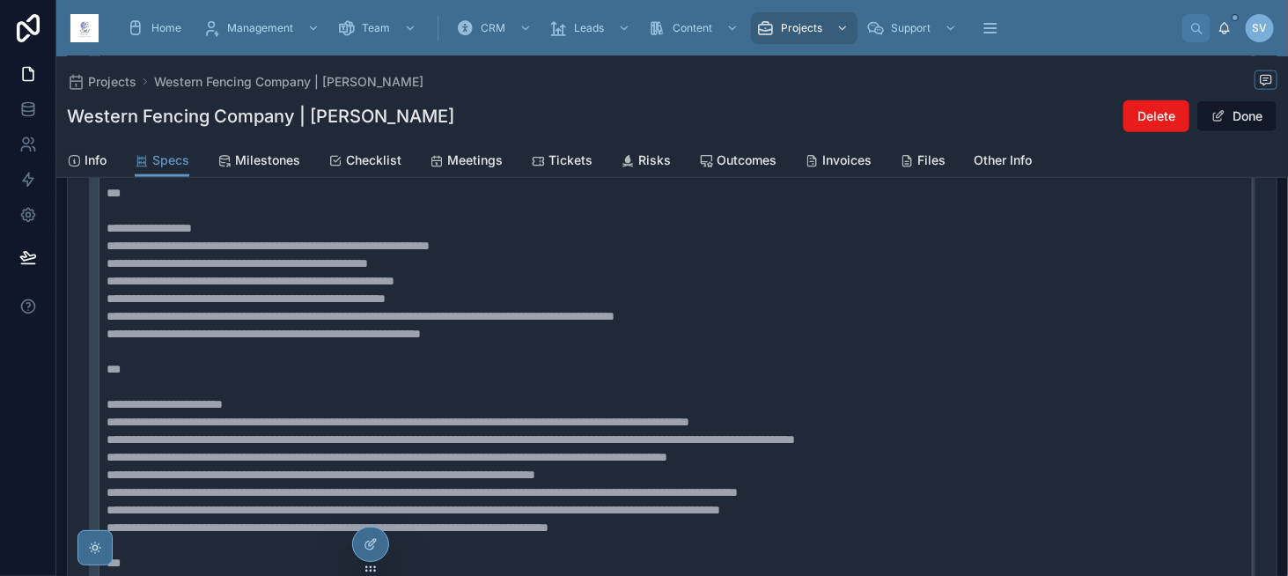
scroll to position [968, 0]
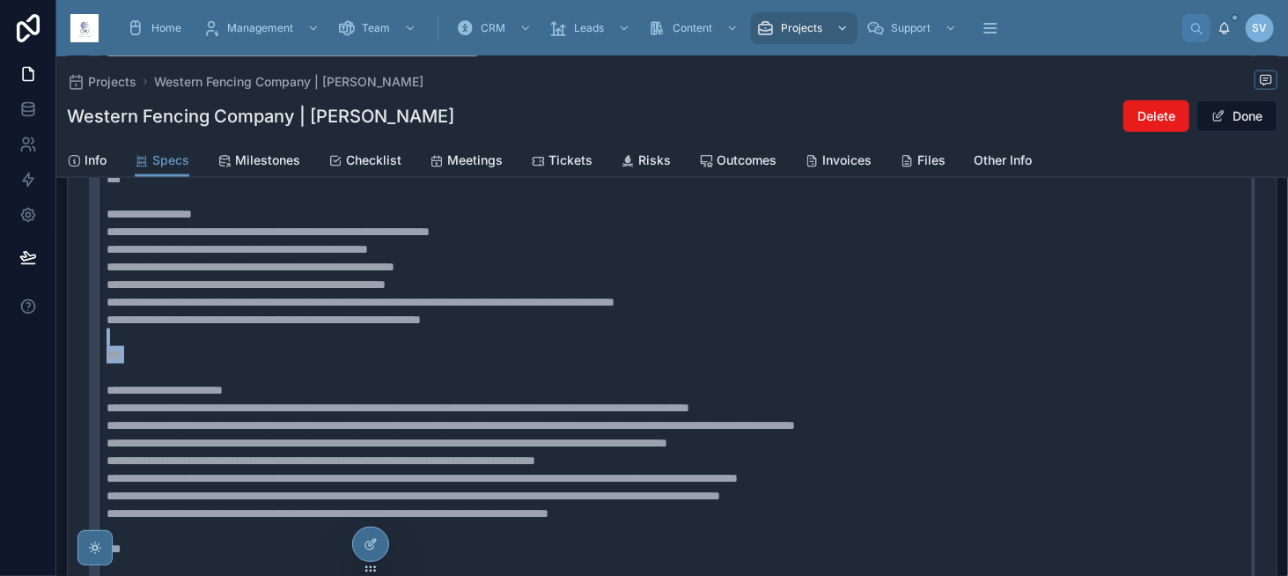
drag, startPoint x: 255, startPoint y: 380, endPoint x: 75, endPoint y: 359, distance: 181.7
click at [75, 359] on form "Project Plan Wireframe" at bounding box center [672, 580] width 1209 height 1639
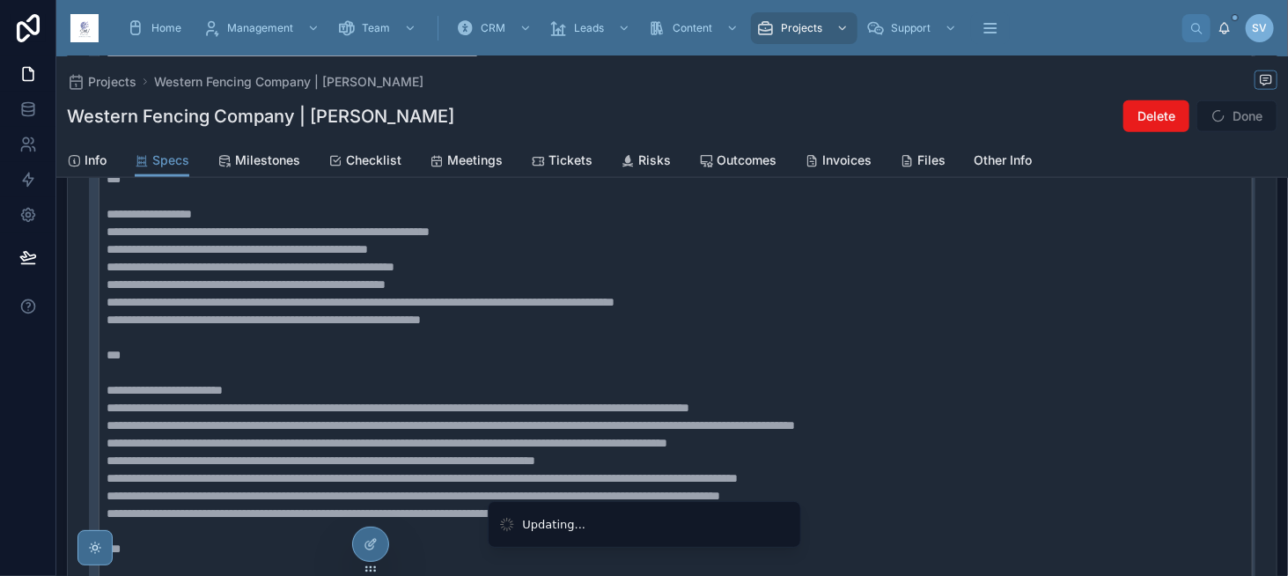
scroll to position [912, 0]
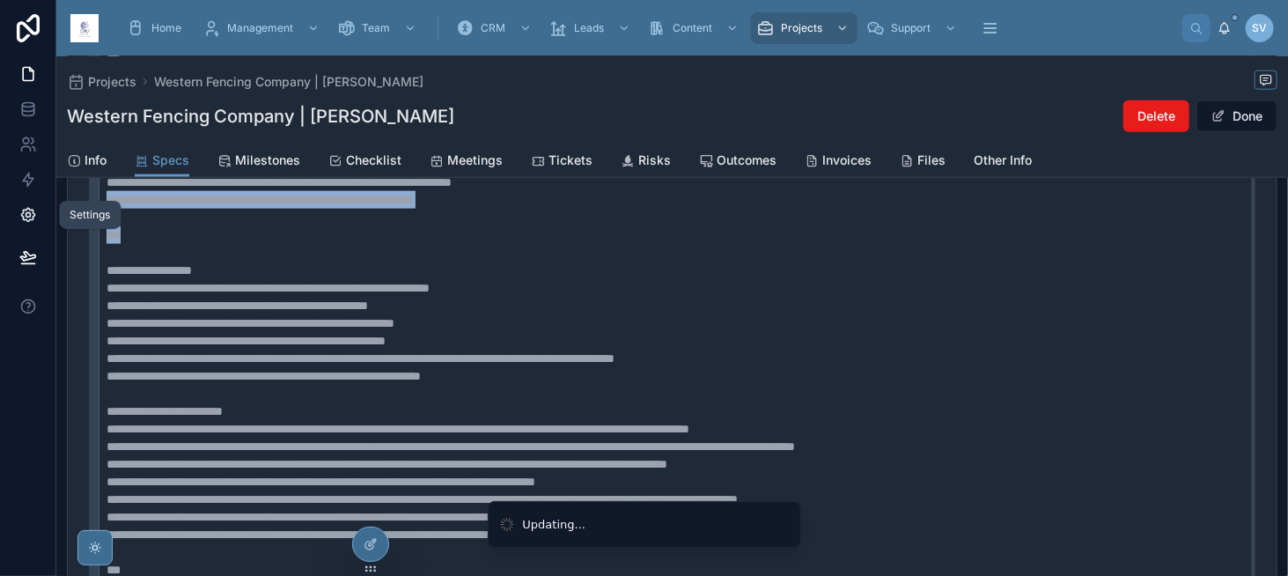
drag, startPoint x: 170, startPoint y: 250, endPoint x: 50, endPoint y: 218, distance: 123.8
click at [50, 218] on div "Settings Home Management Team CRM Leads Content Projects Support Operations Hel…" at bounding box center [644, 288] width 1288 height 576
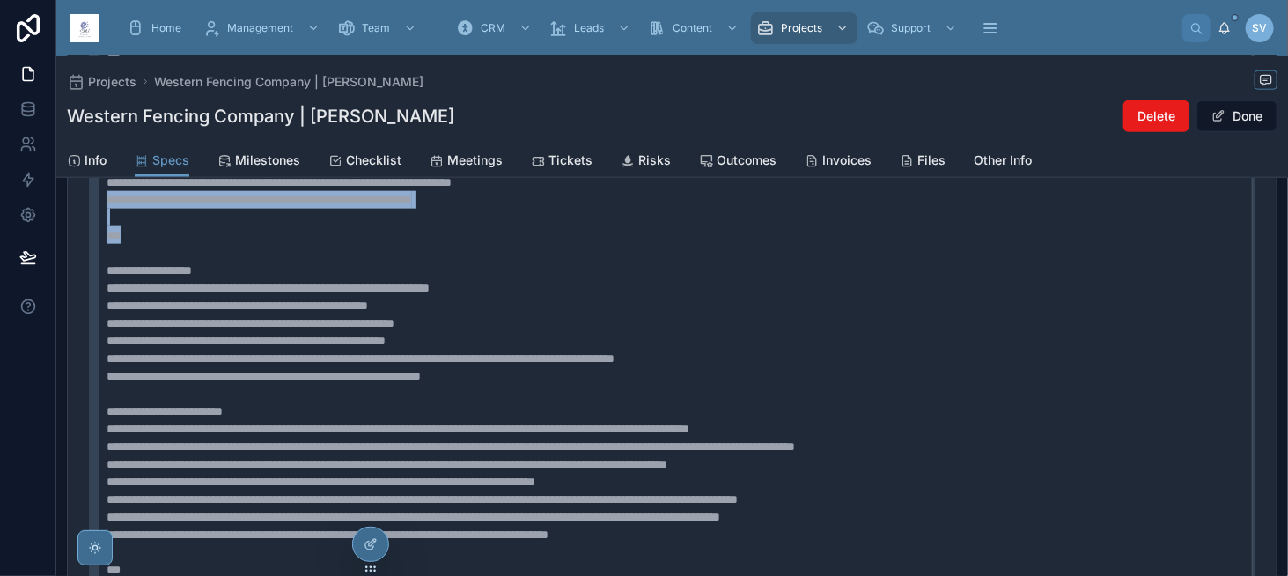
click at [273, 256] on code "To enrich screen reader interactions, please activate Accessibility in Grammarl…" at bounding box center [676, 552] width 1154 height 1336
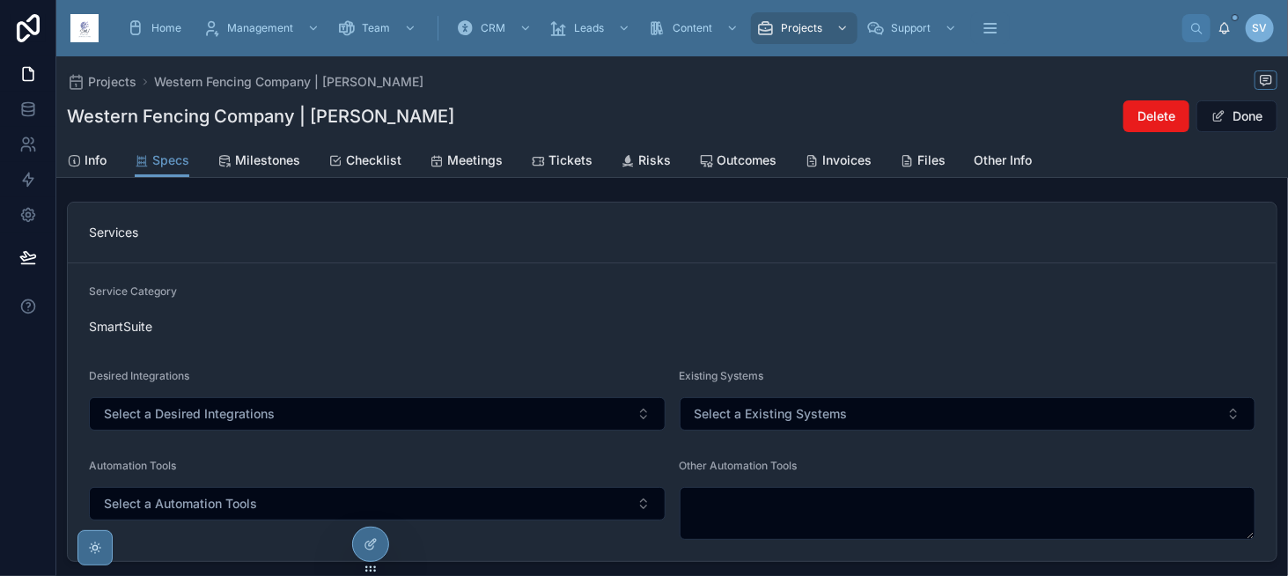
scroll to position [0, 0]
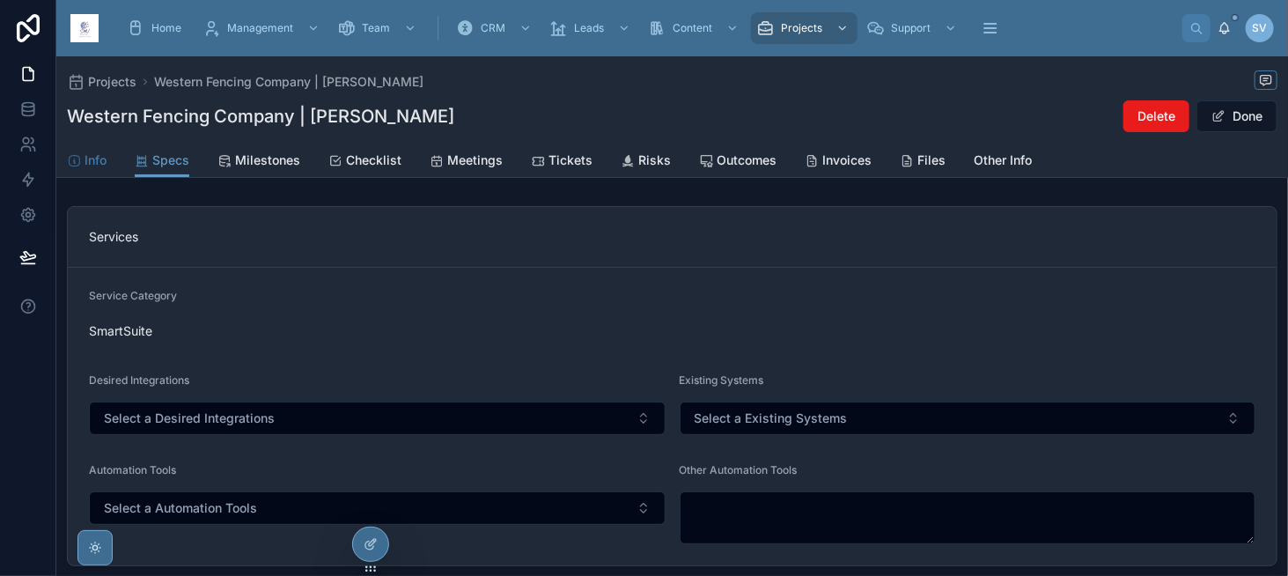
click at [102, 173] on link "Info" at bounding box center [87, 161] width 40 height 35
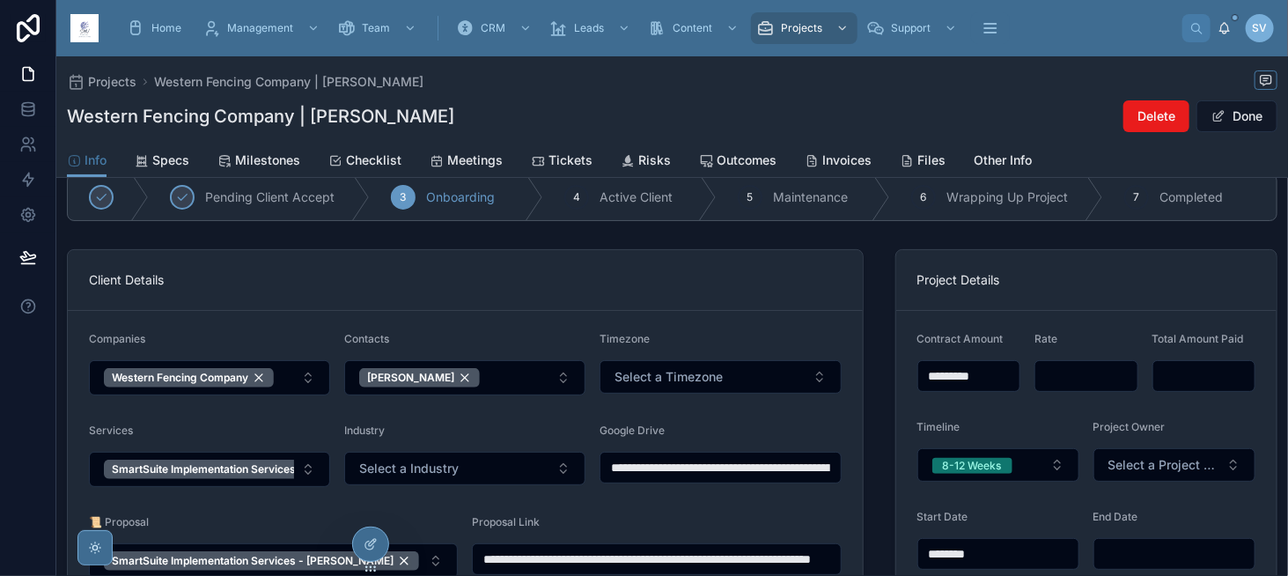
scroll to position [88, 0]
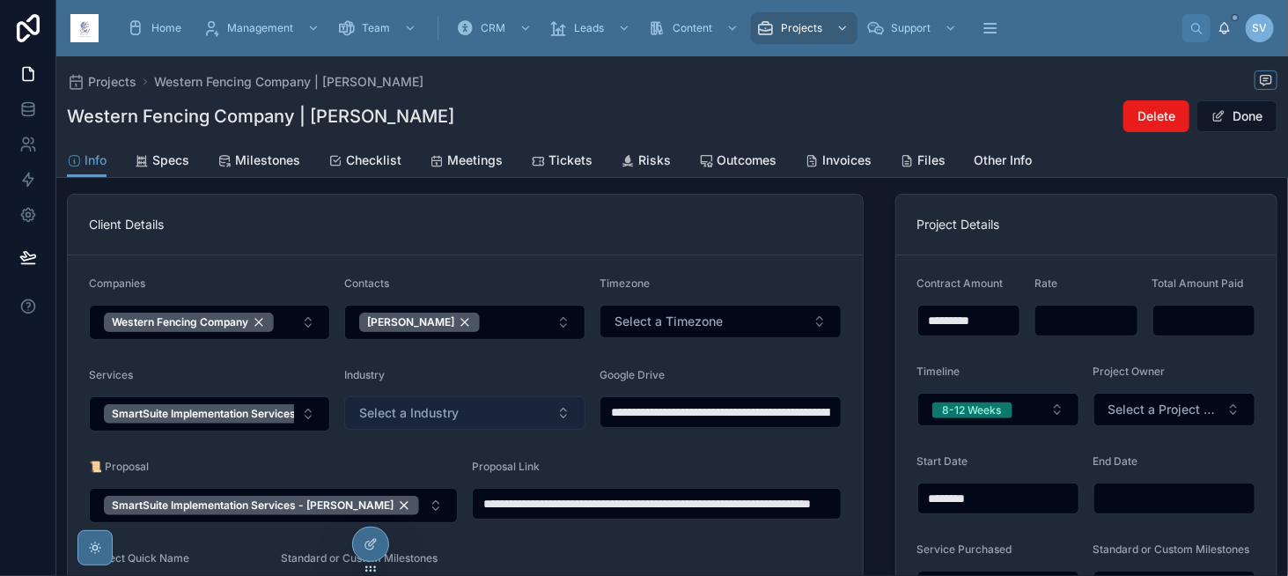
click at [459, 402] on button "Select a Industry" at bounding box center [464, 412] width 241 height 33
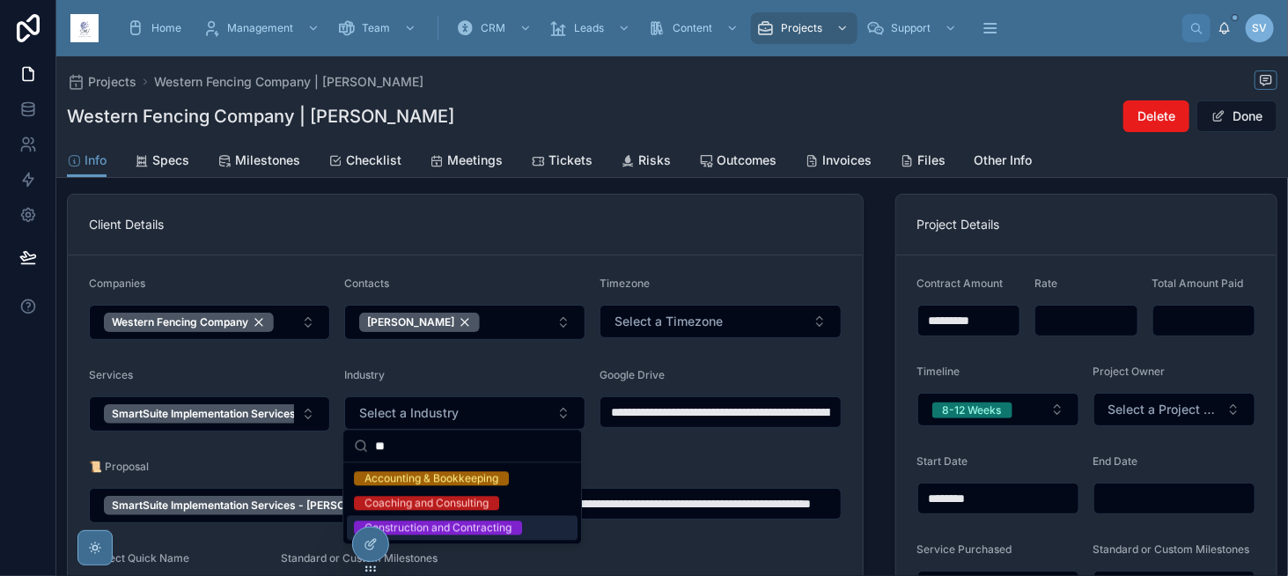
type input "**"
click at [467, 521] on div "Construction and Contracting" at bounding box center [437, 527] width 147 height 14
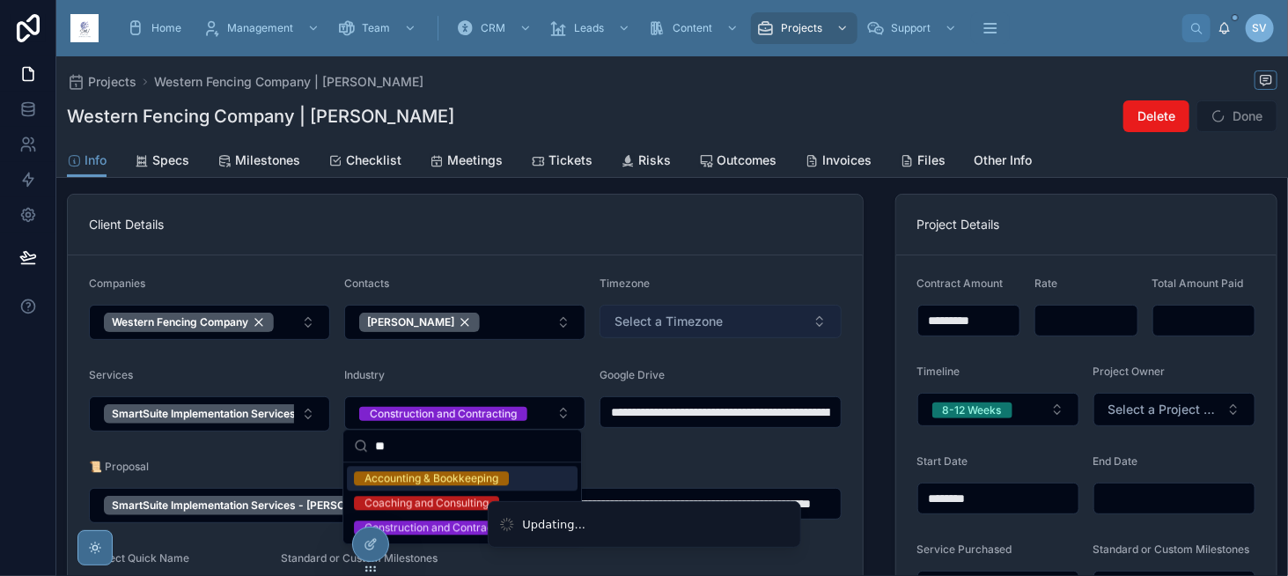
click at [666, 329] on button "Select a Timezone" at bounding box center [719, 321] width 241 height 33
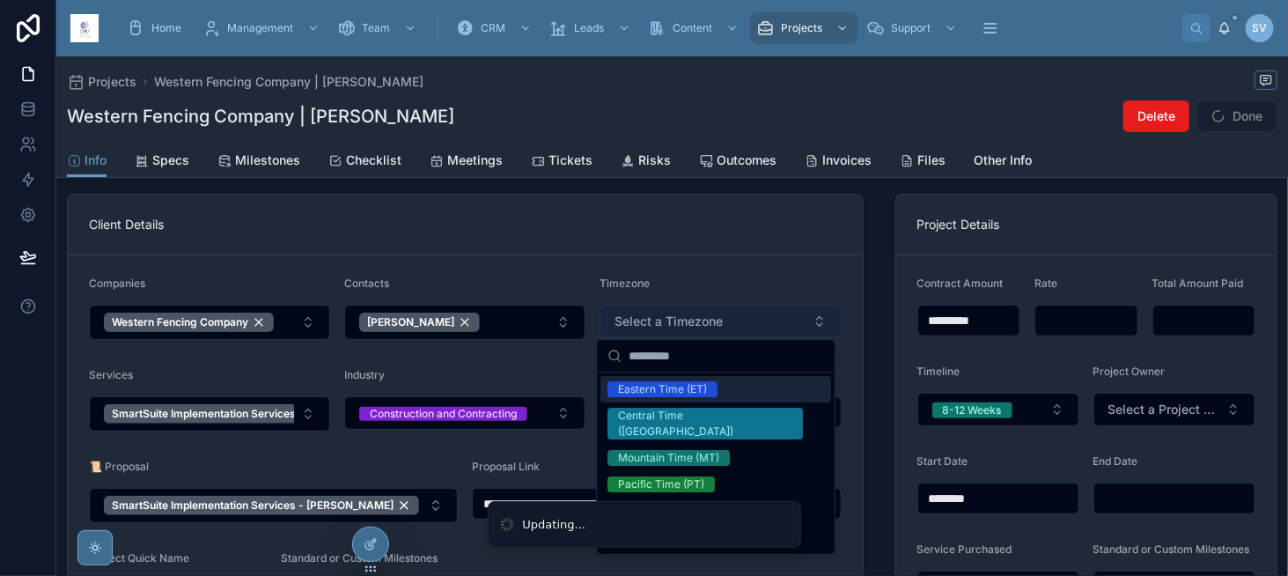
click at [666, 329] on button "Select a Timezone" at bounding box center [719, 321] width 241 height 33
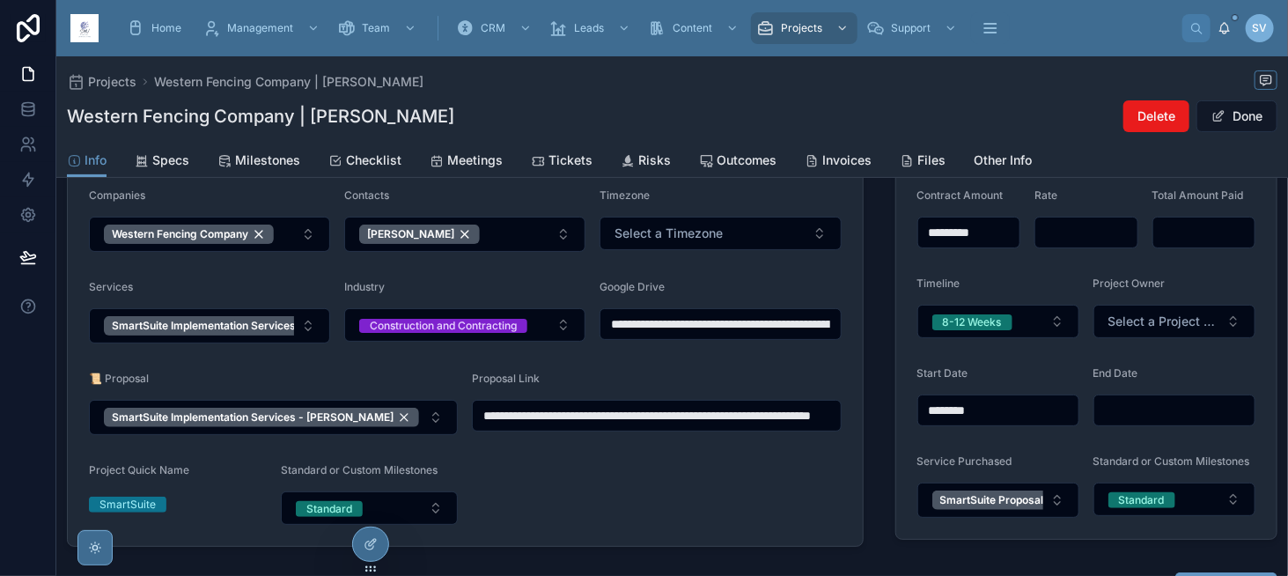
scroll to position [0, 0]
